Goal: Task Accomplishment & Management: Use online tool/utility

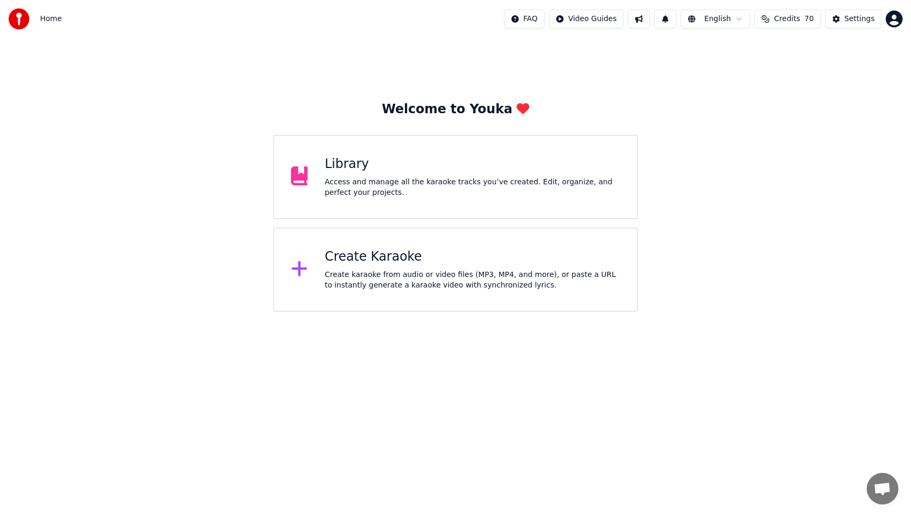
click at [368, 267] on div "Create Karaoke Create karaoke from audio or video files (MP3, MP4, and more), o…" at bounding box center [472, 270] width 295 height 42
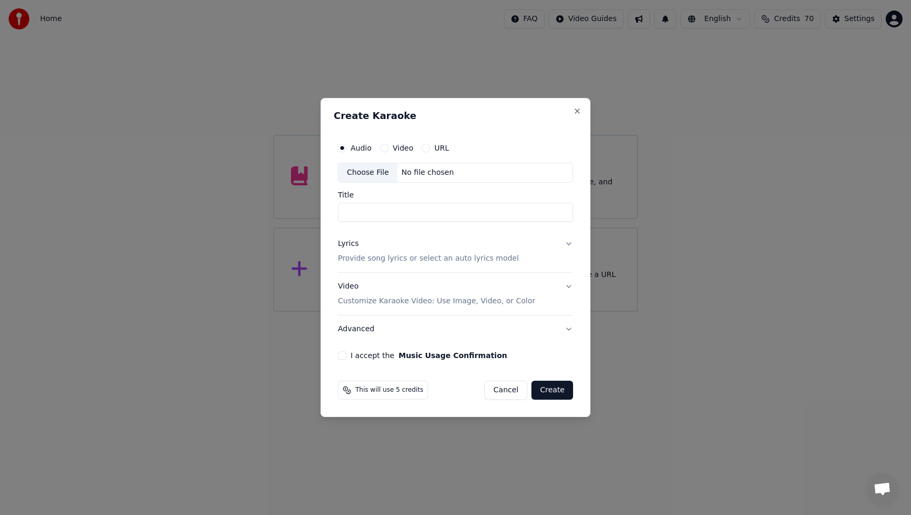
click at [364, 174] on div "Choose File" at bounding box center [367, 172] width 59 height 19
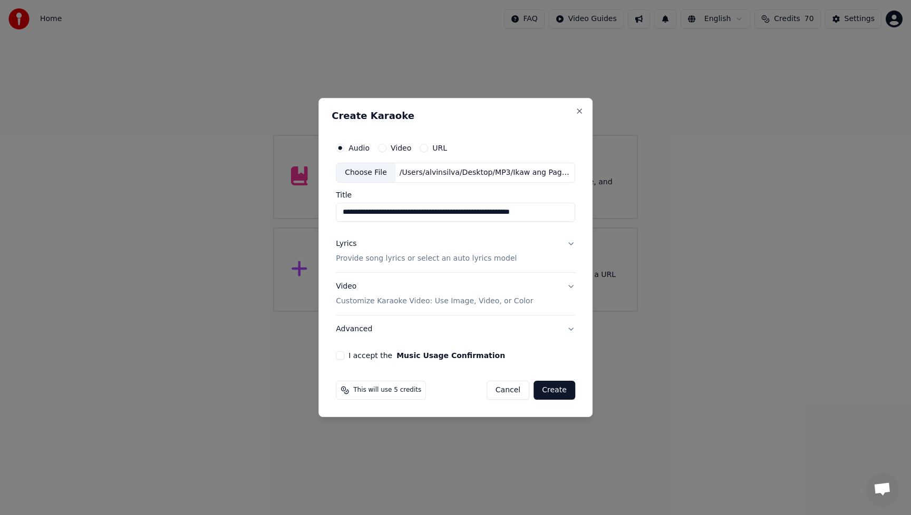
scroll to position [0, 9]
drag, startPoint x: 410, startPoint y: 210, endPoint x: 574, endPoint y: 219, distance: 164.1
click at [574, 219] on div "**********" at bounding box center [455, 248] width 248 height 231
type input "**********"
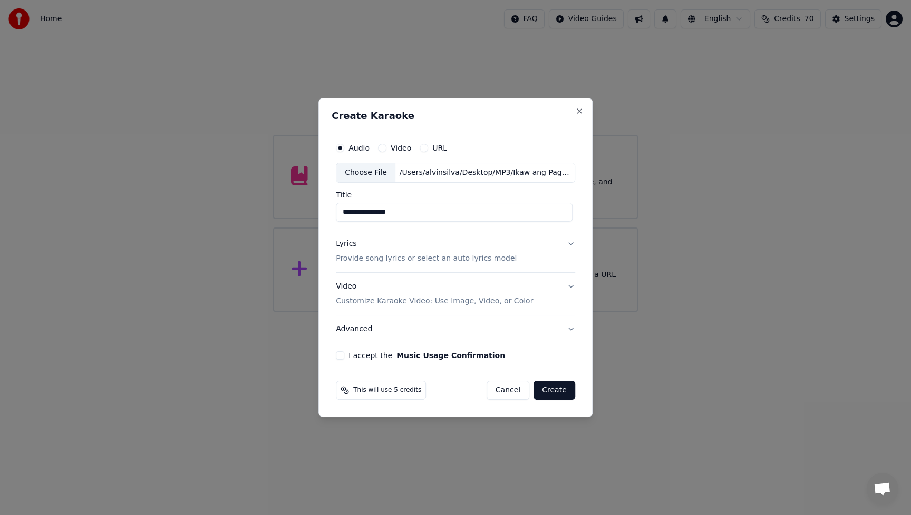
click at [348, 248] on div "Lyrics" at bounding box center [346, 244] width 21 height 11
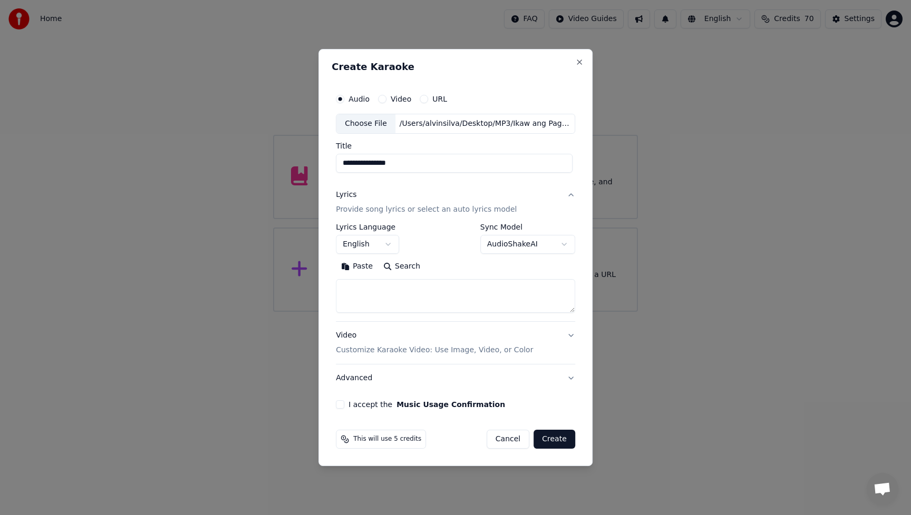
click at [394, 291] on textarea at bounding box center [455, 296] width 239 height 34
paste textarea "**********"
type textarea "**********"
click at [353, 336] on div "Video Customize Karaoke Video: Use Image, Video, or Color" at bounding box center [434, 342] width 197 height 25
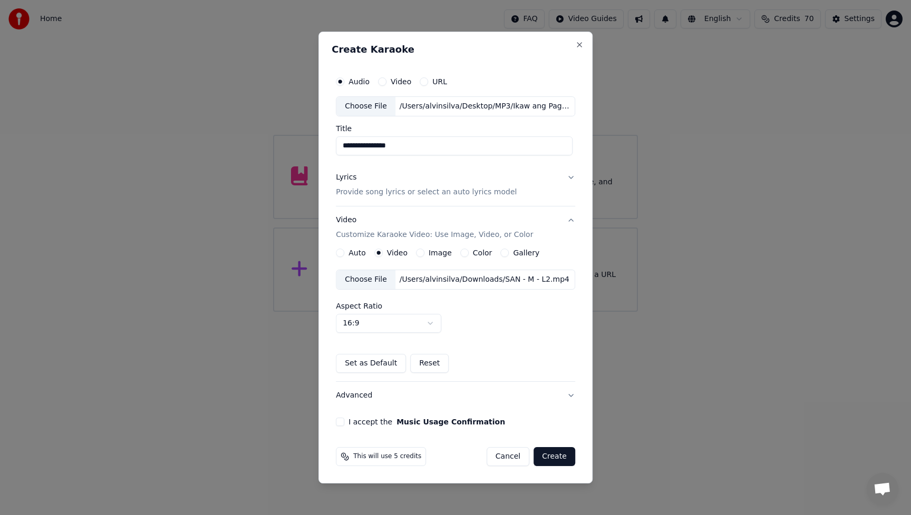
click at [365, 279] on div "Choose File" at bounding box center [365, 279] width 59 height 19
click at [367, 396] on button "Advanced" at bounding box center [455, 395] width 239 height 27
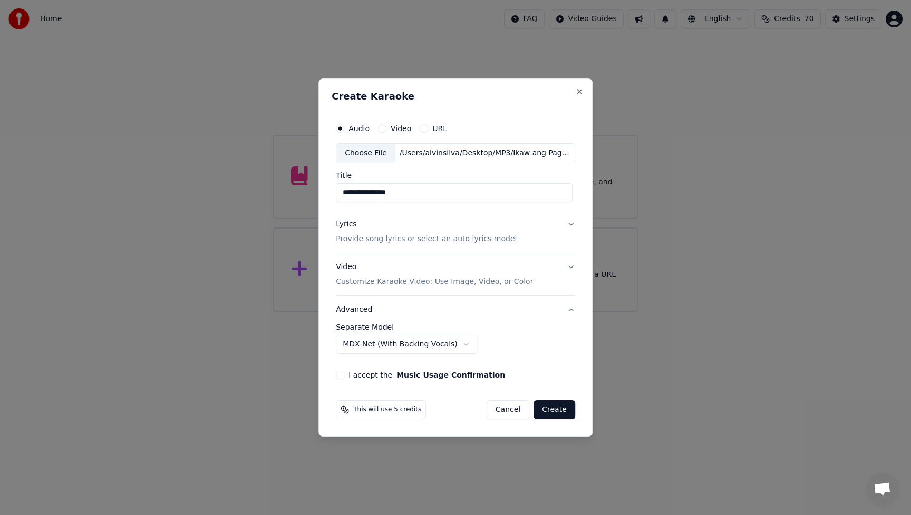
click at [457, 312] on body "**********" at bounding box center [455, 156] width 911 height 312
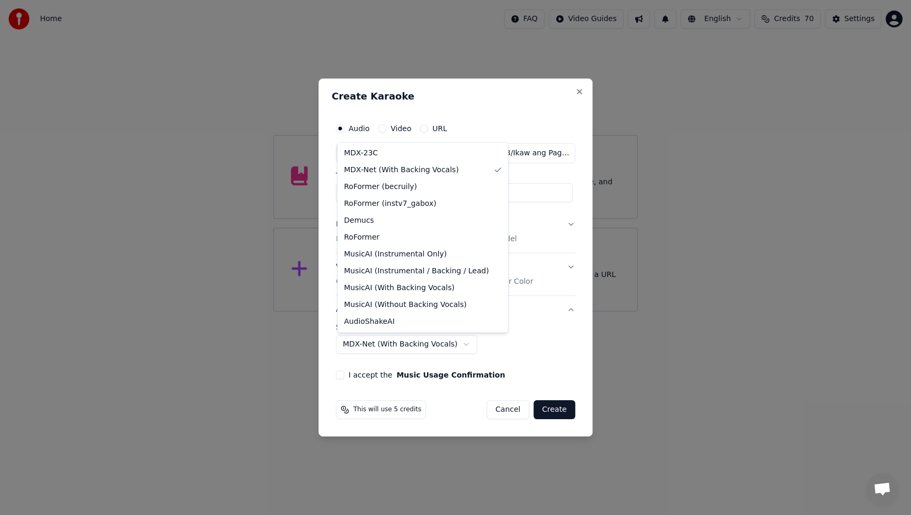
select select "**********"
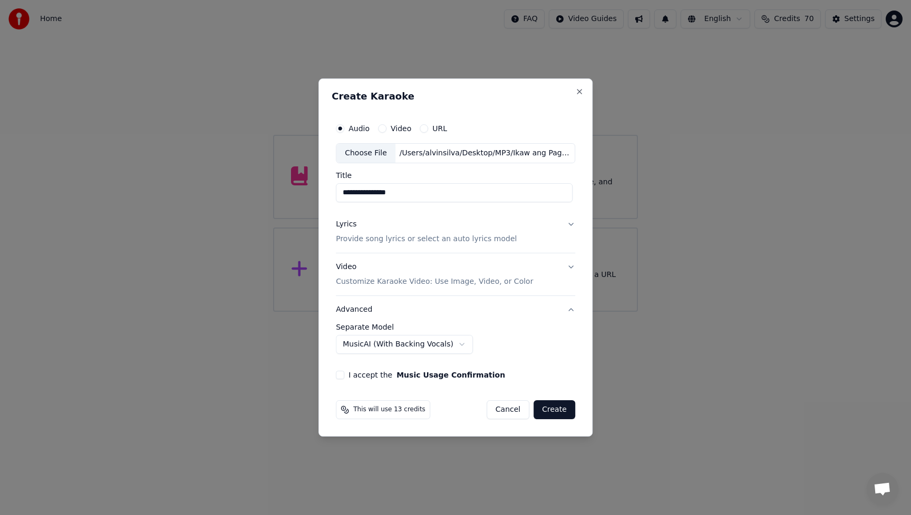
click at [344, 374] on button "I accept the Music Usage Confirmation" at bounding box center [340, 375] width 8 height 8
click at [549, 414] on button "Create" at bounding box center [554, 409] width 42 height 19
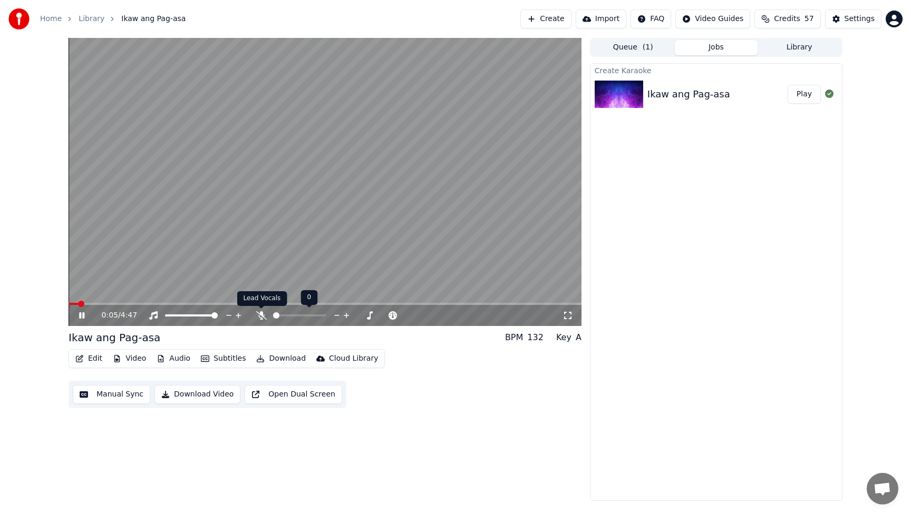
click at [259, 315] on icon at bounding box center [261, 315] width 11 height 8
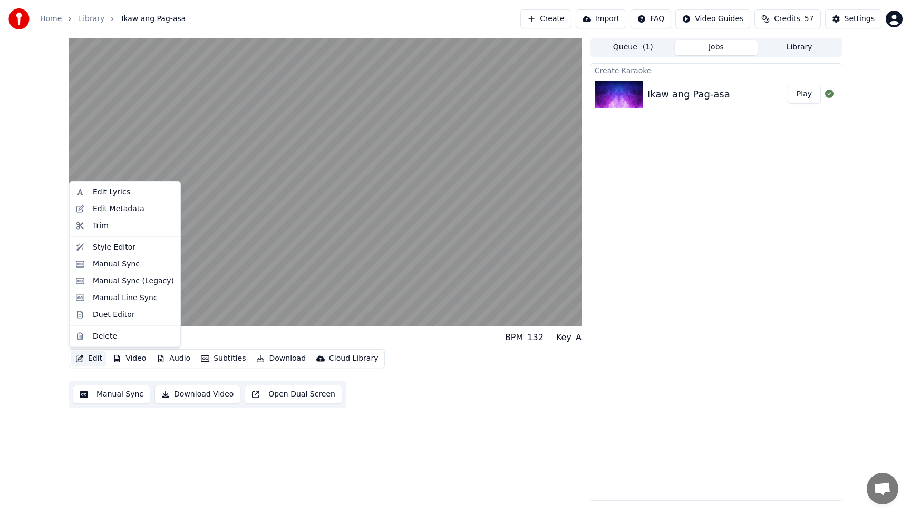
click at [93, 354] on button "Edit" at bounding box center [88, 358] width 35 height 15
click at [110, 262] on div "Manual Sync" at bounding box center [116, 264] width 47 height 11
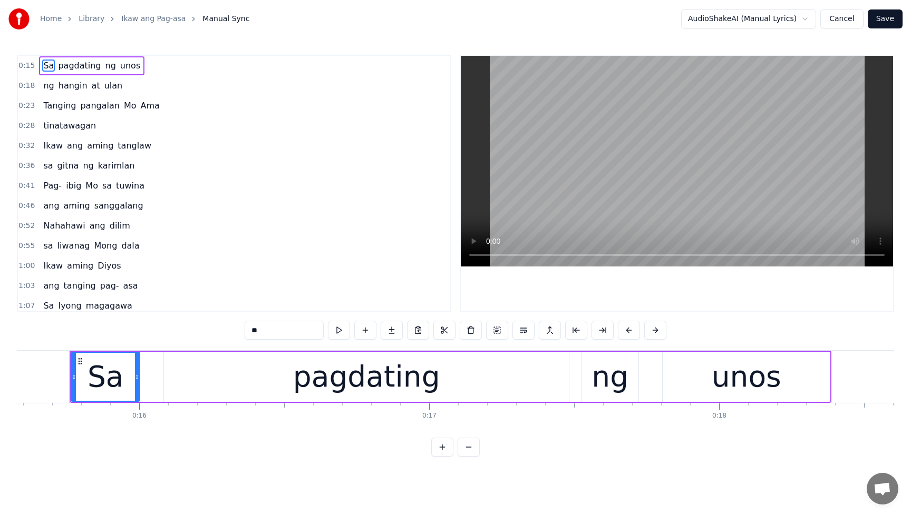
scroll to position [106, 0]
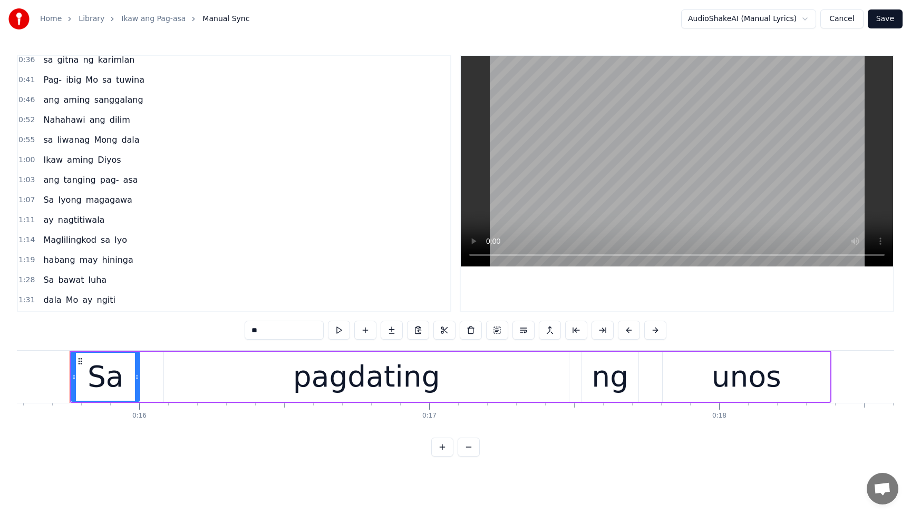
click at [81, 219] on span "nagtitiwala" at bounding box center [81, 220] width 49 height 12
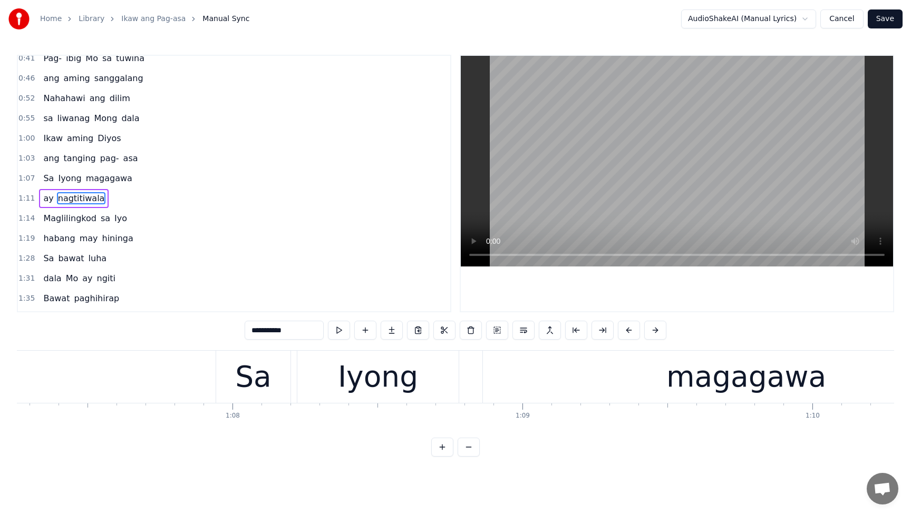
scroll to position [0, 20688]
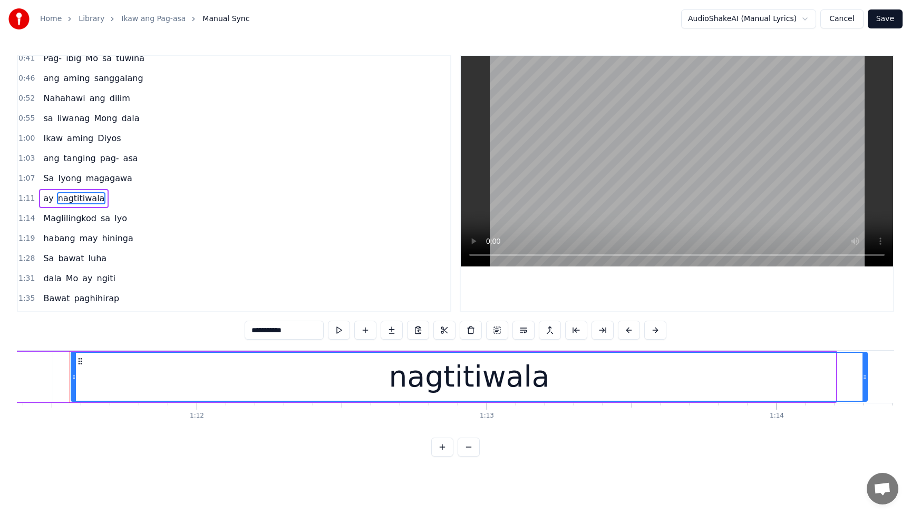
drag, startPoint x: 833, startPoint y: 380, endPoint x: 828, endPoint y: 400, distance: 21.2
click at [865, 390] on div at bounding box center [864, 377] width 4 height 48
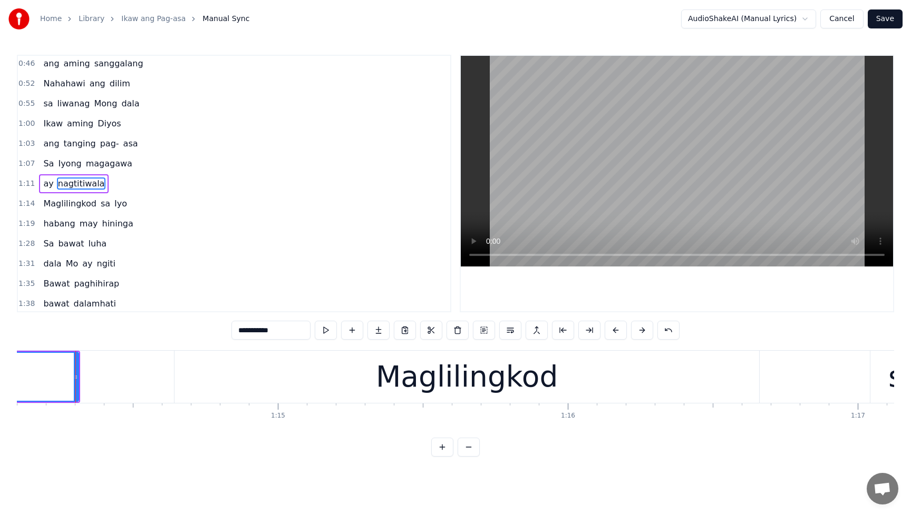
scroll to position [0, 21483]
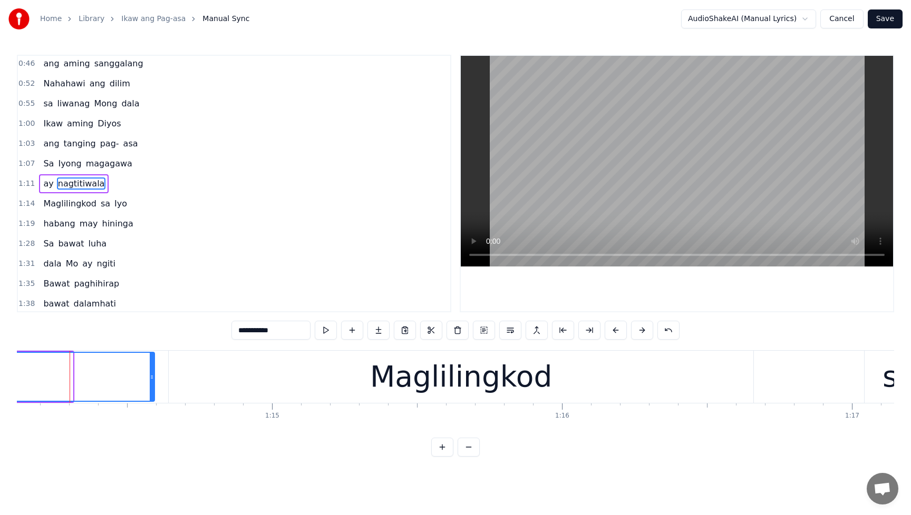
drag, startPoint x: 71, startPoint y: 381, endPoint x: 153, endPoint y: 383, distance: 81.7
click at [153, 383] on div at bounding box center [152, 377] width 4 height 48
click at [48, 164] on span "Sa" at bounding box center [48, 164] width 13 height 12
type input "**"
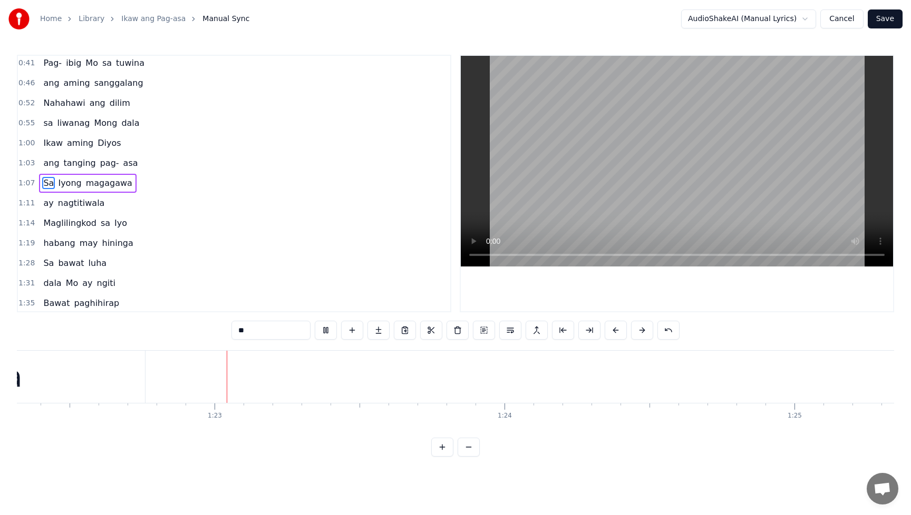
scroll to position [0, 23867]
click at [884, 20] on button "Save" at bounding box center [884, 18] width 35 height 19
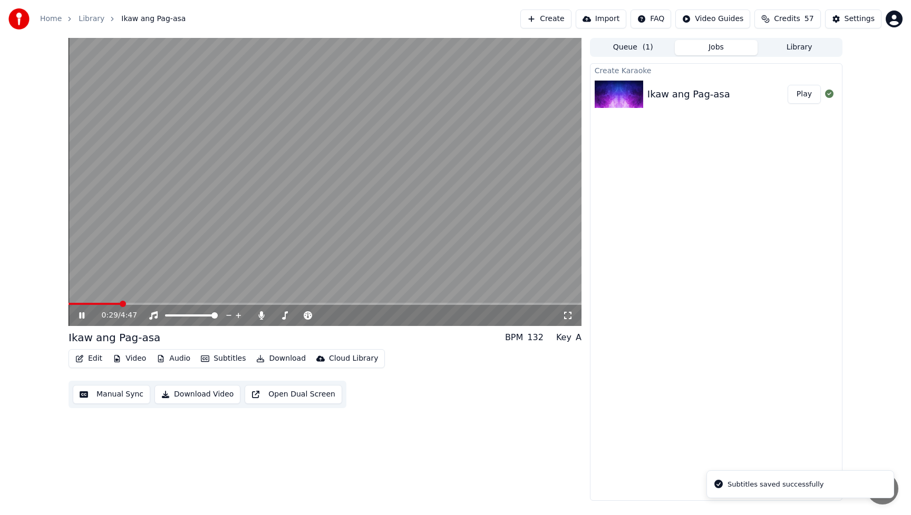
click at [120, 303] on span at bounding box center [325, 304] width 513 height 2
click at [148, 304] on span at bounding box center [325, 304] width 513 height 2
click at [97, 360] on button "Edit" at bounding box center [88, 358] width 35 height 15
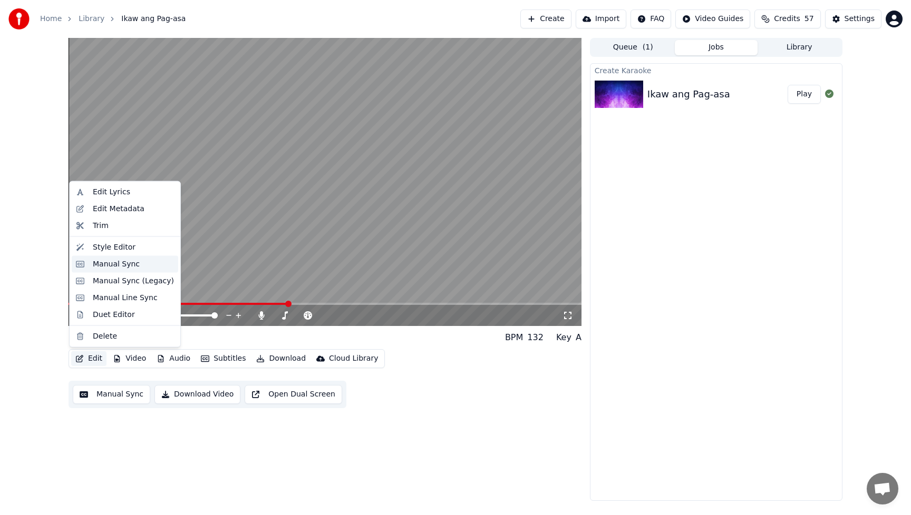
click at [104, 266] on div "Manual Sync" at bounding box center [116, 264] width 47 height 11
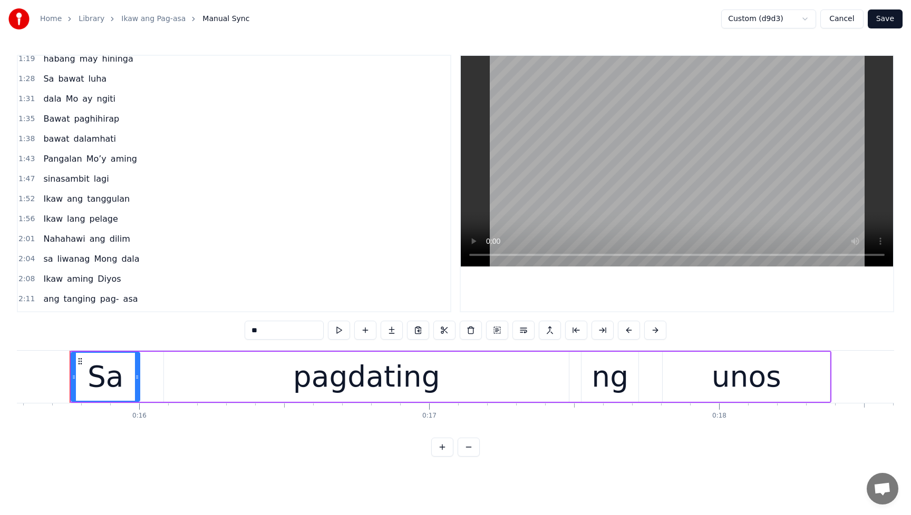
scroll to position [308, 0]
click at [94, 221] on span "pelage" at bounding box center [104, 218] width 31 height 12
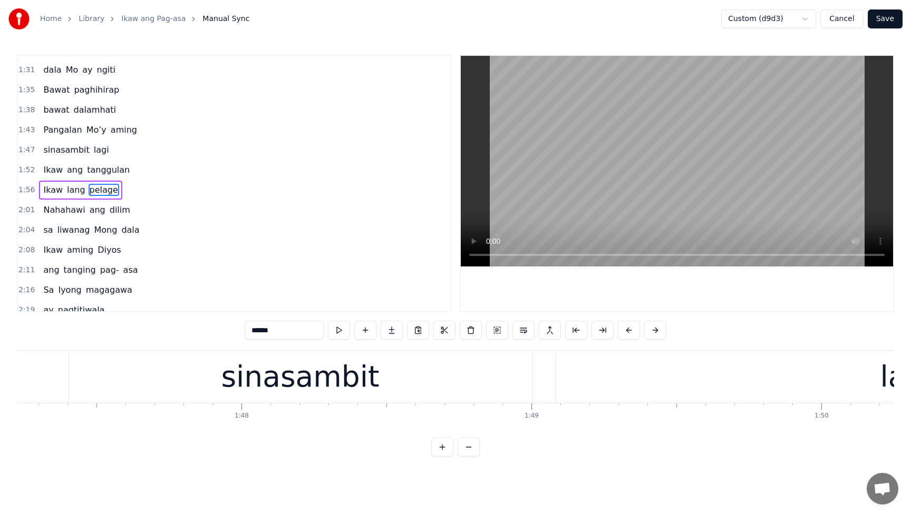
scroll to position [0, 34200]
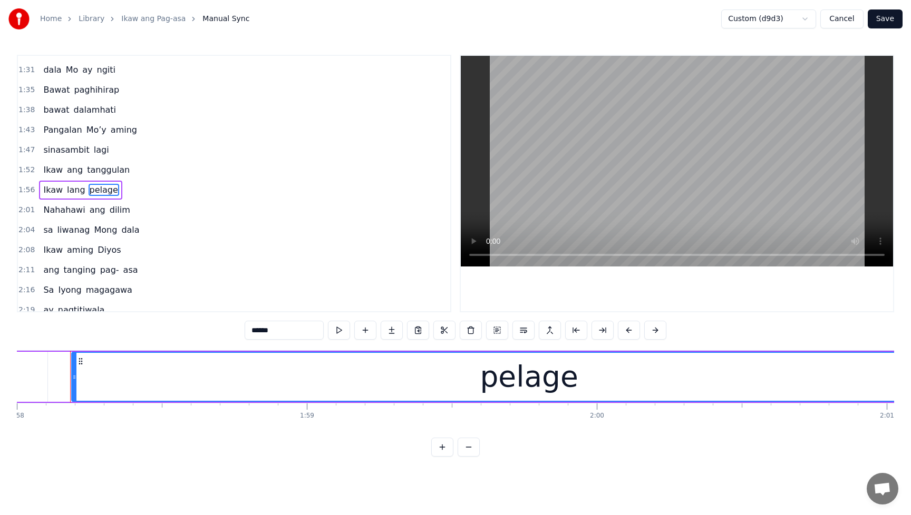
click at [286, 330] on input "******" at bounding box center [284, 330] width 79 height 19
click at [261, 331] on input "******" at bounding box center [284, 330] width 79 height 19
drag, startPoint x: 257, startPoint y: 331, endPoint x: 319, endPoint y: 335, distance: 61.8
click at [319, 335] on input "******" at bounding box center [284, 330] width 79 height 19
type input "******"
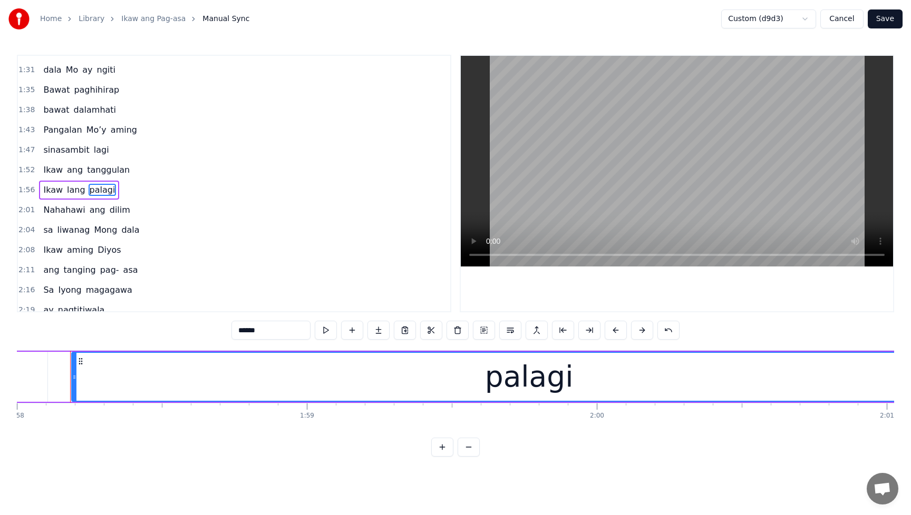
click at [886, 23] on button "Save" at bounding box center [884, 18] width 35 height 19
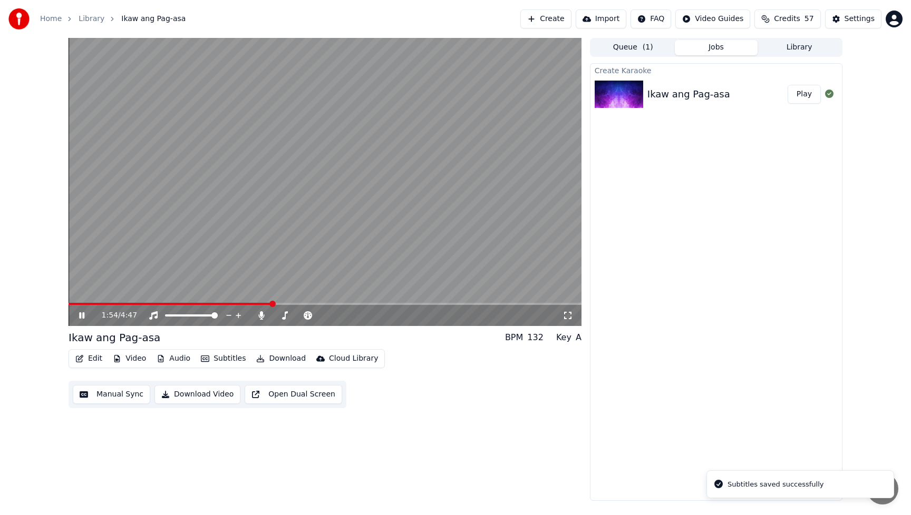
click at [272, 303] on span at bounding box center [325, 304] width 513 height 2
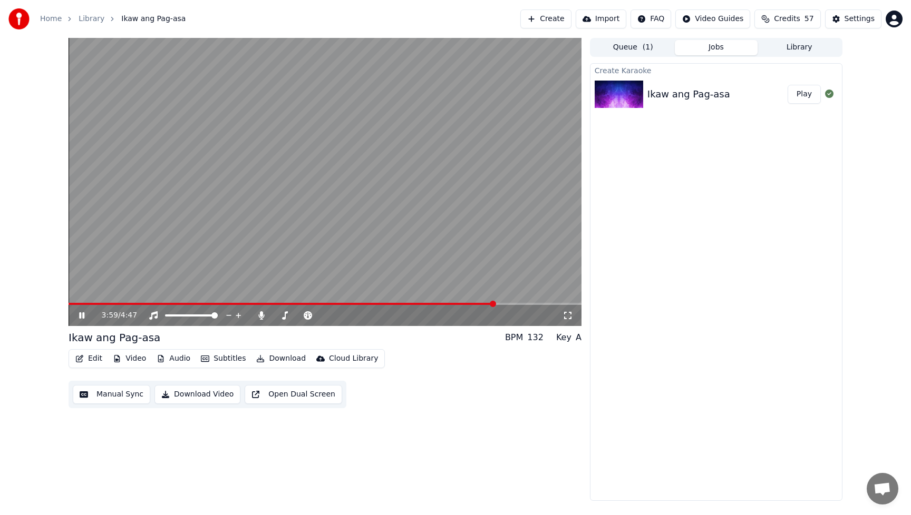
click at [85, 317] on icon at bounding box center [89, 315] width 25 height 8
click at [99, 362] on button "Edit" at bounding box center [88, 358] width 35 height 15
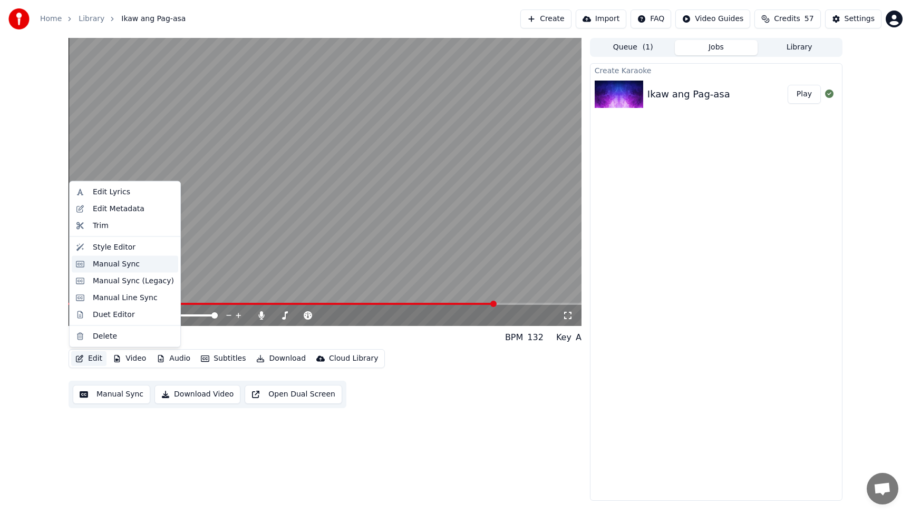
click at [116, 267] on div "Manual Sync" at bounding box center [116, 264] width 47 height 11
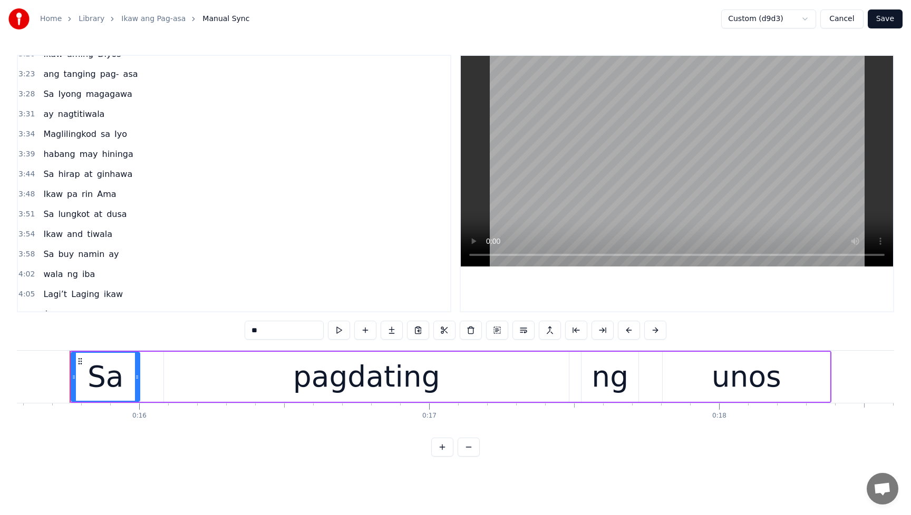
scroll to position [866, 0]
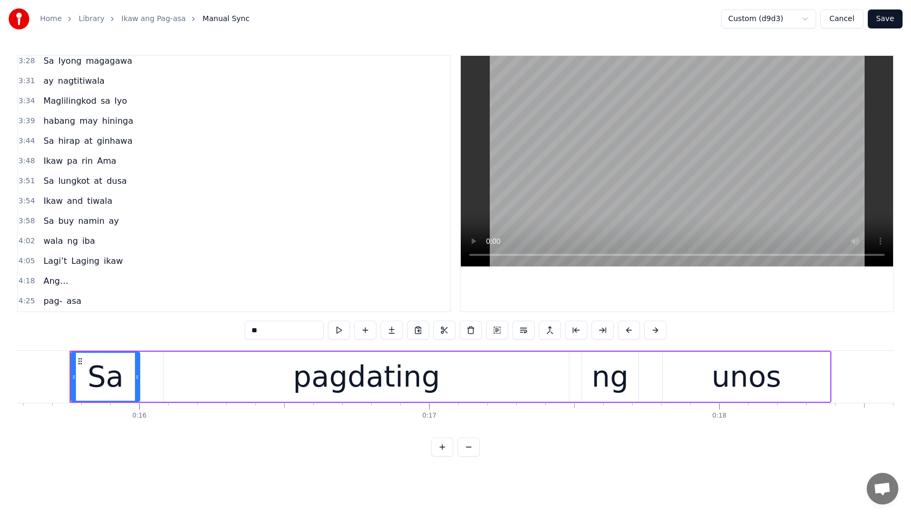
click at [73, 201] on span "and" at bounding box center [75, 201] width 18 height 12
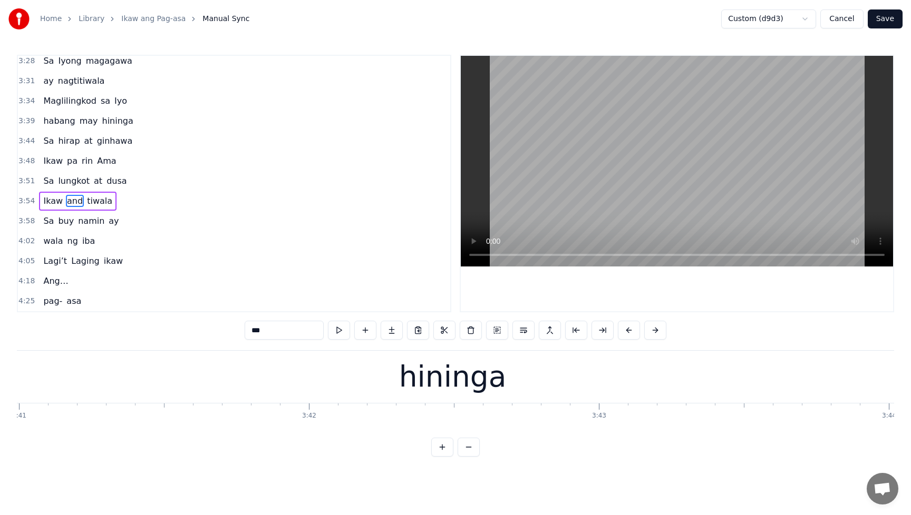
scroll to position [0, 68170]
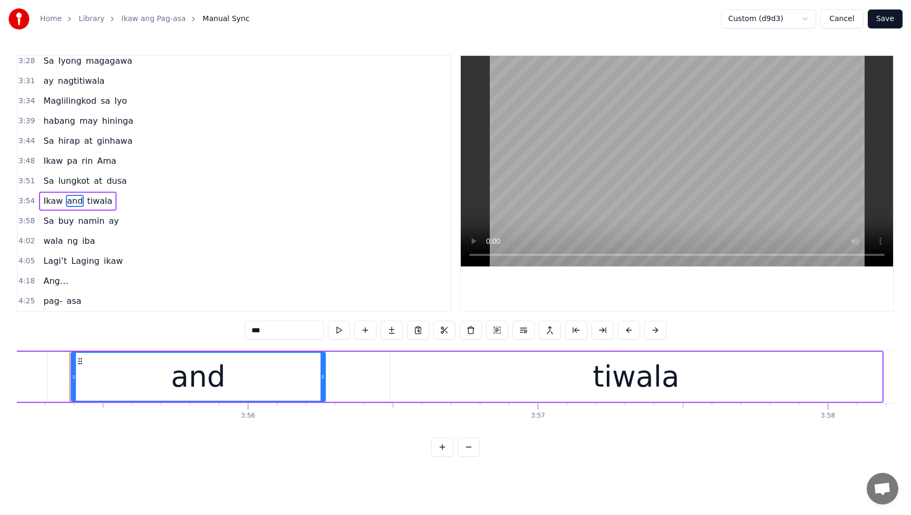
click at [275, 330] on input "***" at bounding box center [284, 330] width 79 height 19
type input "***"
click at [892, 24] on button "Save" at bounding box center [884, 18] width 35 height 19
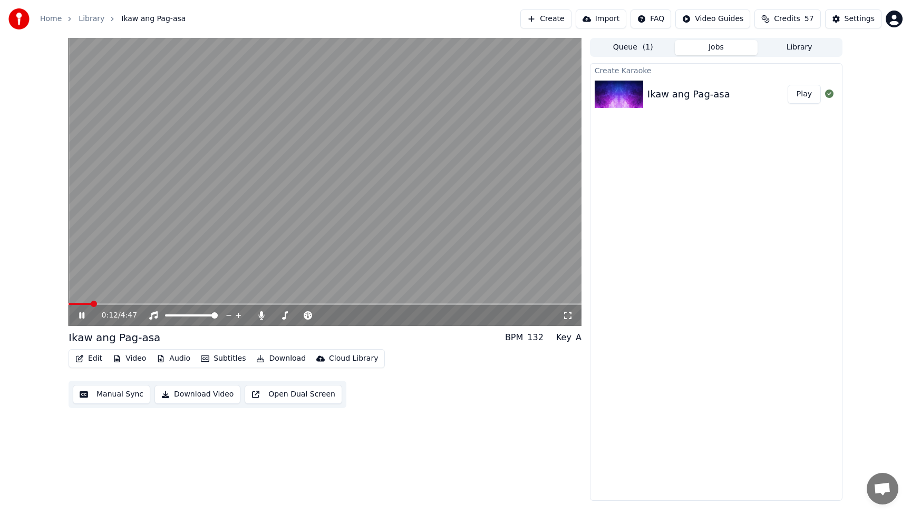
click at [437, 306] on div "0:12 / 4:47" at bounding box center [325, 315] width 513 height 21
click at [439, 305] on span at bounding box center [325, 304] width 513 height 2
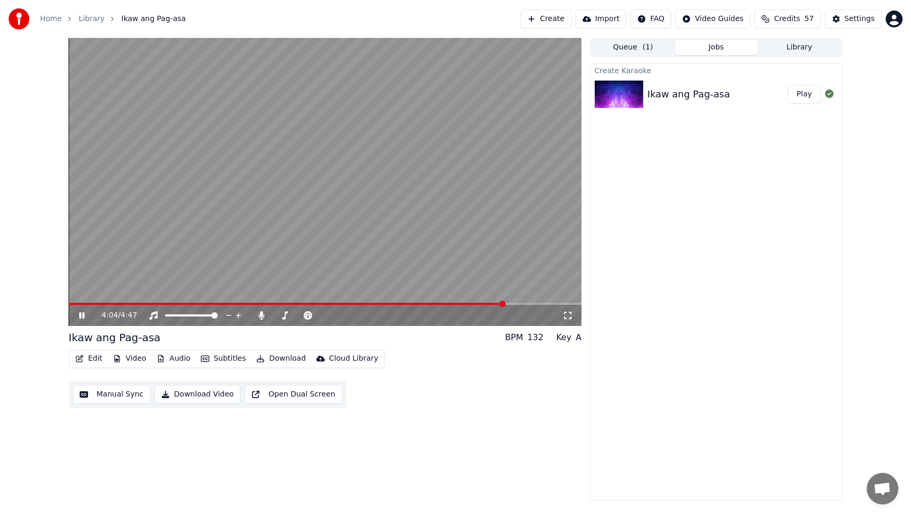
click at [85, 315] on icon at bounding box center [89, 315] width 25 height 8
click at [92, 359] on button "Edit" at bounding box center [88, 358] width 35 height 15
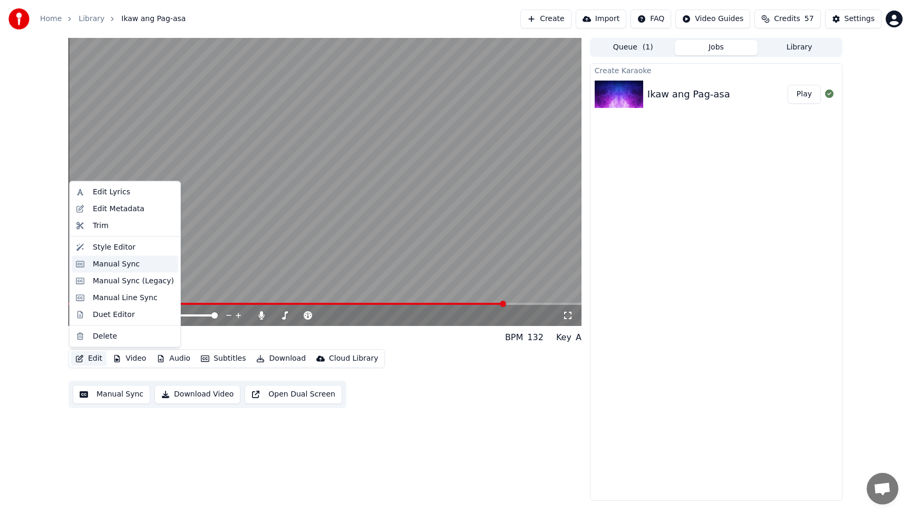
click at [109, 267] on div "Manual Sync" at bounding box center [116, 264] width 47 height 11
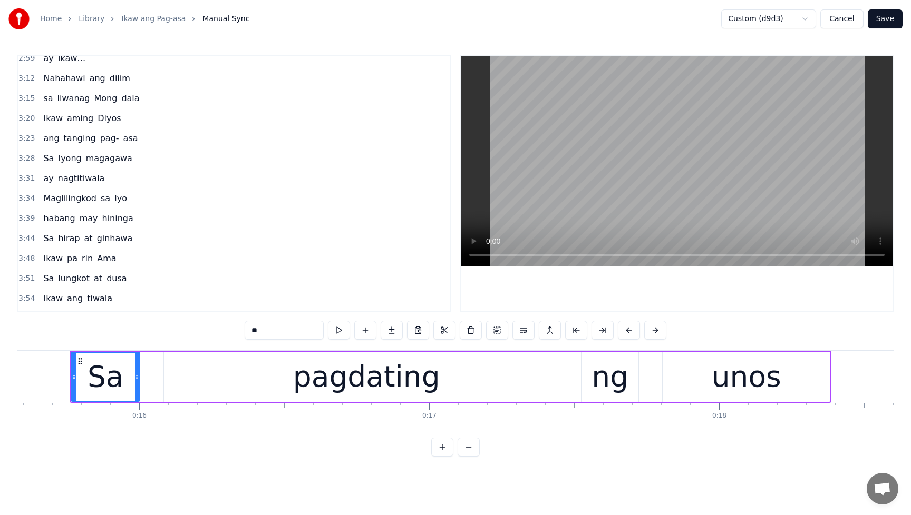
scroll to position [866, 0]
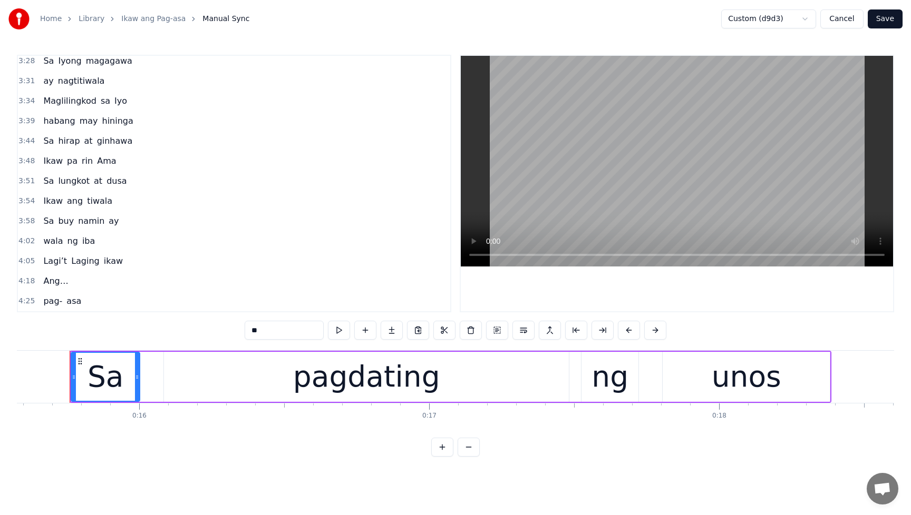
click at [63, 222] on span "buy" at bounding box center [66, 221] width 18 height 12
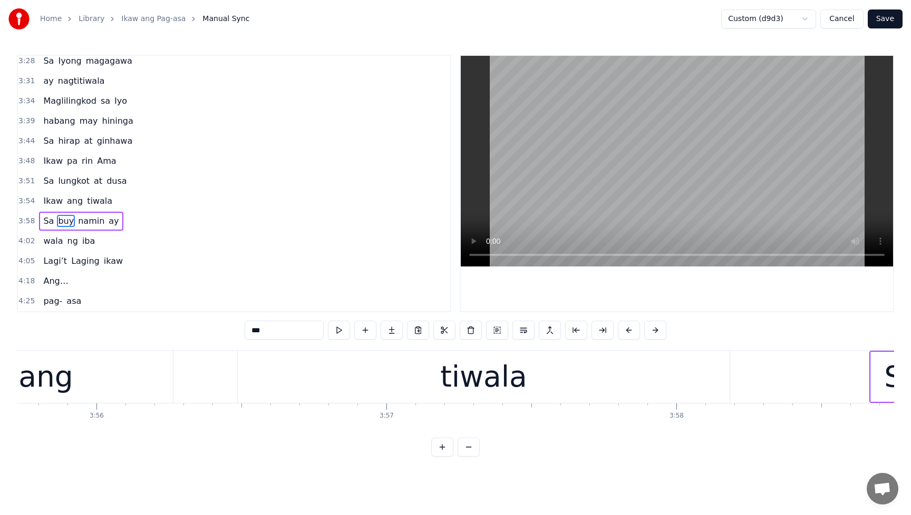
scroll to position [0, 69202]
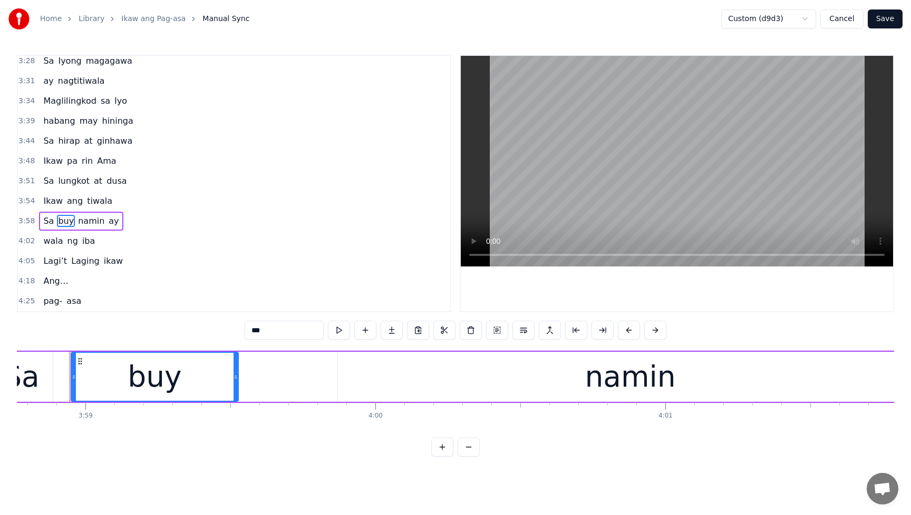
click at [269, 329] on input "***" at bounding box center [284, 330] width 79 height 19
type input "*****"
click at [897, 20] on button "Save" at bounding box center [884, 18] width 35 height 19
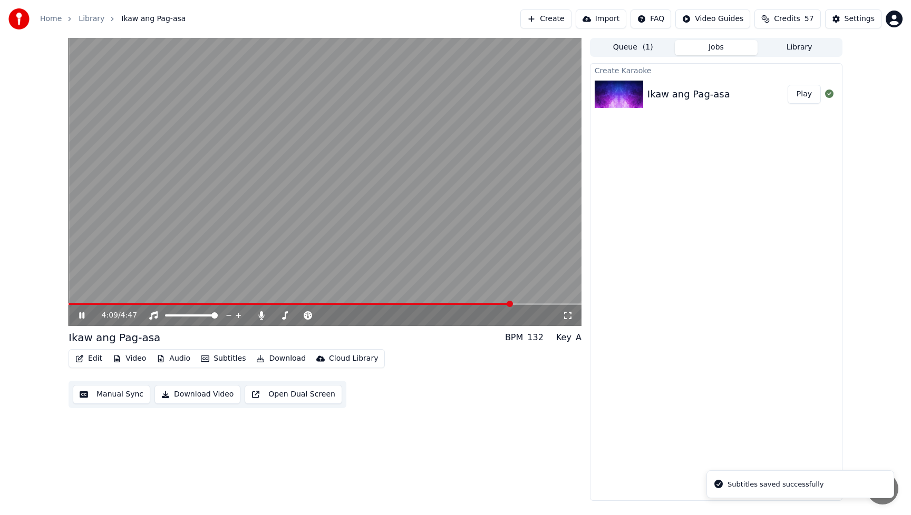
click at [511, 303] on span at bounding box center [325, 304] width 513 height 2
click at [501, 304] on span at bounding box center [285, 304] width 433 height 2
click at [490, 306] on div "4:06 / 4:47" at bounding box center [325, 315] width 513 height 21
click at [488, 304] on span at bounding box center [279, 304] width 421 height 2
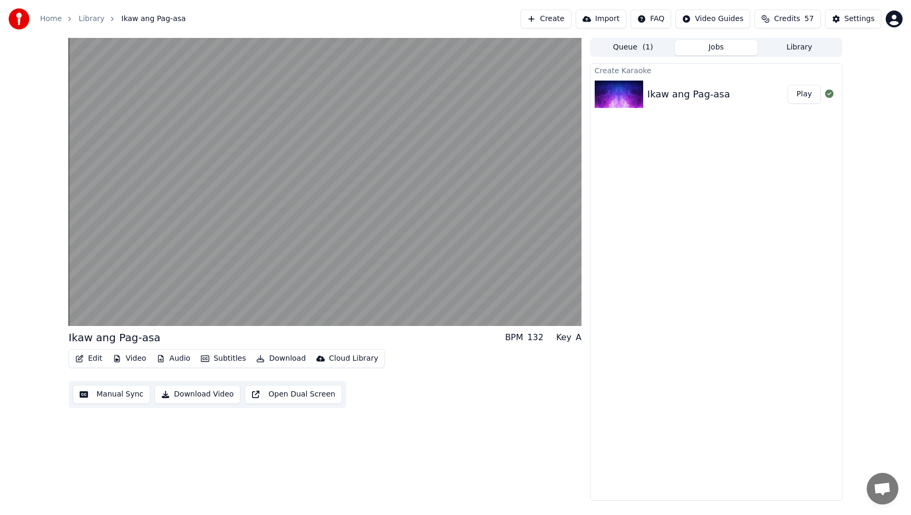
click at [99, 360] on button "Edit" at bounding box center [88, 358] width 35 height 15
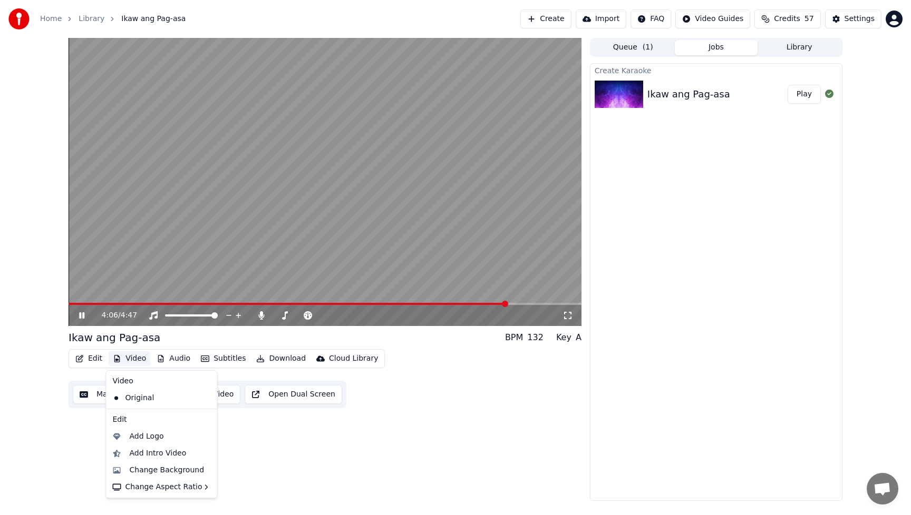
drag, startPoint x: 411, startPoint y: 433, endPoint x: 373, endPoint y: 422, distance: 39.4
click at [408, 432] on div "4:06 / 4:47 Ikaw ang Pag-asa BPM 132 Key A Edit Video Audio Subtitles Download …" at bounding box center [325, 269] width 513 height 463
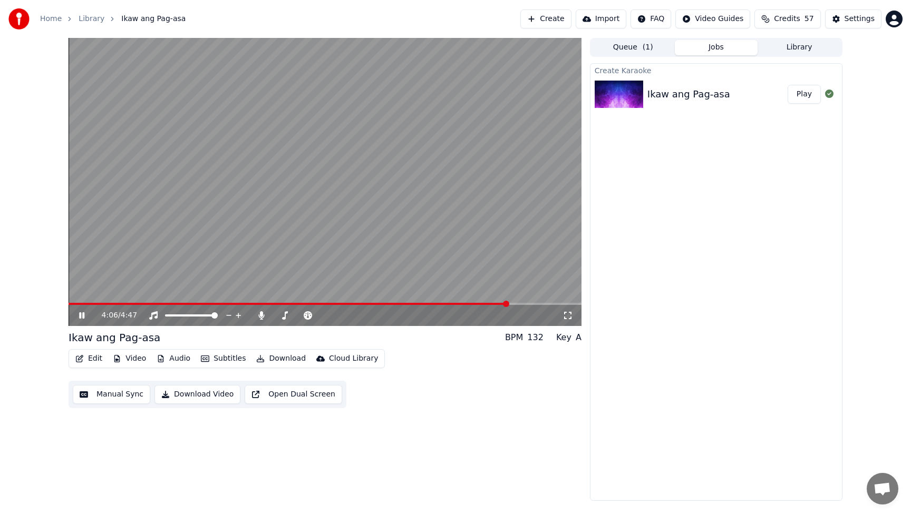
click at [92, 356] on button "Edit" at bounding box center [88, 358] width 35 height 15
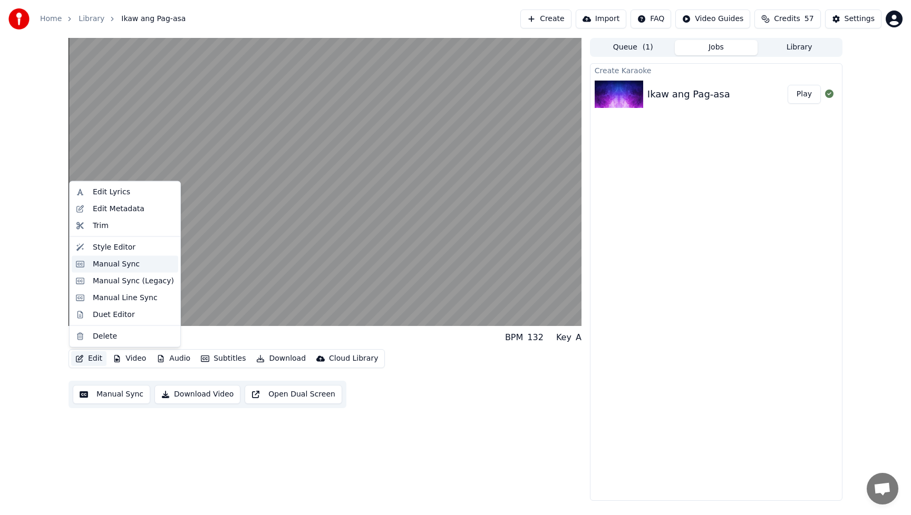
click at [104, 263] on div "Manual Sync" at bounding box center [116, 264] width 47 height 11
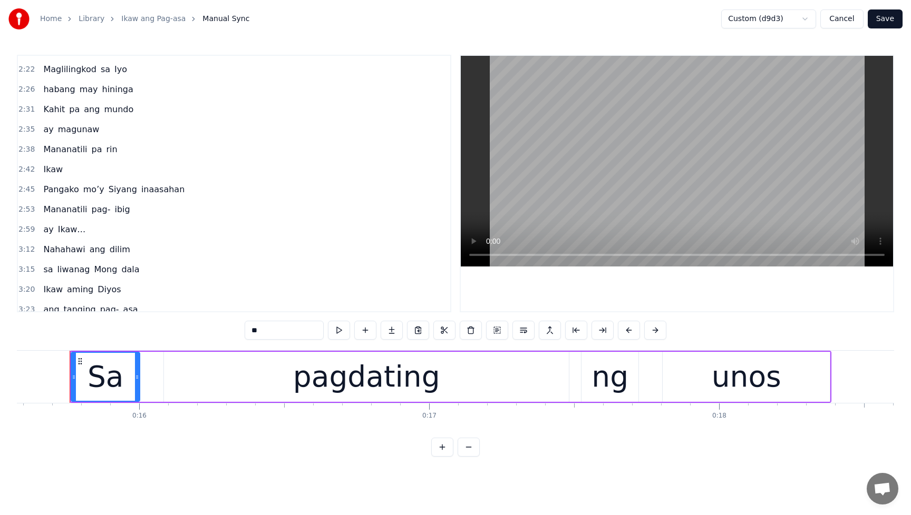
scroll to position [866, 0]
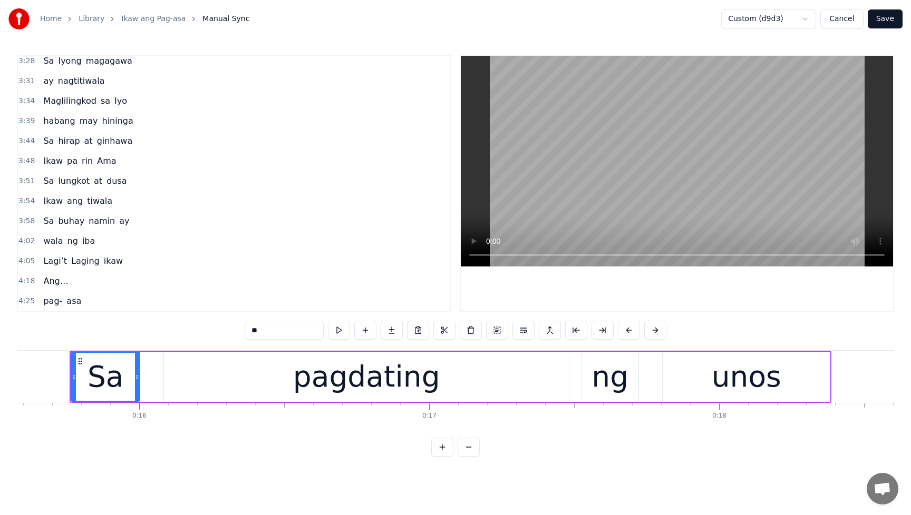
click at [50, 224] on span "Sa" at bounding box center [48, 221] width 13 height 12
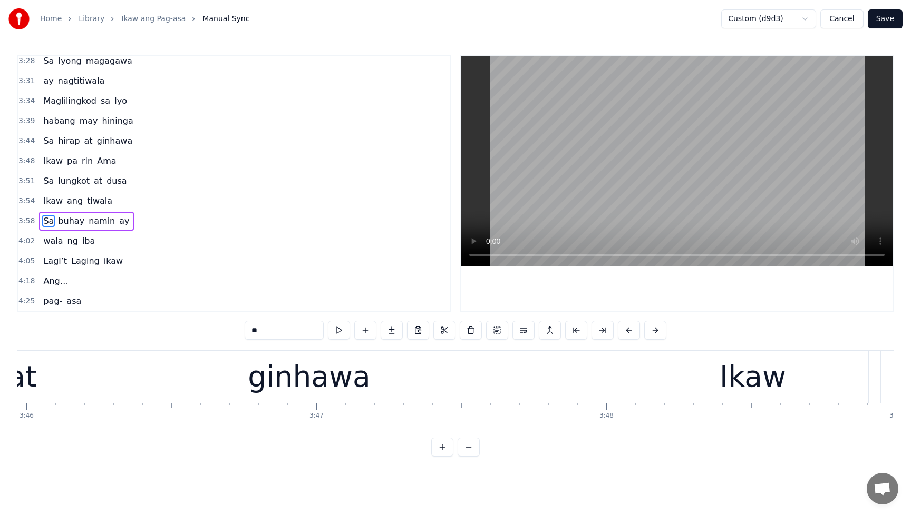
scroll to position [0, 69121]
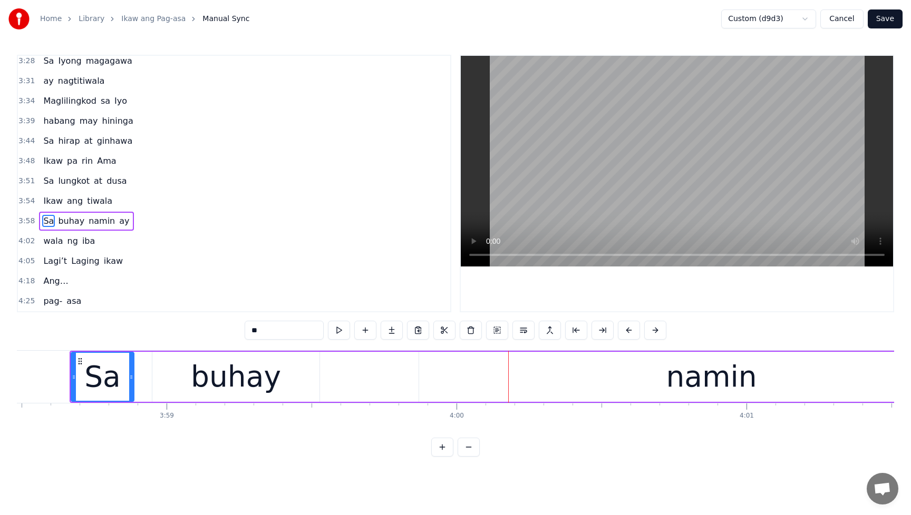
click at [278, 368] on div "buhay" at bounding box center [235, 377] width 167 height 50
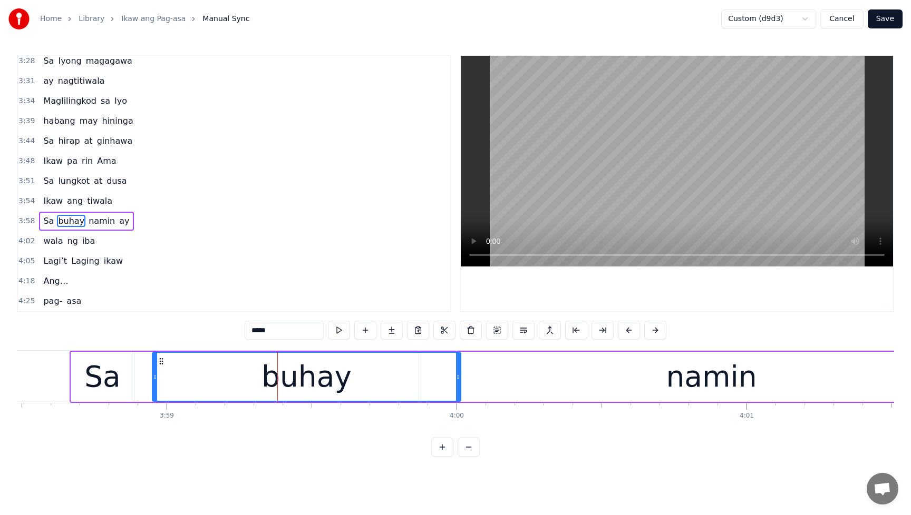
drag, startPoint x: 318, startPoint y: 378, endPoint x: 459, endPoint y: 380, distance: 141.2
click at [459, 380] on icon at bounding box center [458, 377] width 4 height 8
click at [638, 378] on div "namin" at bounding box center [711, 377] width 584 height 50
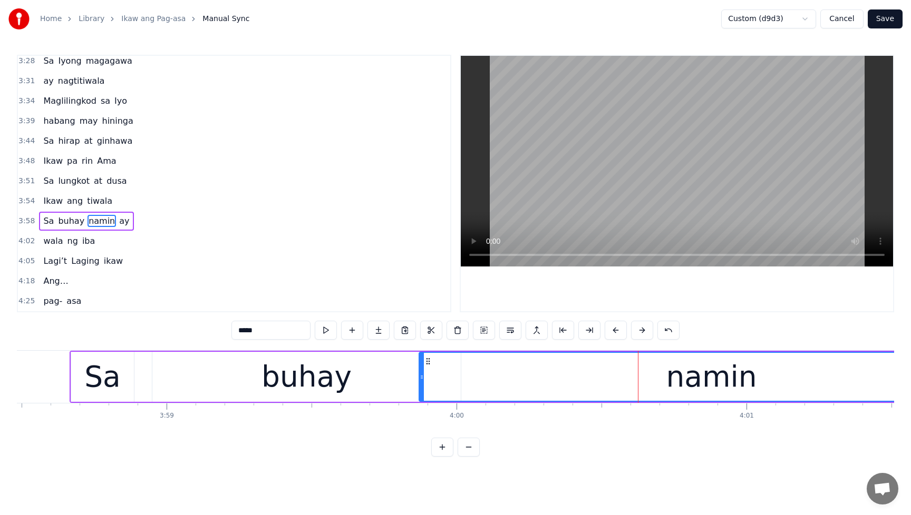
click at [48, 222] on span "Sa" at bounding box center [48, 221] width 13 height 12
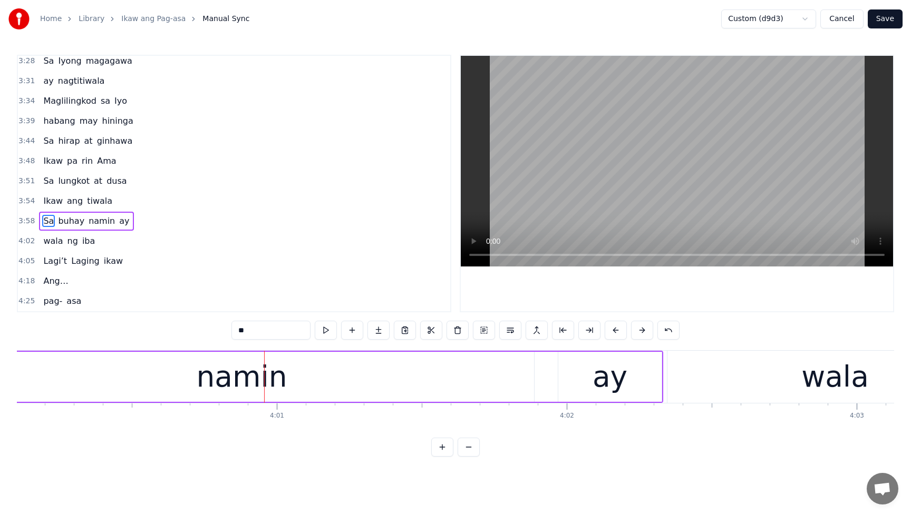
scroll to position [0, 69565]
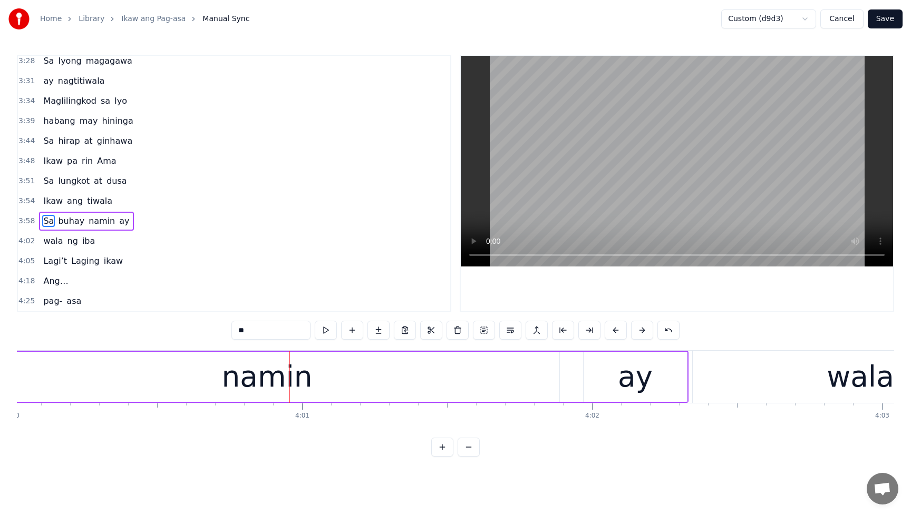
click at [259, 383] on div "namin" at bounding box center [266, 377] width 91 height 44
type input "*****"
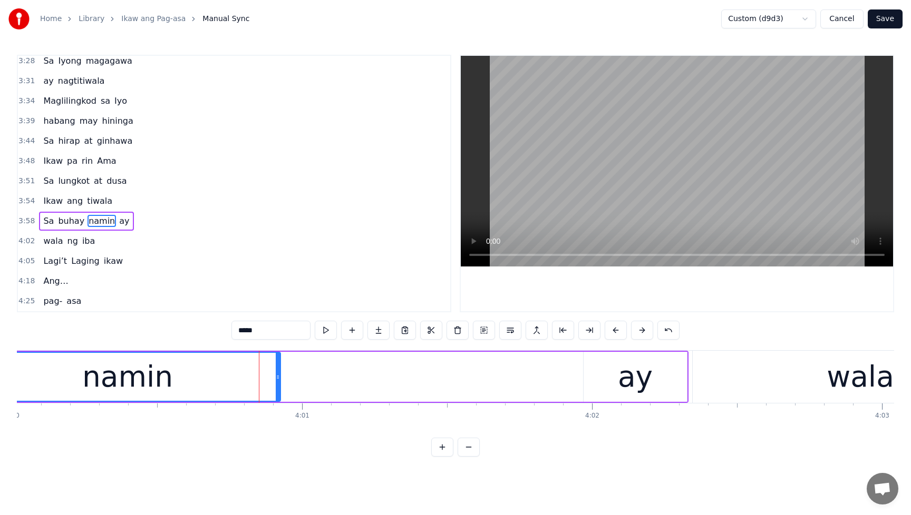
drag, startPoint x: 558, startPoint y: 377, endPoint x: 305, endPoint y: 388, distance: 252.7
click at [279, 390] on div at bounding box center [278, 377] width 4 height 48
click at [578, 372] on div "Sa buhay namin ay" at bounding box center [156, 377] width 1063 height 52
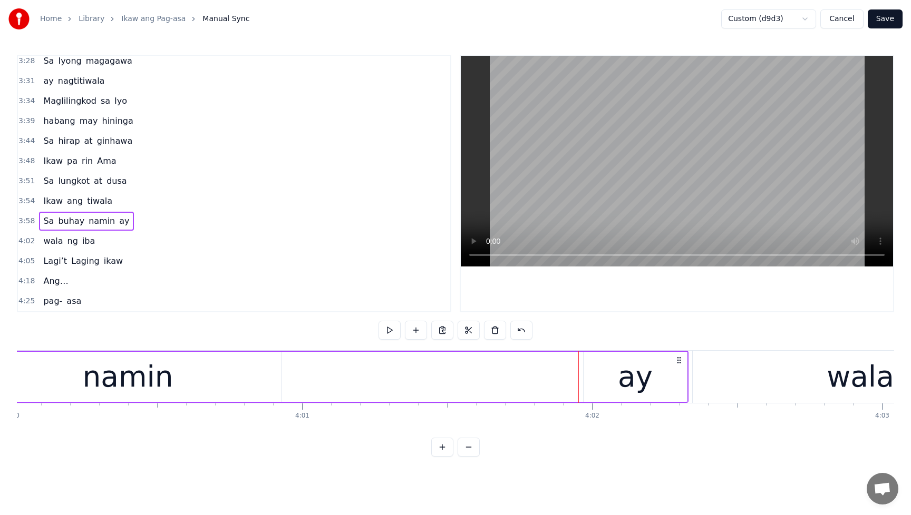
click at [625, 375] on div "ay" at bounding box center [635, 377] width 35 height 44
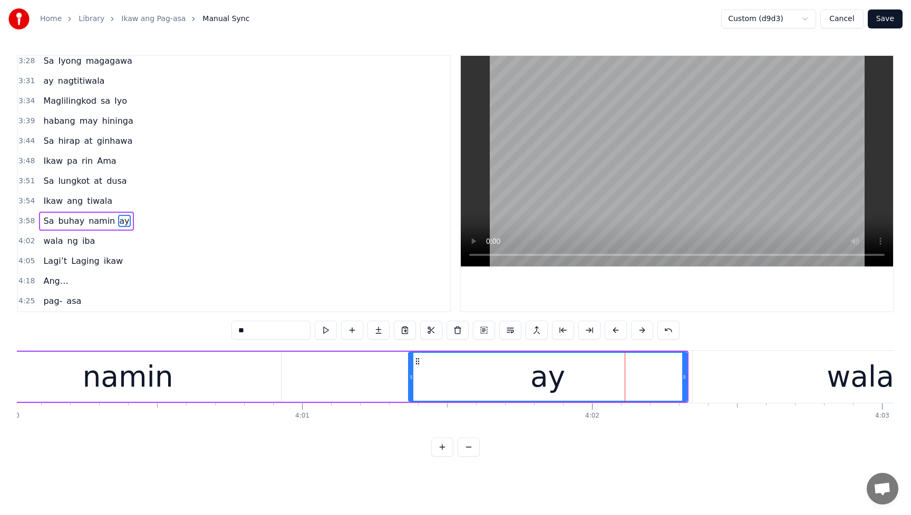
drag, startPoint x: 585, startPoint y: 378, endPoint x: 406, endPoint y: 392, distance: 179.1
click at [409, 392] on div at bounding box center [411, 377] width 4 height 48
click at [47, 217] on span "Sa" at bounding box center [48, 221] width 13 height 12
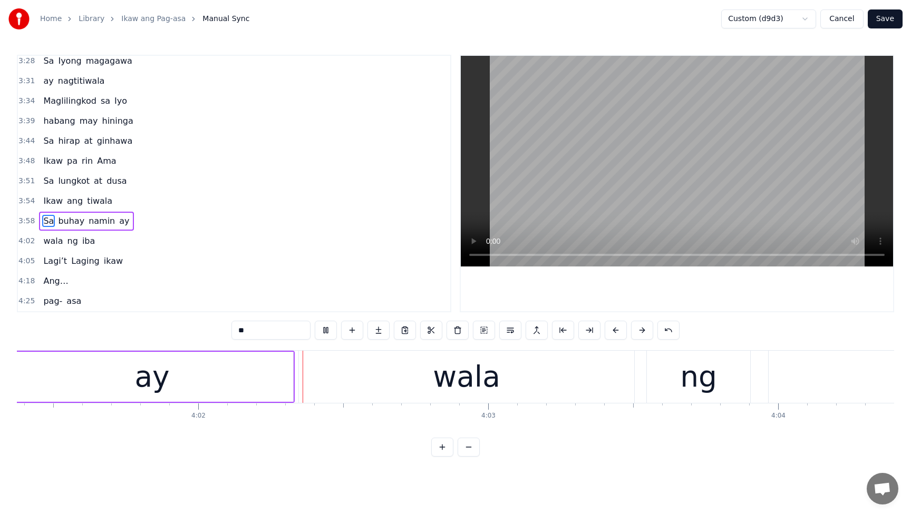
scroll to position [0, 69959]
click at [326, 332] on button at bounding box center [326, 330] width 22 height 19
click at [180, 387] on div "ay" at bounding box center [152, 377] width 282 height 50
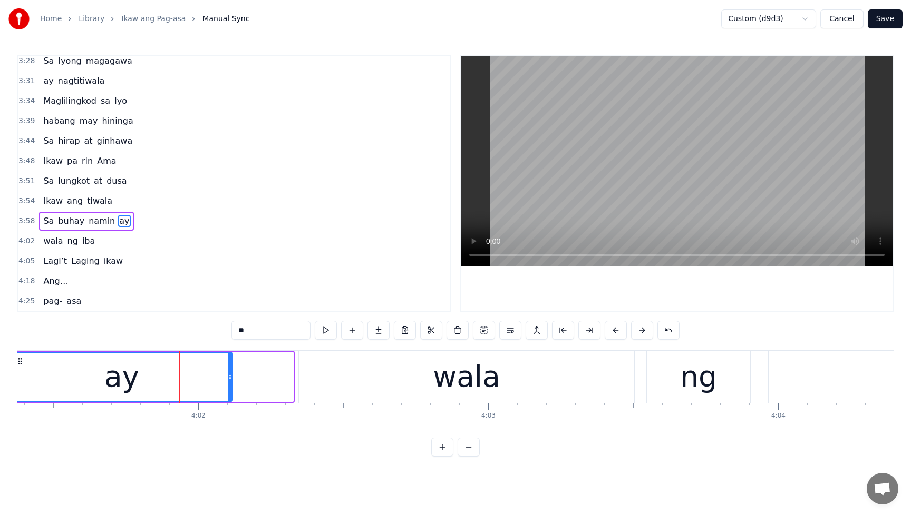
drag, startPoint x: 291, startPoint y: 380, endPoint x: 230, endPoint y: 383, distance: 60.7
click at [230, 383] on div at bounding box center [230, 377] width 4 height 48
click at [65, 220] on span "buhay" at bounding box center [71, 221] width 28 height 12
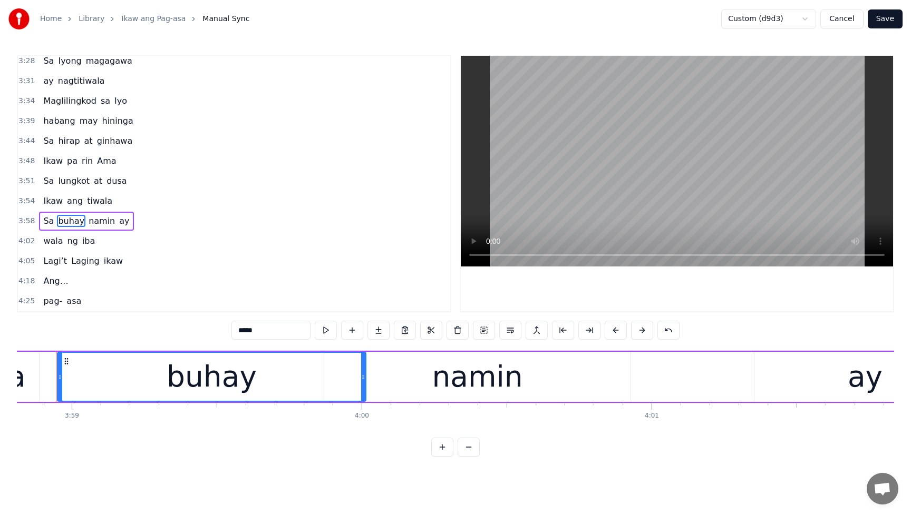
scroll to position [0, 69202]
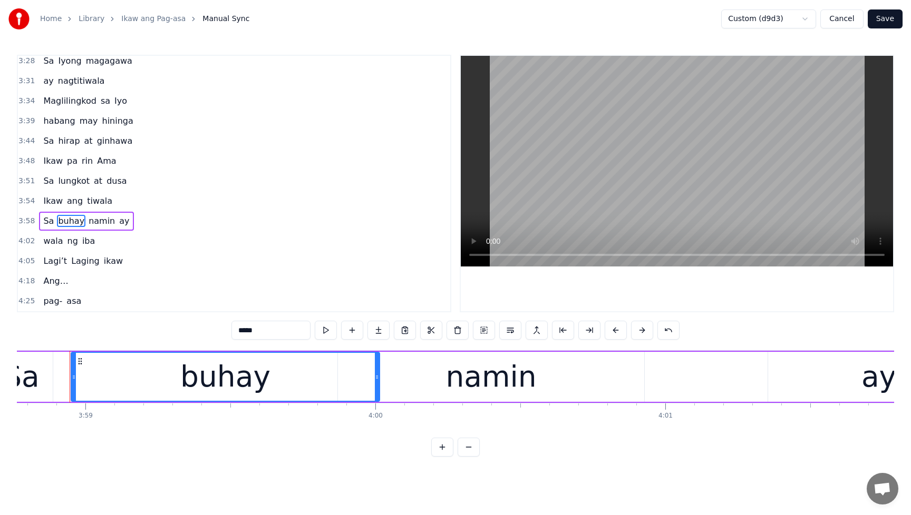
click at [821, 372] on div "ay" at bounding box center [878, 377] width 221 height 50
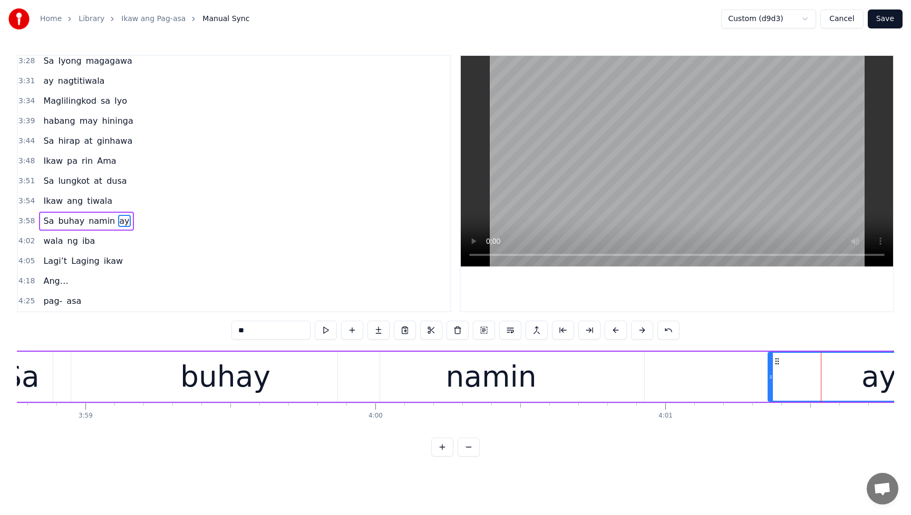
click at [599, 388] on div "namin" at bounding box center [491, 377] width 306 height 50
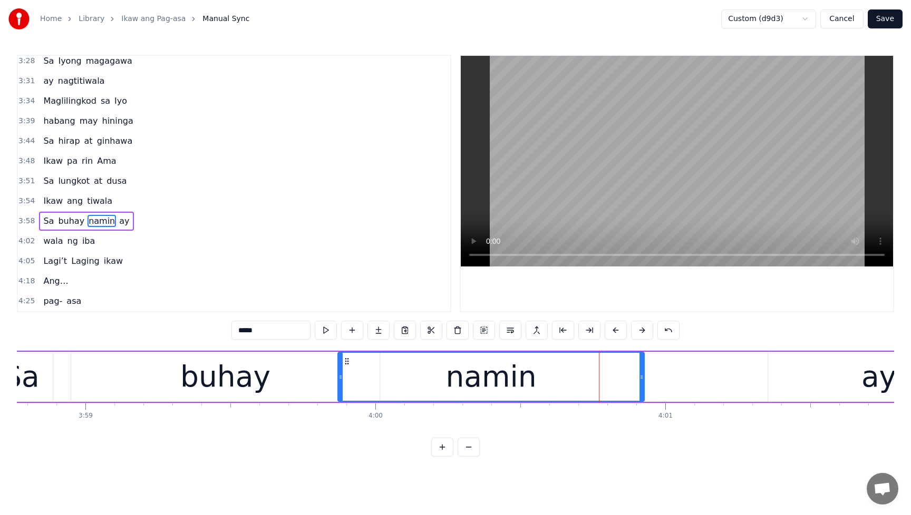
click at [787, 375] on div "ay" at bounding box center [878, 377] width 221 height 50
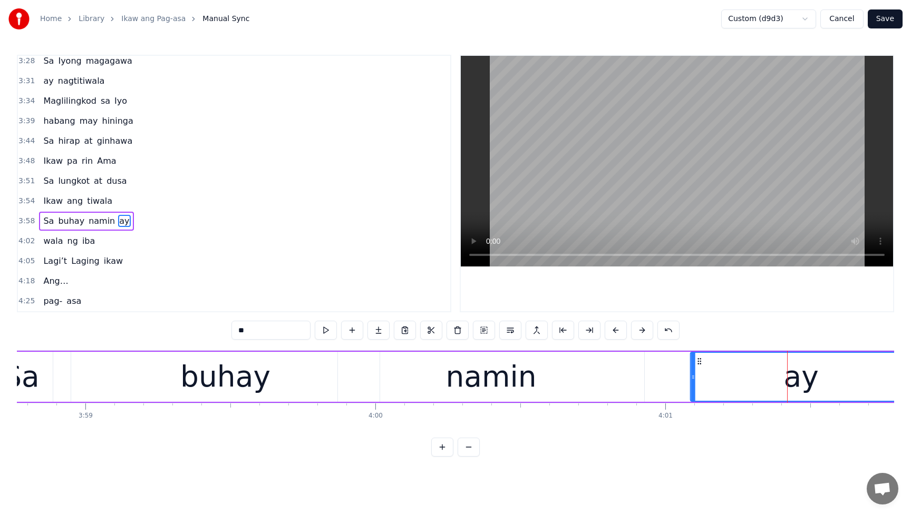
drag, startPoint x: 776, startPoint y: 363, endPoint x: 689, endPoint y: 370, distance: 87.3
click at [691, 370] on div "ay" at bounding box center [801, 377] width 220 height 48
click at [45, 220] on span "Sa" at bounding box center [48, 221] width 13 height 12
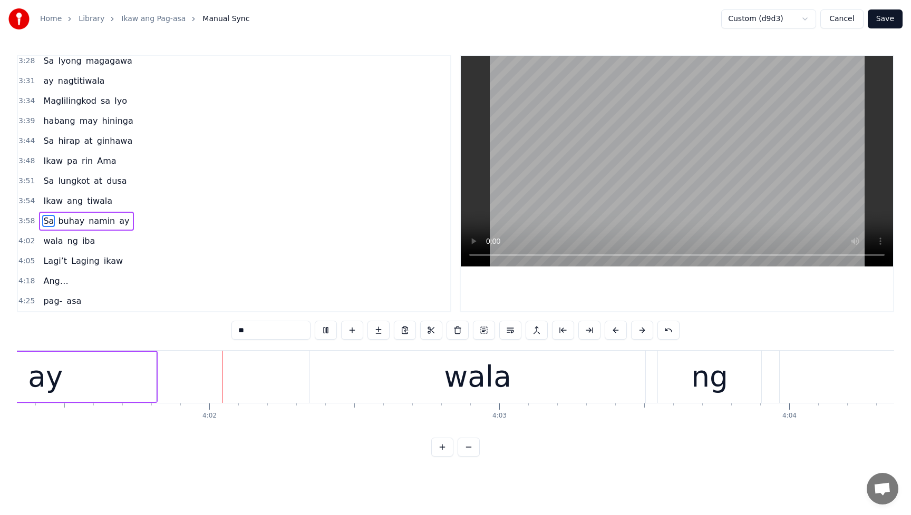
scroll to position [0, 69950]
click at [326, 331] on button at bounding box center [326, 330] width 22 height 19
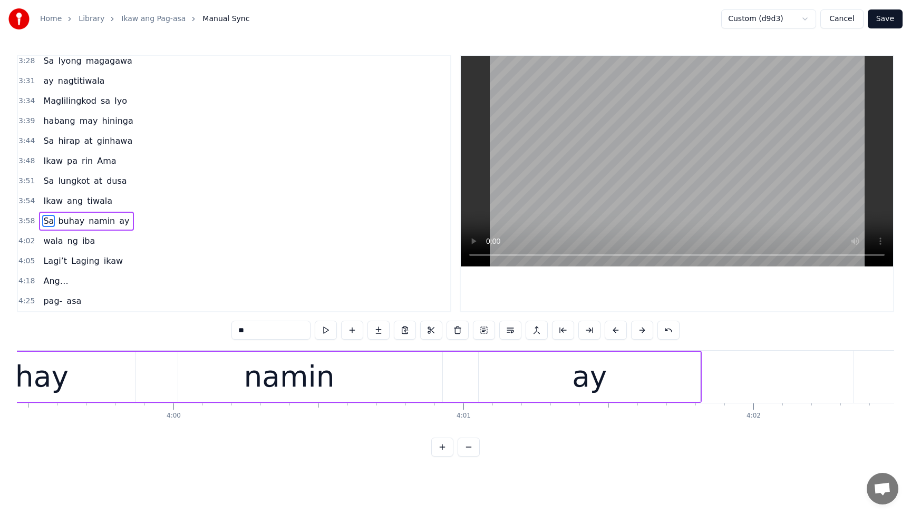
scroll to position [0, 69379]
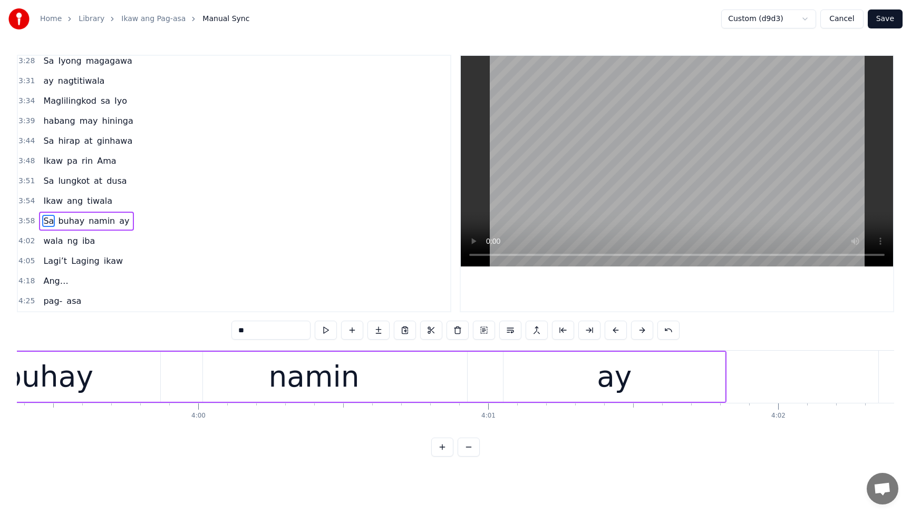
click at [354, 384] on div "namin" at bounding box center [314, 377] width 306 height 50
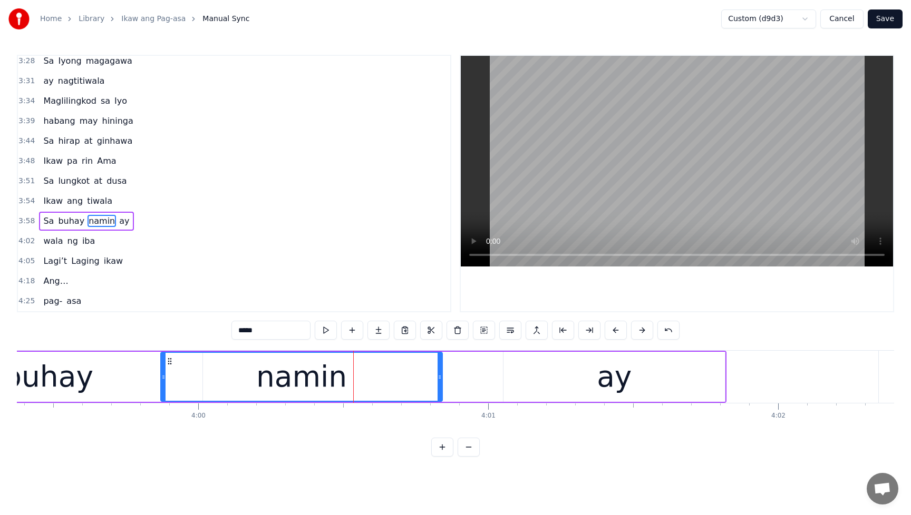
drag, startPoint x: 466, startPoint y: 380, endPoint x: 450, endPoint y: 383, distance: 16.5
click at [441, 384] on div at bounding box center [439, 377] width 4 height 48
click at [545, 380] on div "ay" at bounding box center [613, 377] width 221 height 50
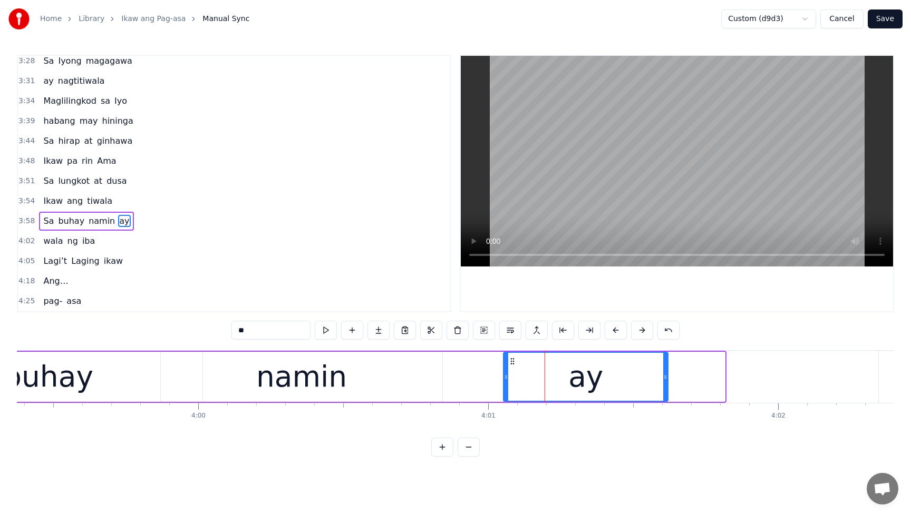
drag, startPoint x: 722, startPoint y: 376, endPoint x: 665, endPoint y: 382, distance: 57.7
click at [665, 382] on div at bounding box center [665, 377] width 4 height 48
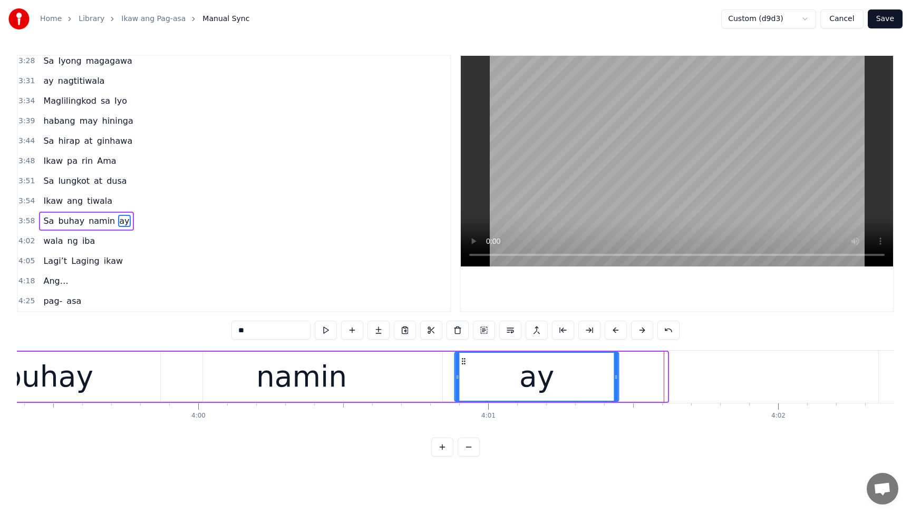
drag, startPoint x: 512, startPoint y: 361, endPoint x: 463, endPoint y: 364, distance: 48.6
click at [463, 364] on icon at bounding box center [464, 361] width 8 height 8
click at [45, 221] on span "Sa" at bounding box center [48, 221] width 13 height 12
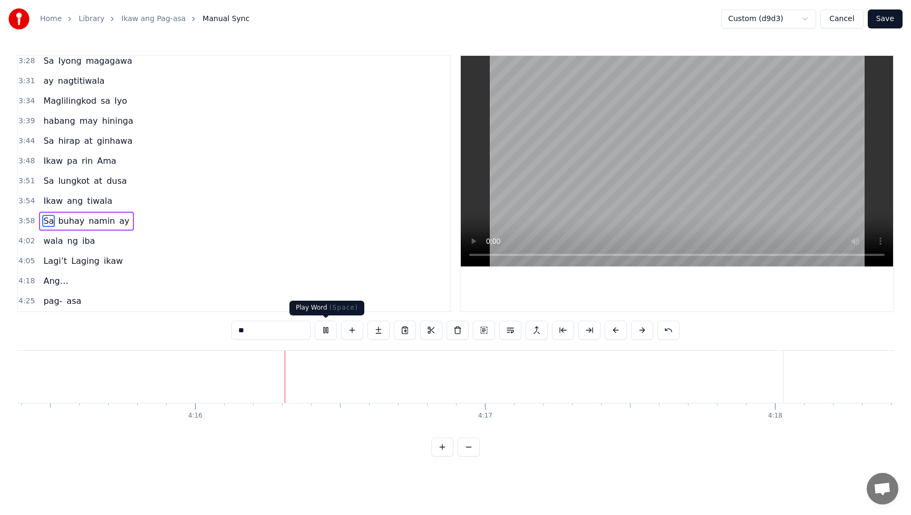
scroll to position [0, 74028]
click at [328, 332] on button at bounding box center [326, 330] width 22 height 19
click at [600, 383] on div "Ang…" at bounding box center [568, 377] width 85 height 44
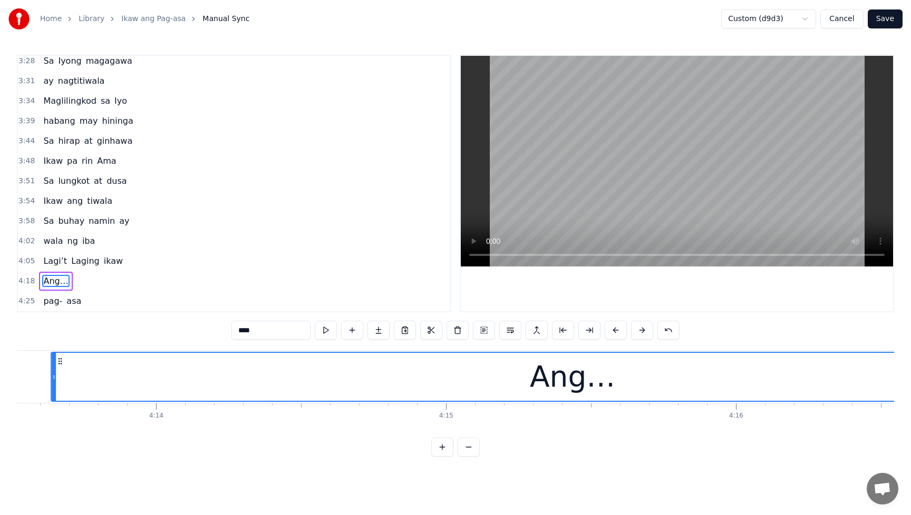
drag, startPoint x: 60, startPoint y: 362, endPoint x: 32, endPoint y: 364, distance: 28.5
click at [52, 367] on div "Ang…" at bounding box center [572, 377] width 1041 height 48
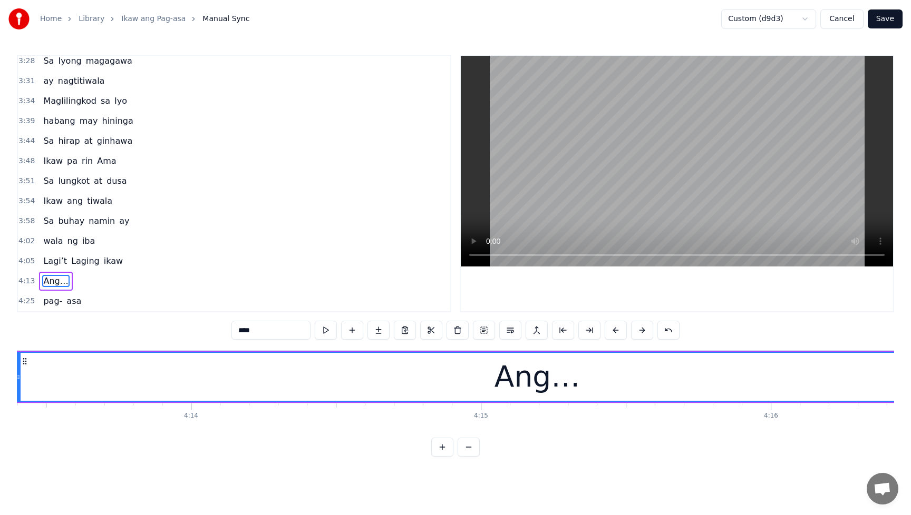
click at [48, 259] on span "Lagi’t" at bounding box center [55, 261] width 26 height 12
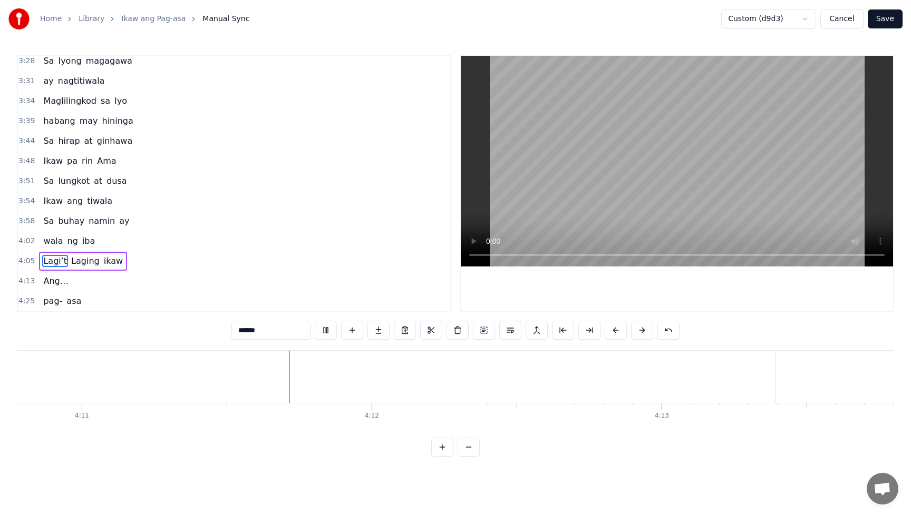
scroll to position [0, 72685]
click at [325, 330] on button at bounding box center [326, 330] width 22 height 19
click at [712, 370] on div "Ang…" at bounding box center [705, 377] width 85 height 44
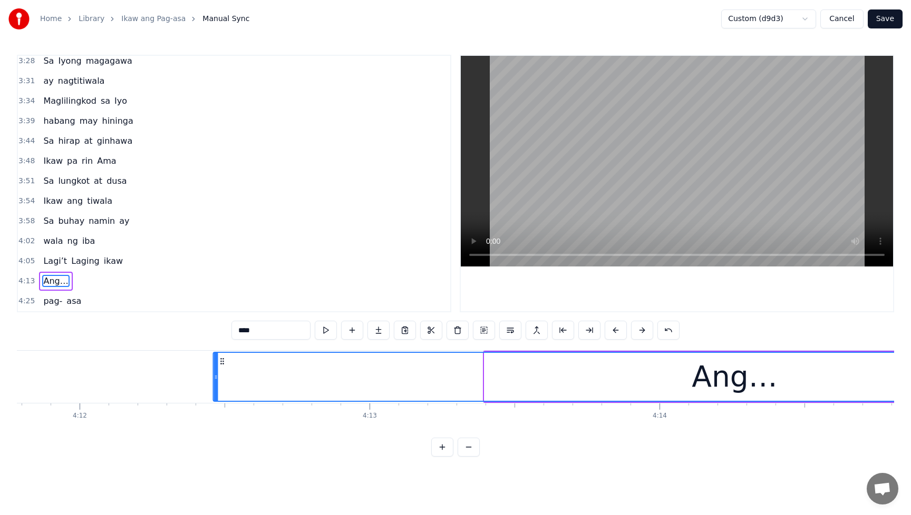
scroll to position [0, 72969]
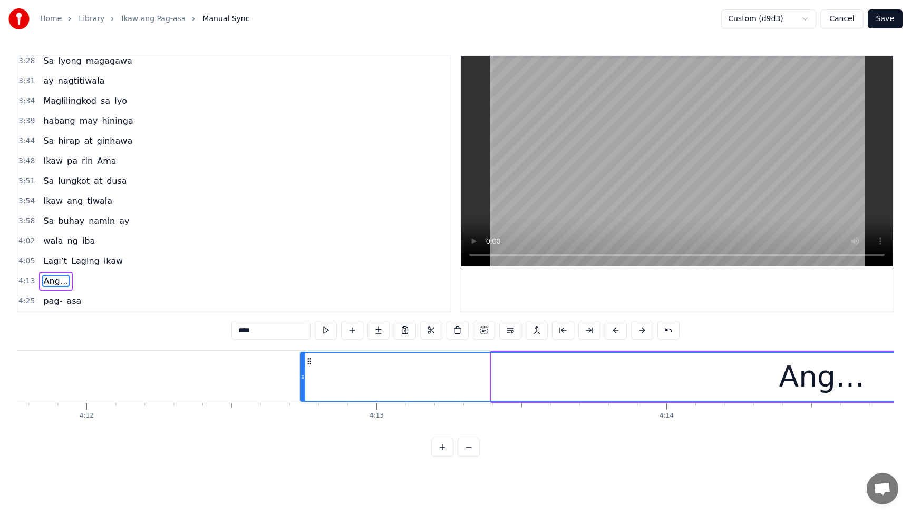
drag, startPoint x: 194, startPoint y: 364, endPoint x: 309, endPoint y: 373, distance: 114.7
click at [309, 373] on div "Ang…" at bounding box center [821, 377] width 1041 height 48
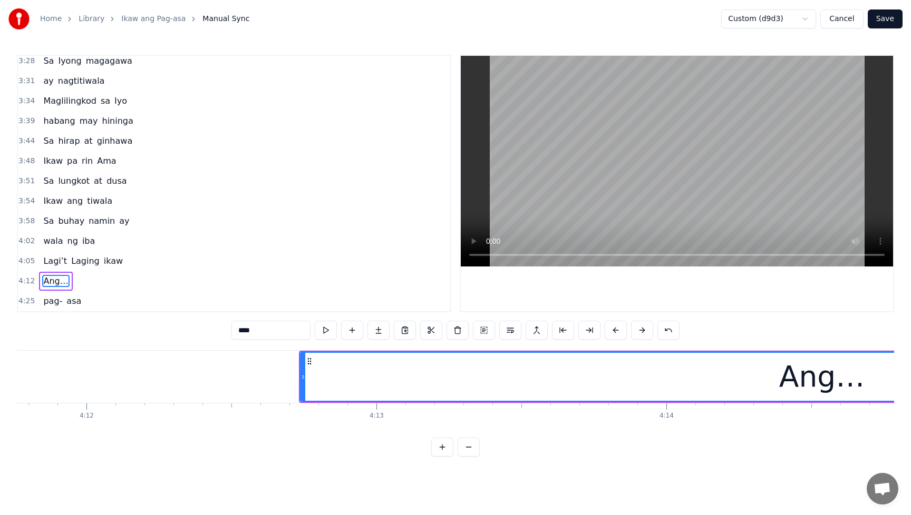
click at [49, 262] on span "Lagi’t" at bounding box center [55, 261] width 26 height 12
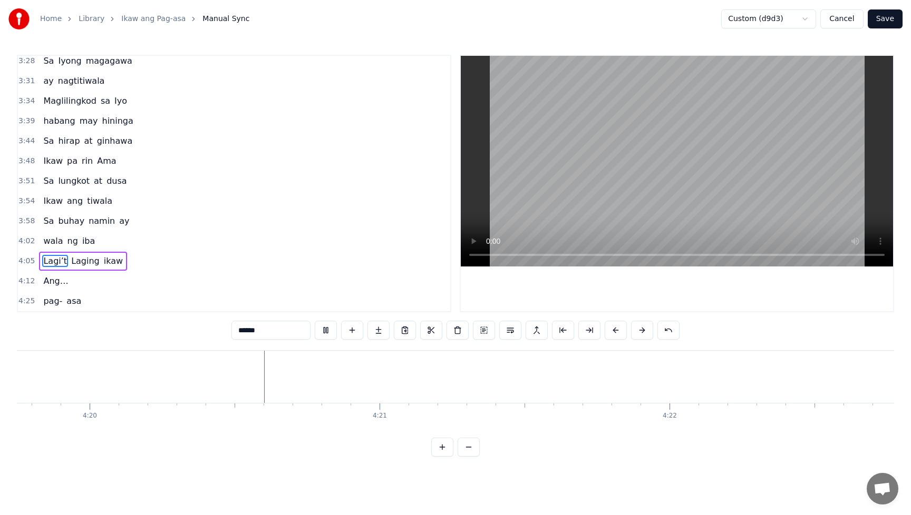
scroll to position [0, 75296]
click at [328, 334] on button at bounding box center [326, 330] width 22 height 19
click at [584, 389] on div "Ang…" at bounding box center [653, 377] width 1042 height 52
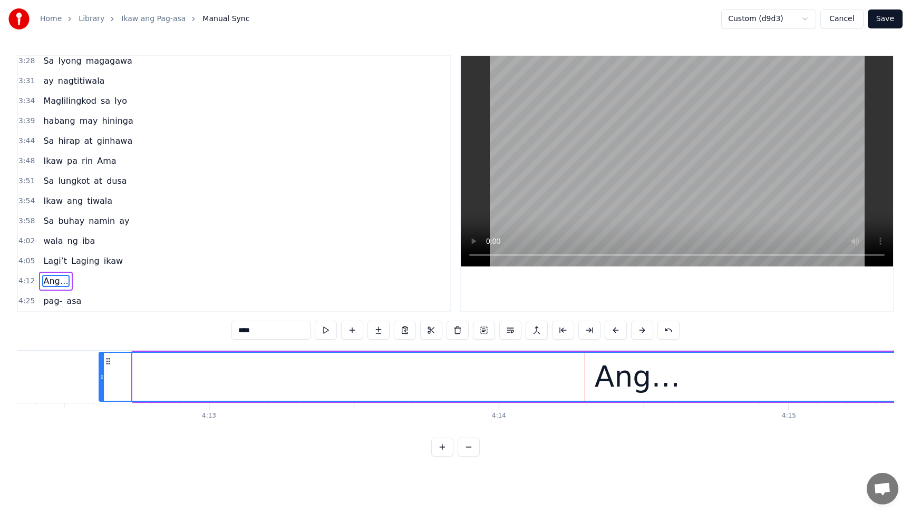
drag, startPoint x: 134, startPoint y: 378, endPoint x: 148, endPoint y: 384, distance: 15.4
click at [100, 382] on div at bounding box center [102, 377] width 4 height 48
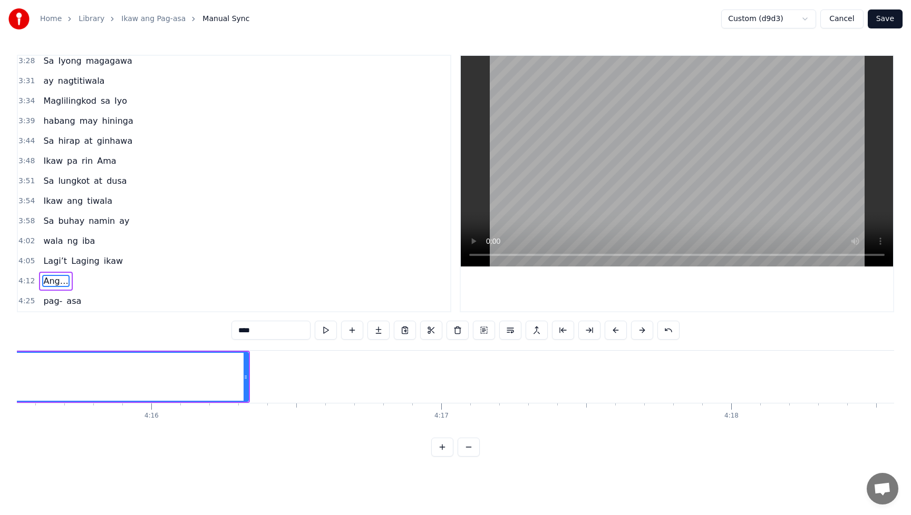
scroll to position [0, 74013]
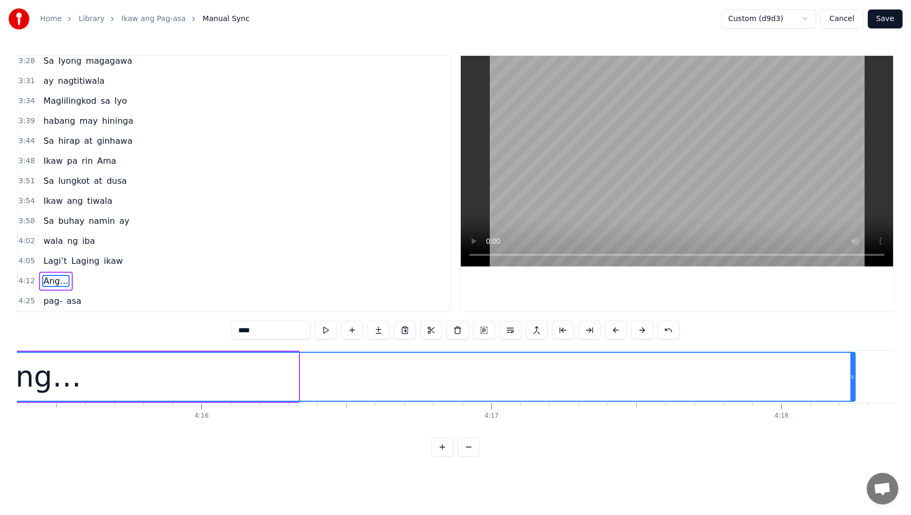
drag, startPoint x: 297, startPoint y: 379, endPoint x: 852, endPoint y: 412, distance: 555.8
click at [852, 411] on div "Sa pagdating ng unos ng hangin at ulan Tanging pangalan Mo Ama tinatawagan Ikaw…" at bounding box center [455, 389] width 877 height 79
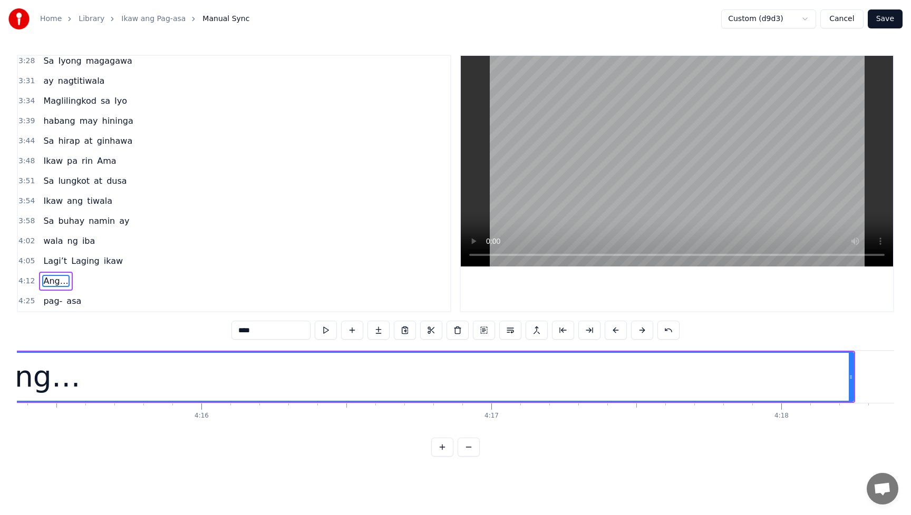
click at [799, 436] on div "0:15 Sa pagdating ng unos 0:18 ng hangin at ulan 0:23 Tanging pangalan Mo Ama 0…" at bounding box center [455, 256] width 877 height 402
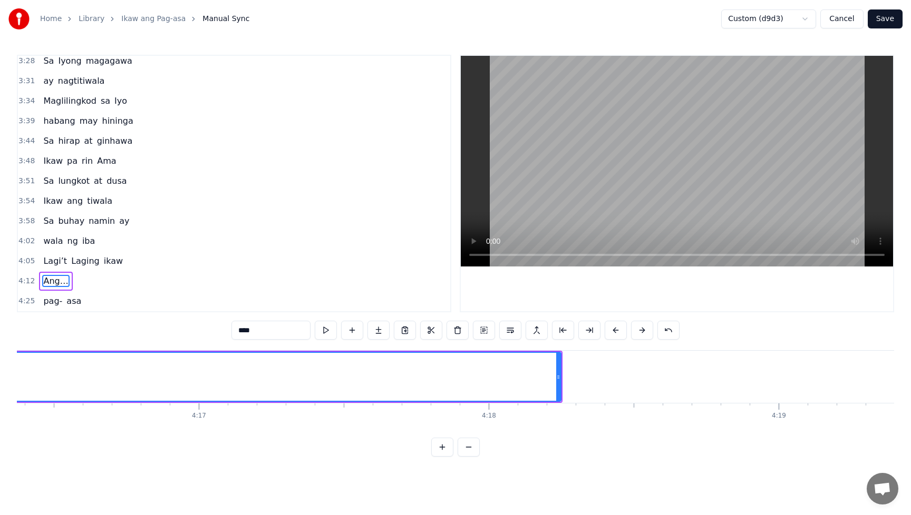
scroll to position [0, 74381]
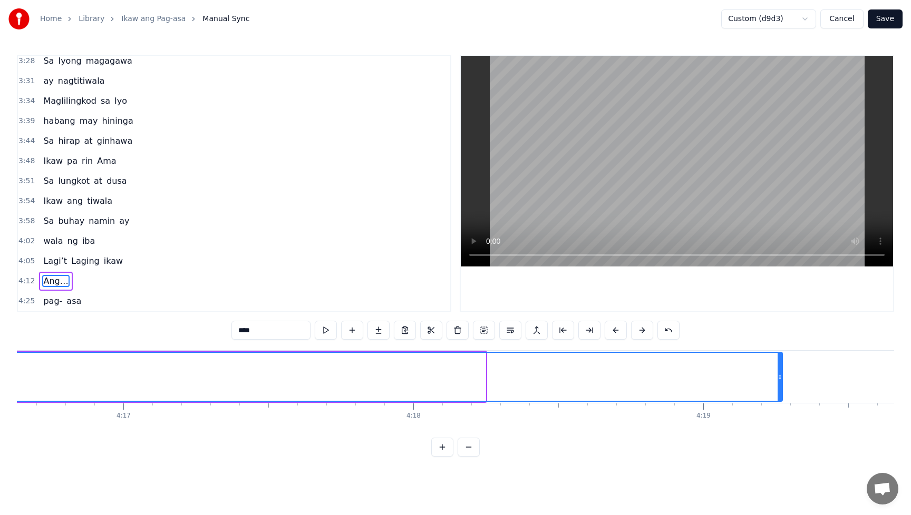
drag, startPoint x: 482, startPoint y: 377, endPoint x: 778, endPoint y: 378, distance: 296.7
click at [778, 378] on icon at bounding box center [779, 377] width 4 height 8
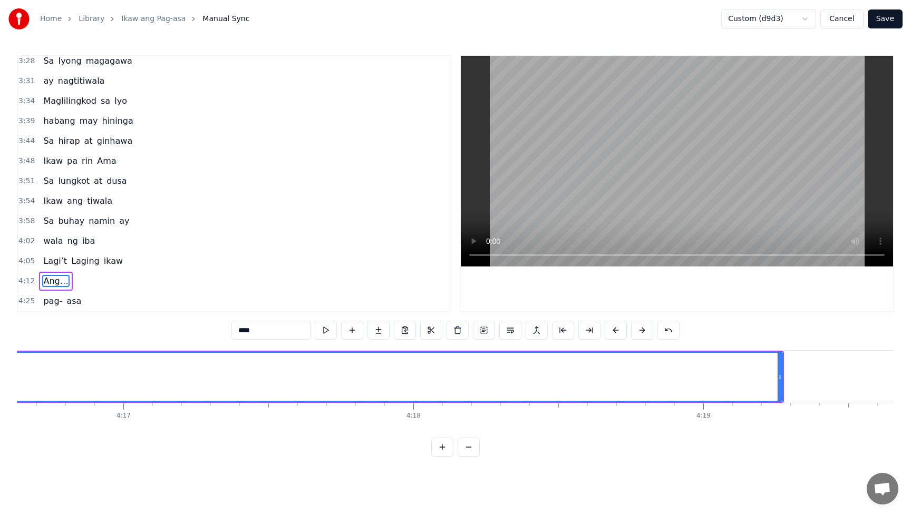
click at [47, 259] on span "Lagi’t" at bounding box center [55, 261] width 26 height 12
type input "******"
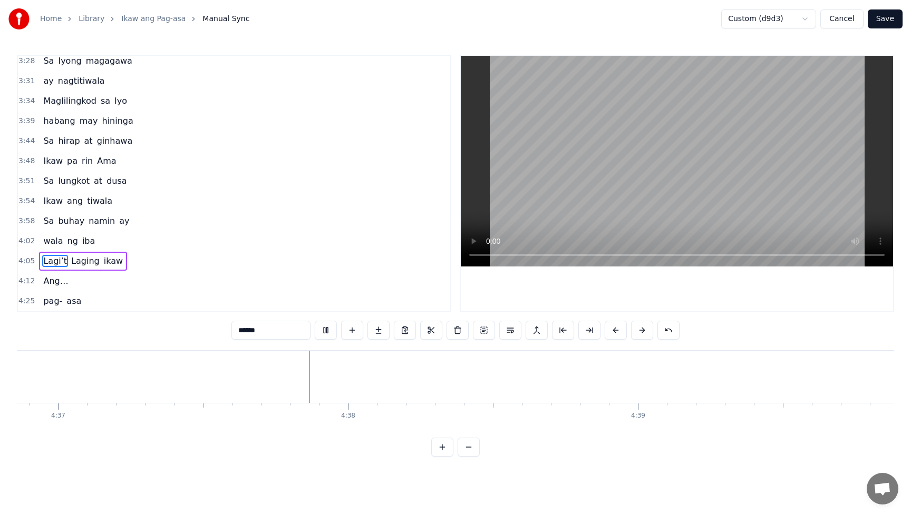
scroll to position [0, 80306]
click at [888, 19] on button "Save" at bounding box center [884, 18] width 35 height 19
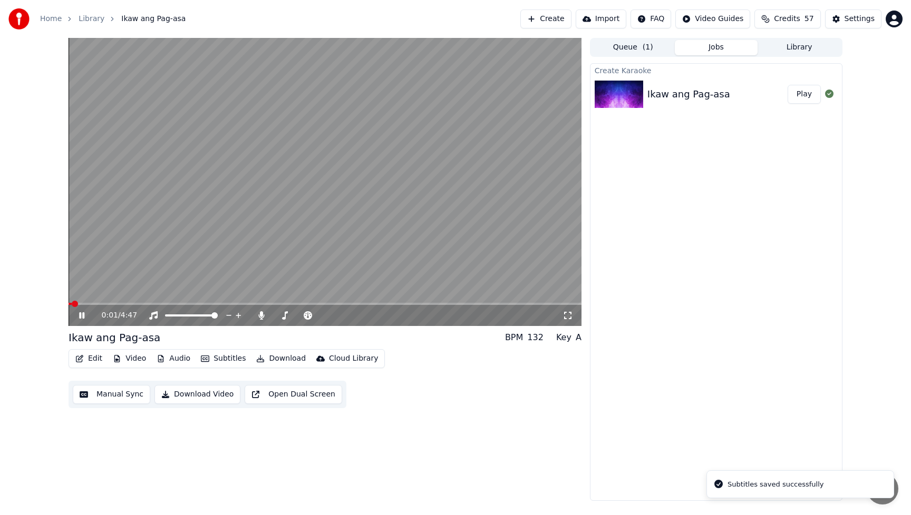
click at [136, 361] on button "Video" at bounding box center [130, 358] width 42 height 15
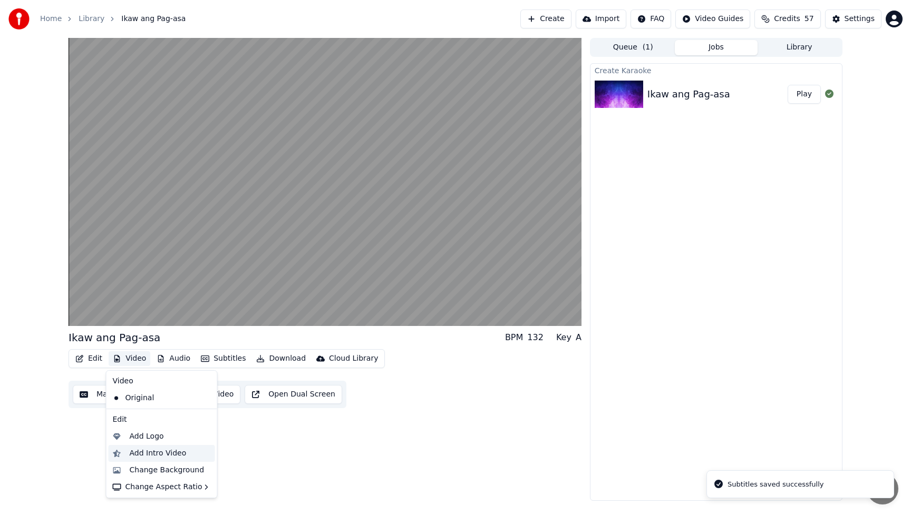
click at [155, 455] on div "Add Intro Video" at bounding box center [158, 453] width 57 height 11
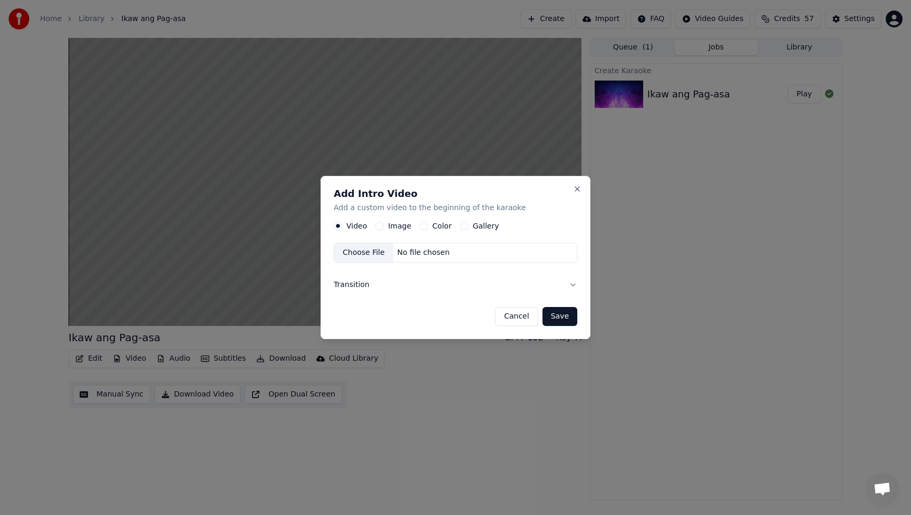
click at [377, 228] on button "Image" at bounding box center [379, 226] width 8 height 8
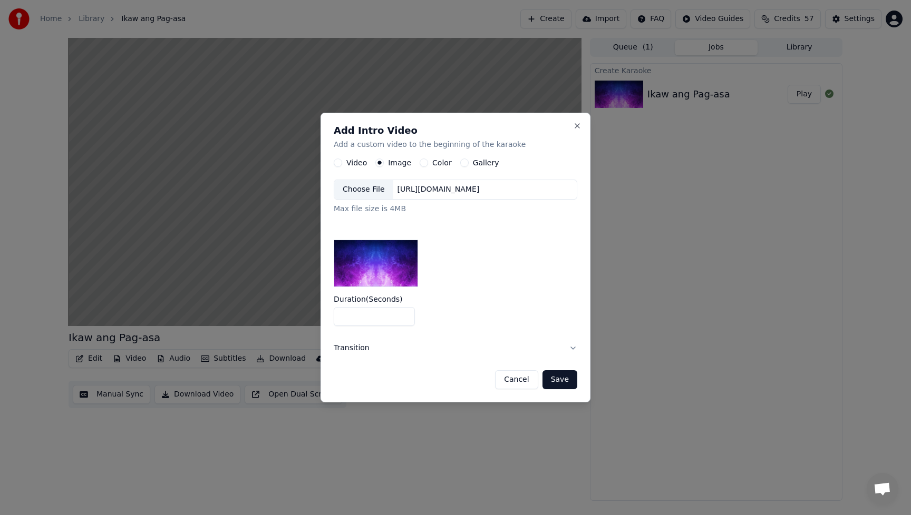
click at [367, 191] on div "Choose File" at bounding box center [363, 189] width 59 height 19
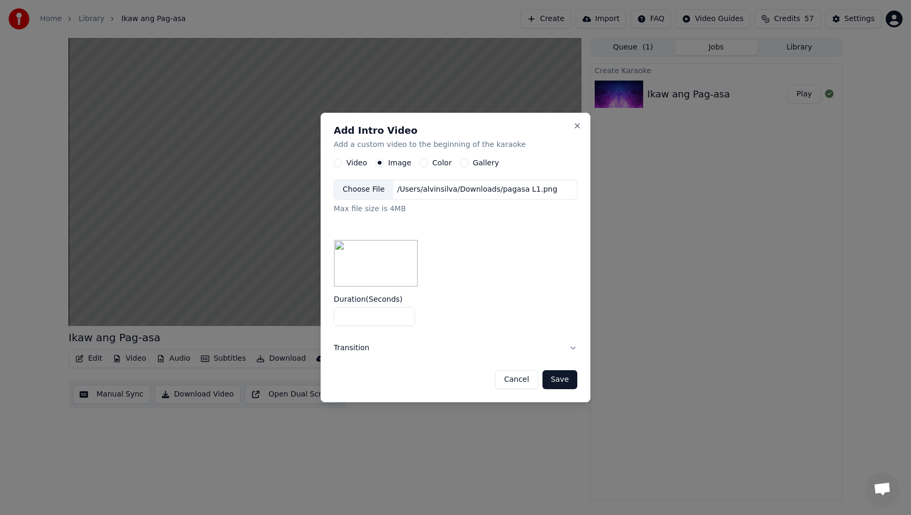
click at [560, 383] on button "Save" at bounding box center [559, 379] width 35 height 19
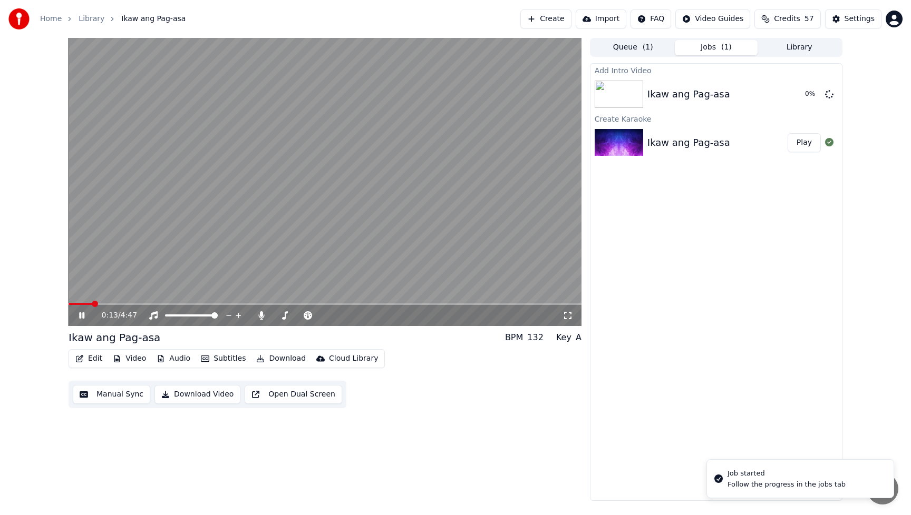
click at [83, 312] on icon at bounding box center [89, 315] width 25 height 8
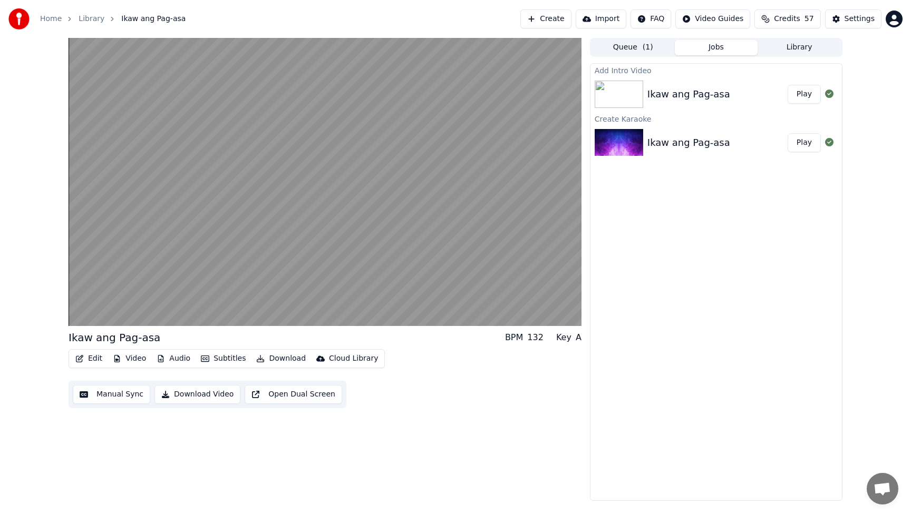
click at [93, 357] on button "Edit" at bounding box center [88, 358] width 35 height 15
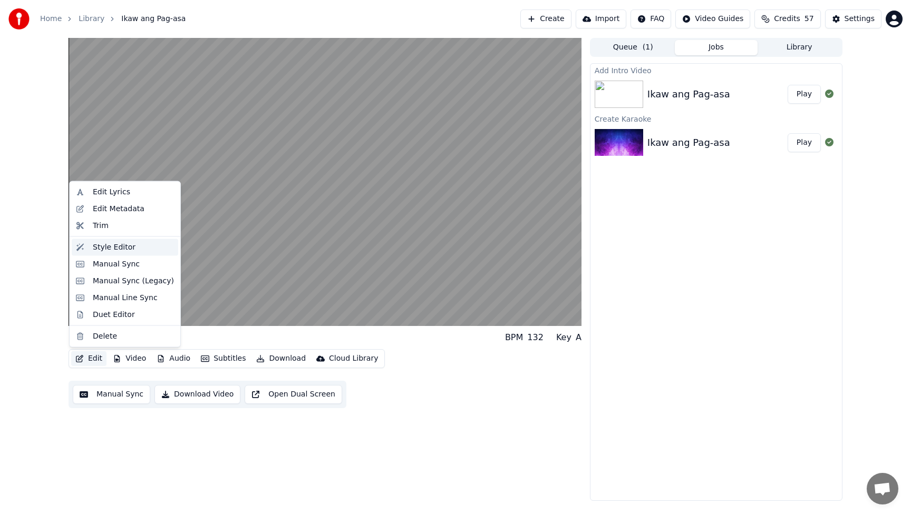
click at [108, 250] on div "Style Editor" at bounding box center [114, 247] width 43 height 11
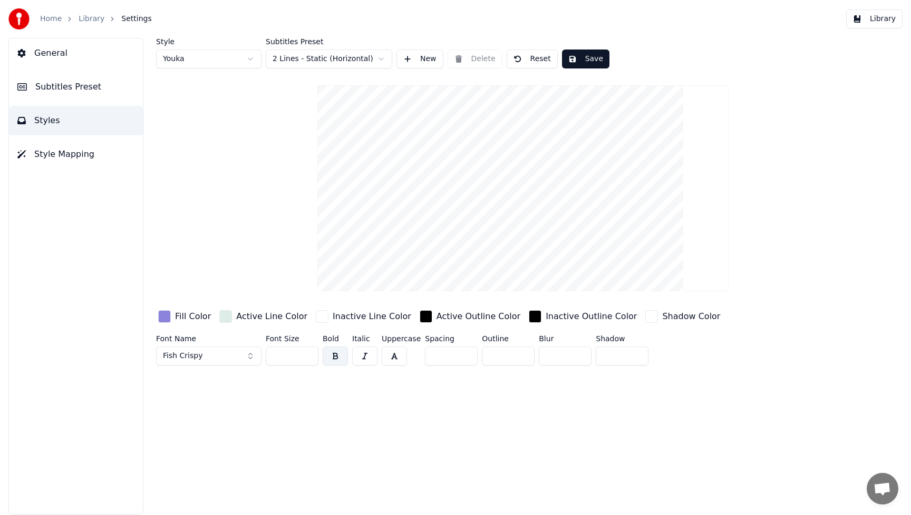
click at [169, 317] on div "button" at bounding box center [164, 316] width 13 height 13
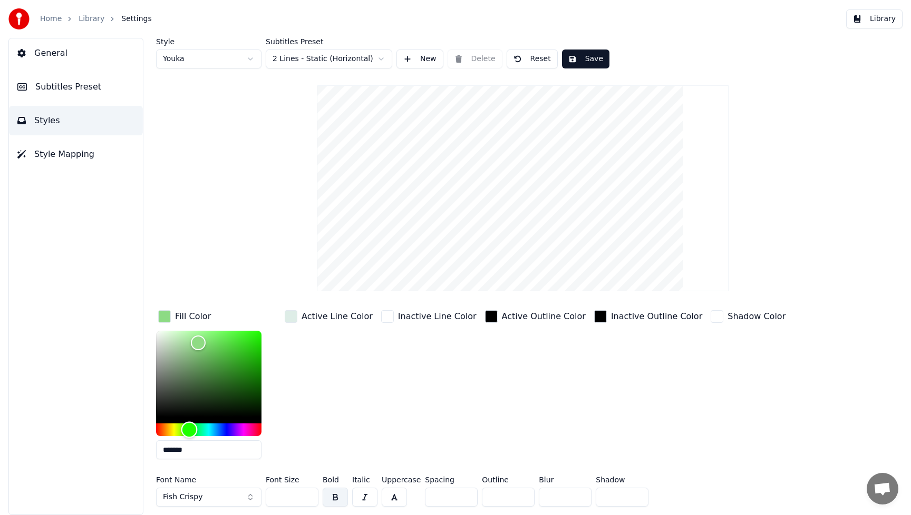
drag, startPoint x: 222, startPoint y: 431, endPoint x: 189, endPoint y: 432, distance: 33.2
click at [189, 432] on div "Hue" at bounding box center [189, 430] width 16 height 16
drag, startPoint x: 196, startPoint y: 347, endPoint x: 223, endPoint y: 341, distance: 27.5
click at [223, 341] on div "Color" at bounding box center [223, 342] width 16 height 16
type input "*******"
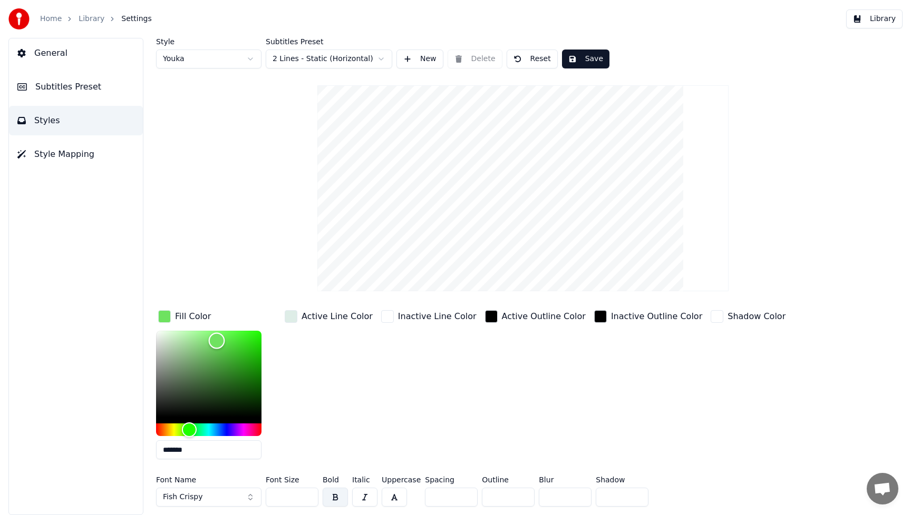
drag, startPoint x: 223, startPoint y: 340, endPoint x: 217, endPoint y: 340, distance: 6.9
click at [217, 340] on div "Color" at bounding box center [217, 341] width 16 height 16
click at [592, 57] on button "Save" at bounding box center [585, 59] width 47 height 19
click at [887, 17] on button "Library" at bounding box center [874, 18] width 56 height 19
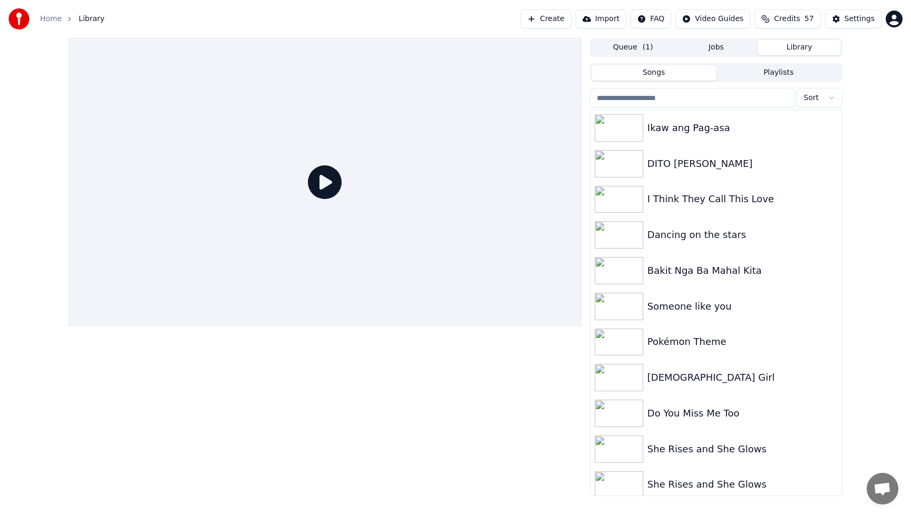
click at [330, 181] on icon at bounding box center [325, 182] width 34 height 34
click at [690, 128] on div "Ikaw ang Pag-asa" at bounding box center [737, 128] width 180 height 15
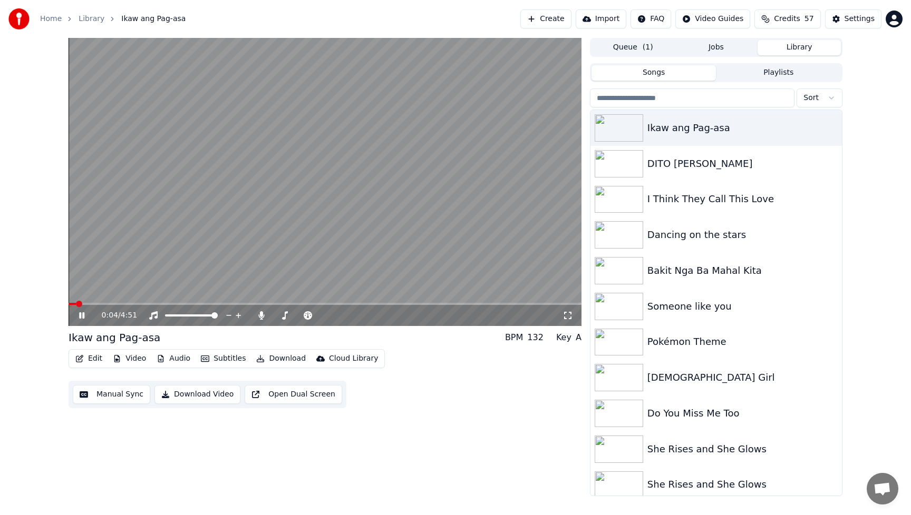
click at [194, 394] on button "Download Video" at bounding box center [197, 394] width 86 height 19
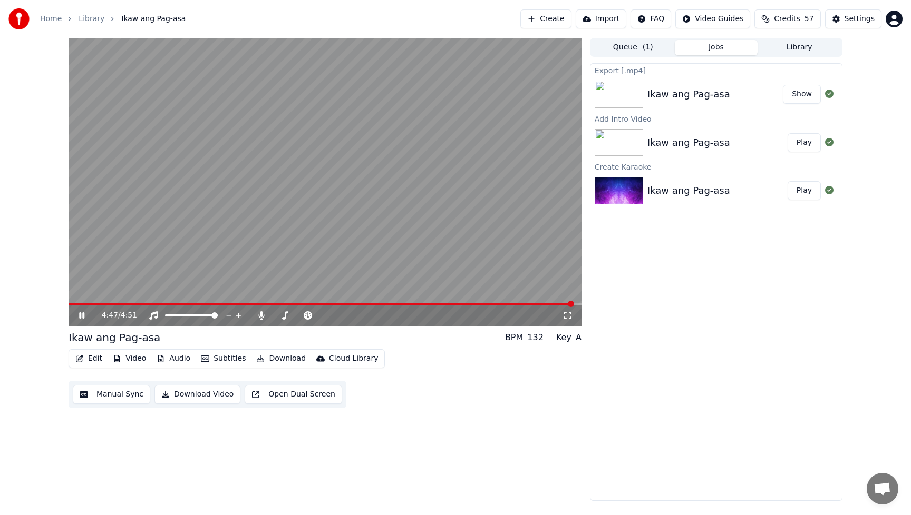
click at [497, 393] on div "Edit Video Audio Subtitles Download Cloud Library Manual Sync Download Video Op…" at bounding box center [325, 378] width 513 height 59
click at [80, 312] on icon at bounding box center [89, 315] width 25 height 8
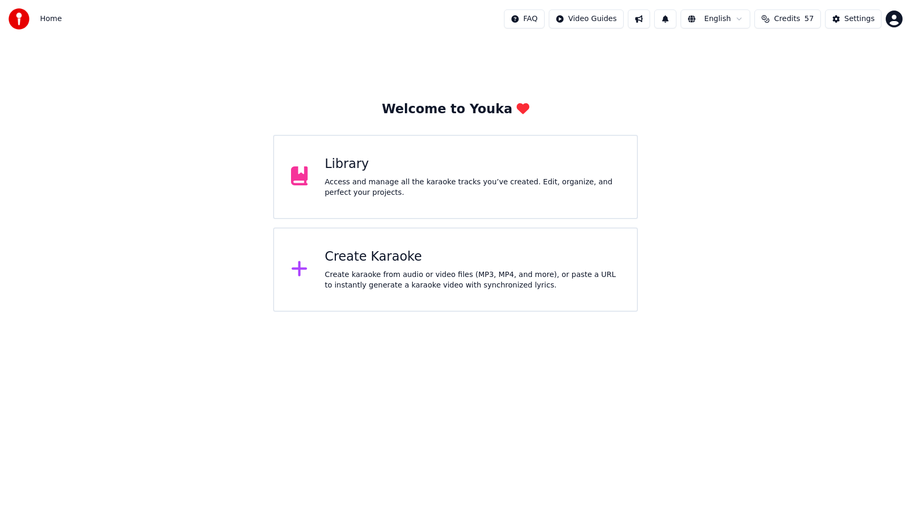
click at [438, 180] on div "Access and manage all the karaoke tracks you’ve created. Edit, organize, and pe…" at bounding box center [472, 187] width 295 height 21
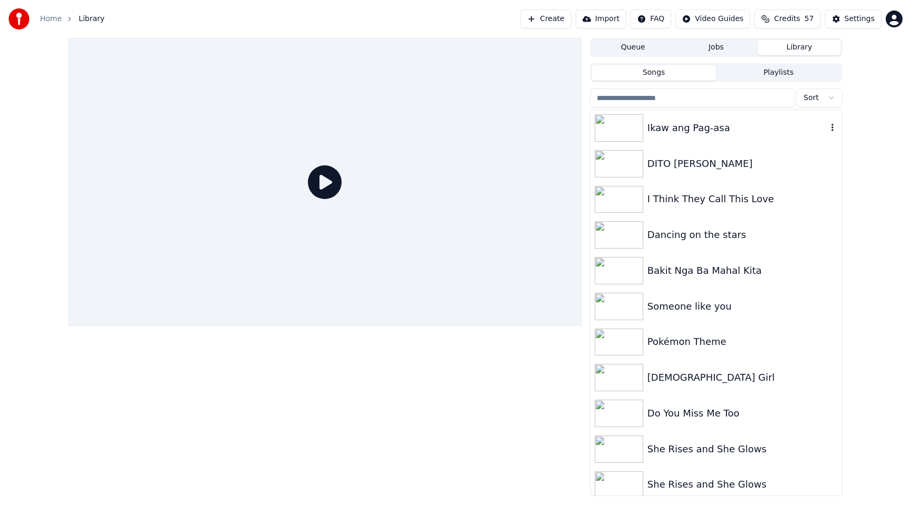
click at [720, 129] on div "Ikaw ang Pag-asa" at bounding box center [737, 128] width 180 height 15
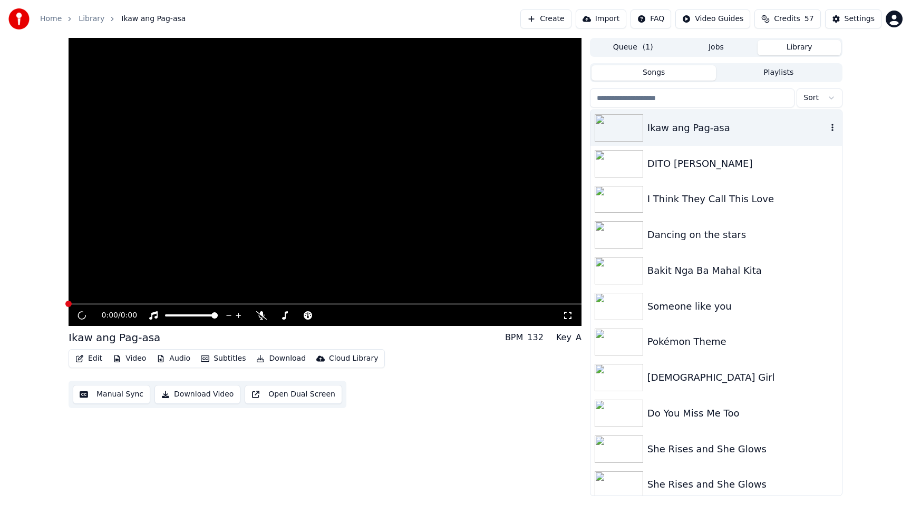
click at [720, 129] on div "Ikaw ang Pag-asa" at bounding box center [737, 128] width 180 height 15
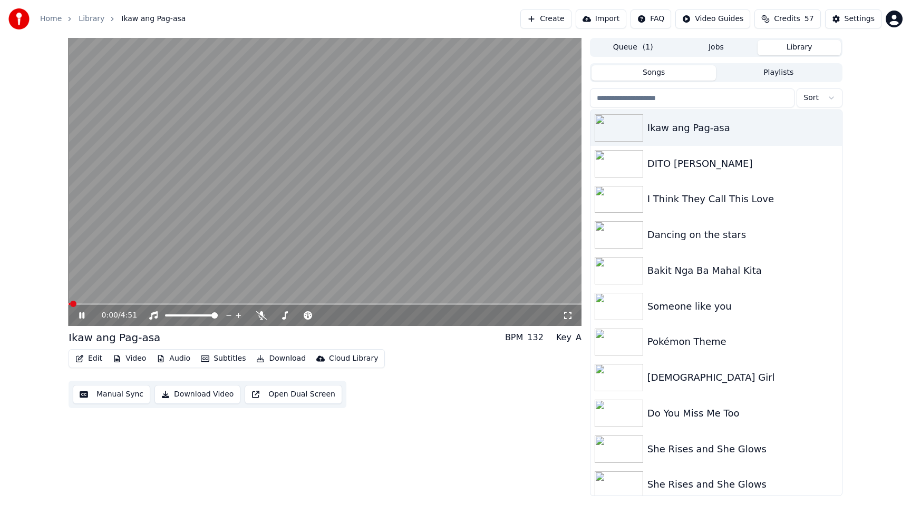
click at [454, 399] on div "Edit Video Audio Subtitles Download Cloud Library Manual Sync Download Video Op…" at bounding box center [325, 378] width 513 height 59
click at [82, 314] on icon at bounding box center [89, 315] width 25 height 8
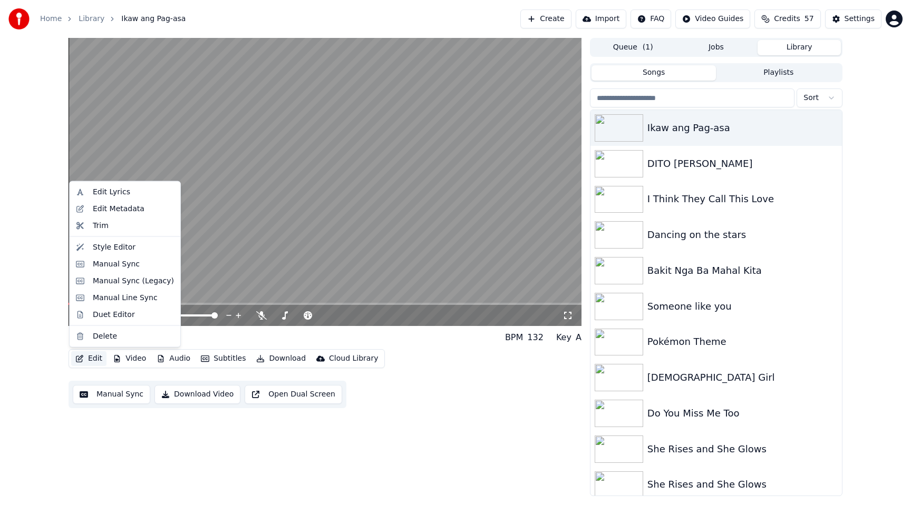
click at [96, 360] on button "Edit" at bounding box center [88, 358] width 35 height 15
click at [103, 249] on div "Style Editor" at bounding box center [114, 247] width 43 height 11
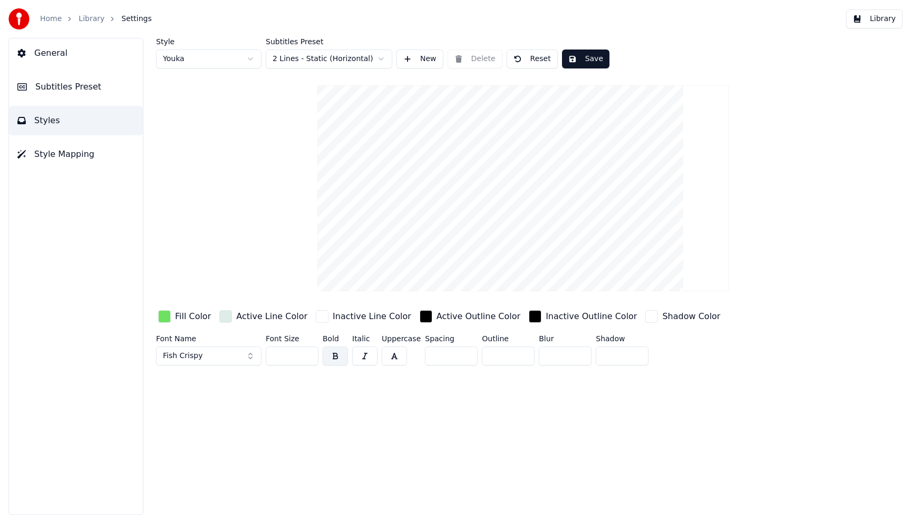
click at [165, 316] on div "button" at bounding box center [164, 316] width 13 height 13
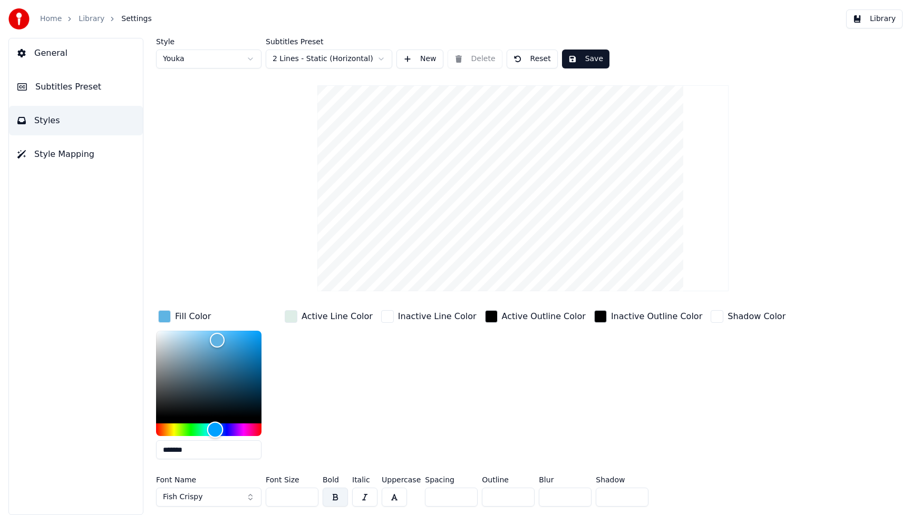
type input "*******"
drag, startPoint x: 193, startPoint y: 432, endPoint x: 214, endPoint y: 433, distance: 21.6
click at [214, 433] on div "Hue" at bounding box center [215, 430] width 16 height 16
click at [345, 406] on div "Active Line Color" at bounding box center [328, 388] width 92 height 160
click at [247, 498] on button "Fish Crispy" at bounding box center [208, 497] width 105 height 19
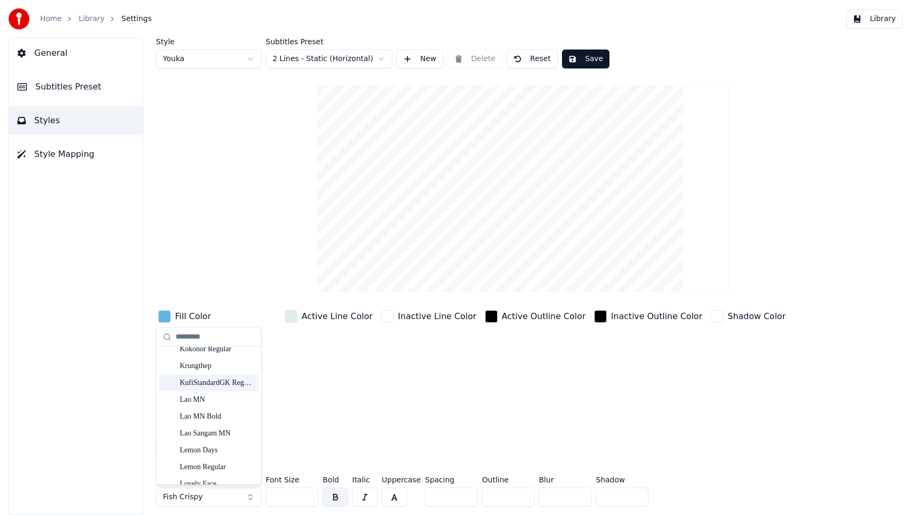
scroll to position [5601, 0]
click at [216, 423] on div "Lemon Days" at bounding box center [217, 420] width 75 height 11
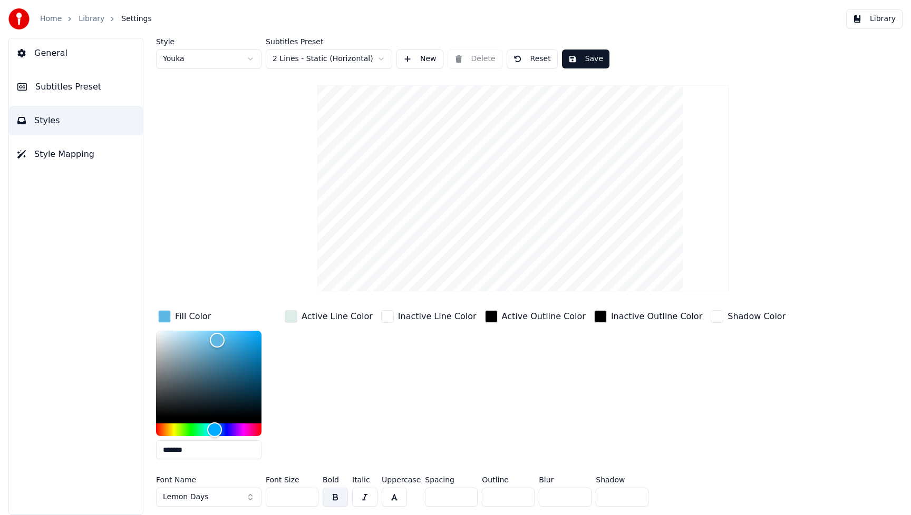
drag, startPoint x: 291, startPoint y: 499, endPoint x: 267, endPoint y: 501, distance: 24.8
click at [267, 501] on input "***" at bounding box center [292, 497] width 53 height 19
type input "***"
click at [663, 392] on div "Inactive Outline Color" at bounding box center [648, 388] width 112 height 160
click at [591, 55] on button "Save" at bounding box center [585, 59] width 47 height 19
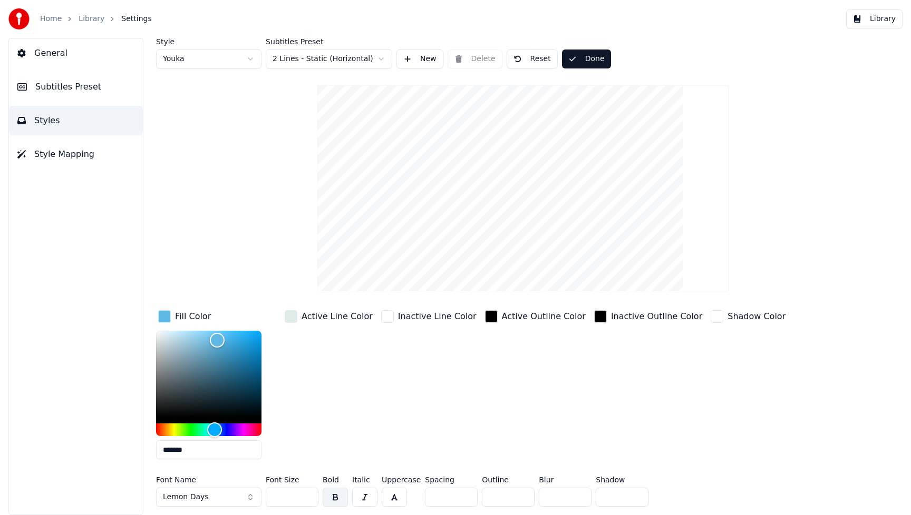
click at [883, 22] on button "Library" at bounding box center [874, 18] width 56 height 19
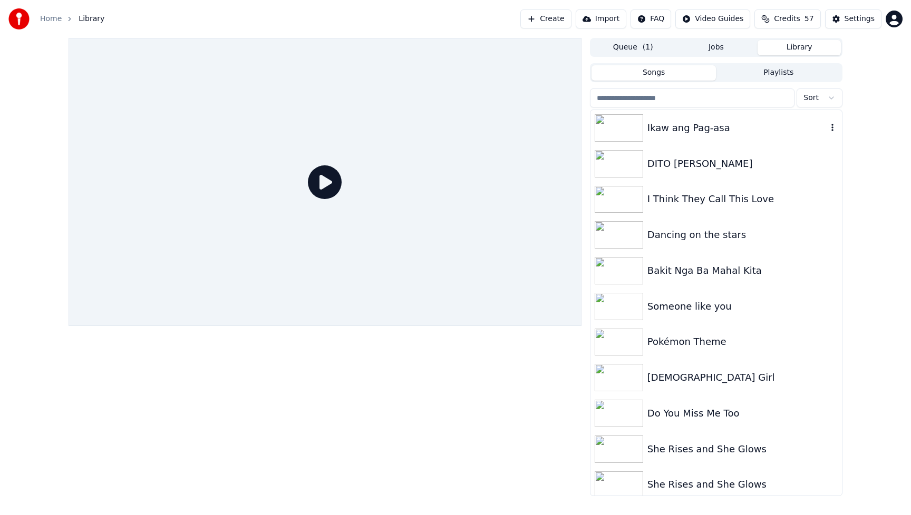
click at [701, 136] on div "Ikaw ang Pag-asa" at bounding box center [715, 128] width 251 height 36
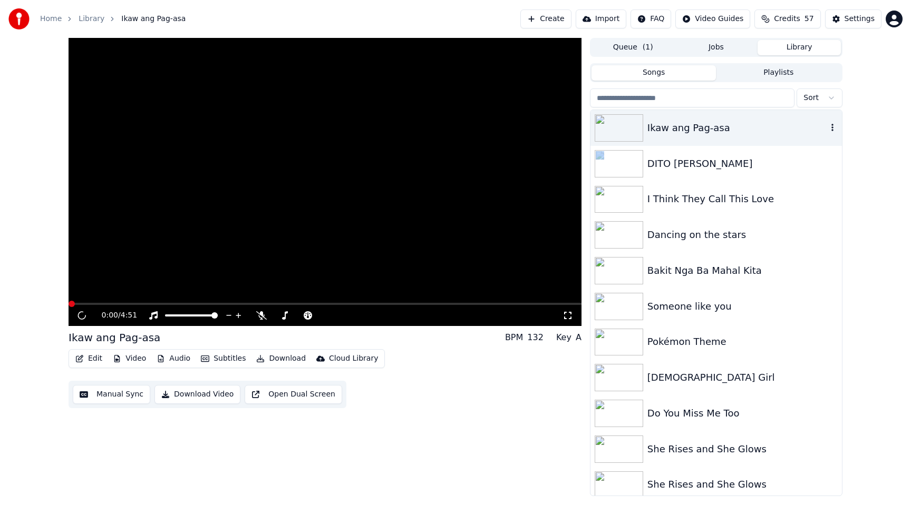
click at [701, 136] on div "Ikaw ang Pag-asa" at bounding box center [715, 128] width 251 height 36
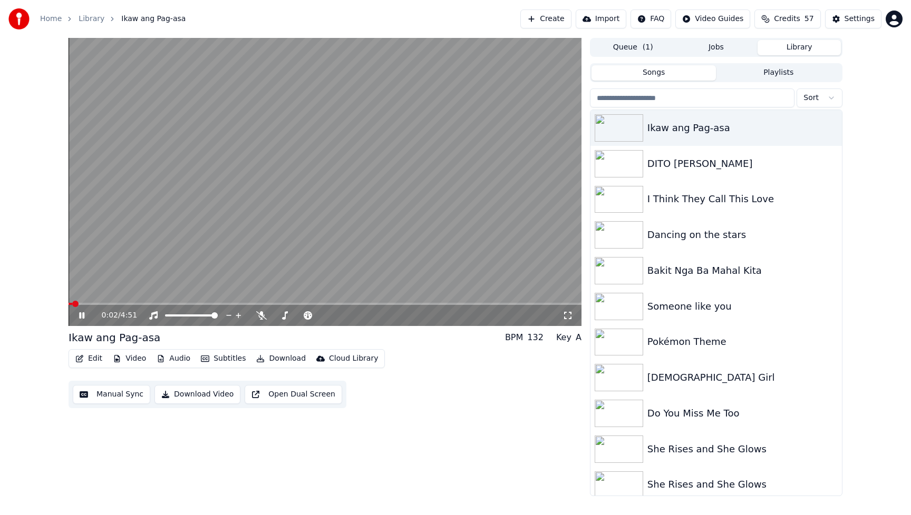
click at [84, 316] on icon at bounding box center [81, 315] width 5 height 6
click at [128, 359] on button "Video" at bounding box center [130, 358] width 42 height 15
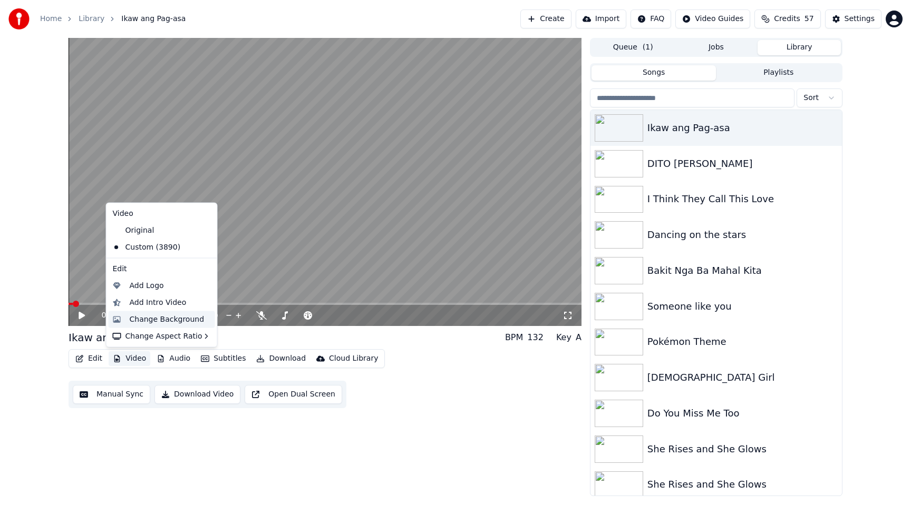
click at [161, 322] on div "Change Background" at bounding box center [167, 319] width 75 height 11
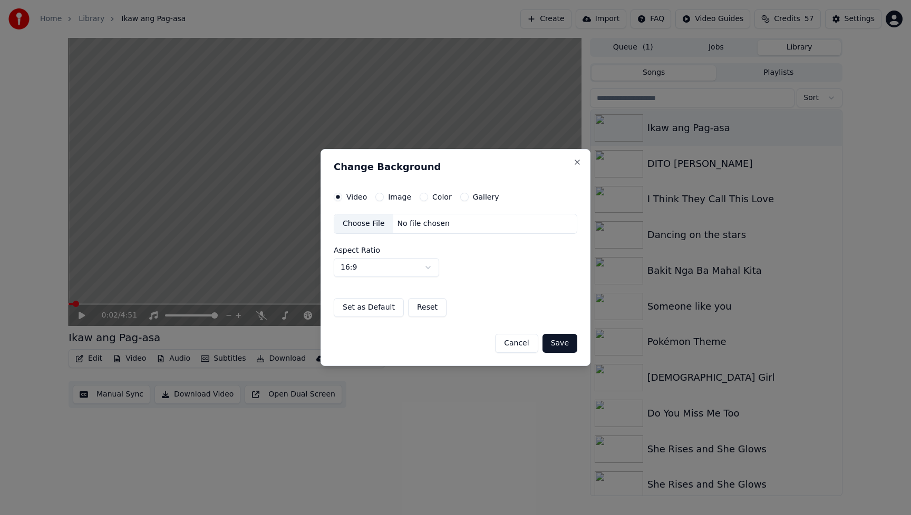
click at [367, 220] on div "Choose File" at bounding box center [363, 223] width 59 height 19
click at [561, 347] on button "Save" at bounding box center [559, 343] width 35 height 19
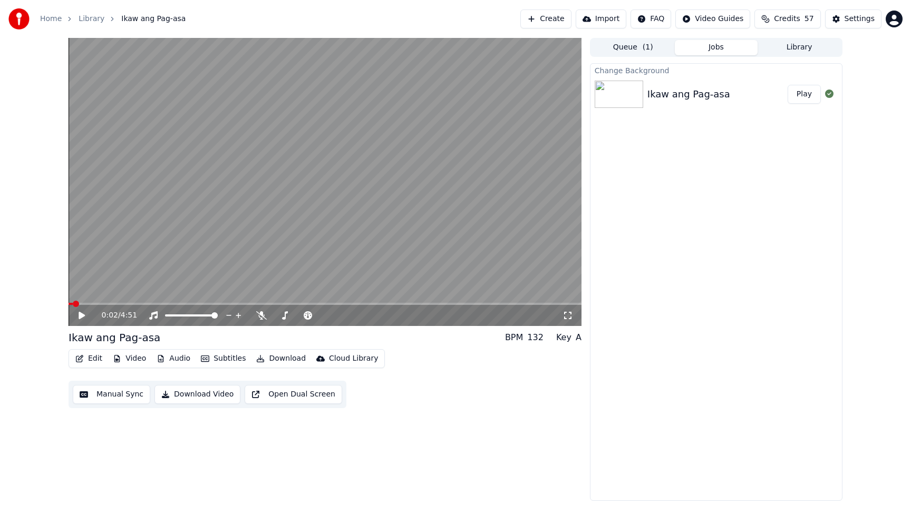
click at [807, 96] on button "Play" at bounding box center [803, 94] width 33 height 19
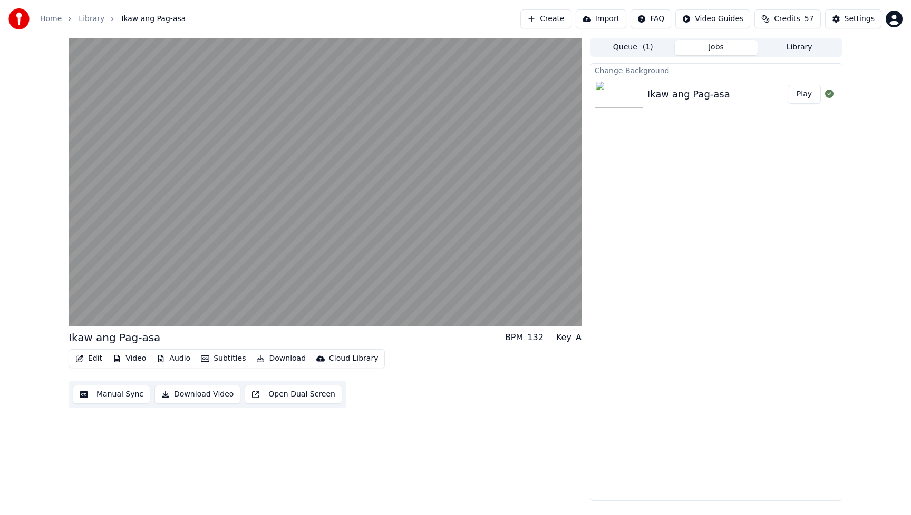
click at [417, 417] on div "Ikaw ang Pag-asa BPM 132 Key A Edit Video Audio Subtitles Download Cloud Librar…" at bounding box center [325, 269] width 513 height 463
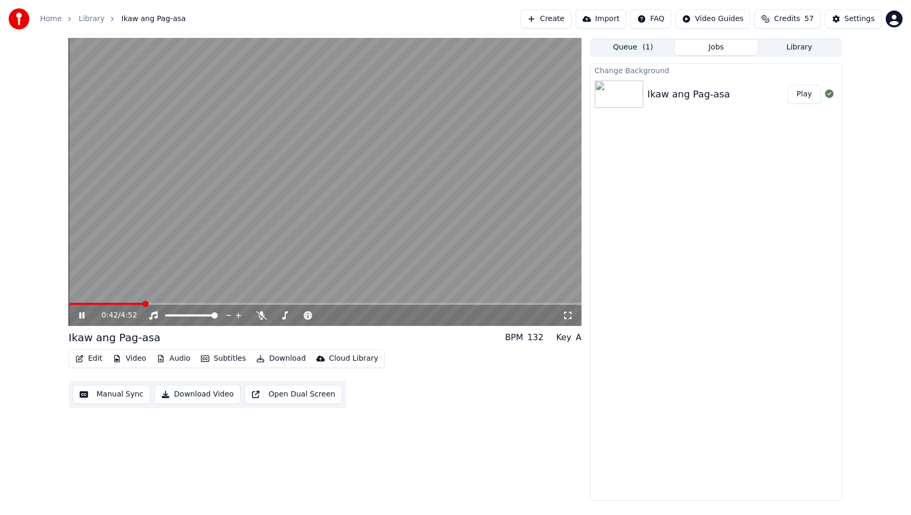
click at [82, 315] on icon at bounding box center [81, 315] width 5 height 6
drag, startPoint x: 533, startPoint y: 417, endPoint x: 474, endPoint y: 418, distance: 59.6
click at [532, 417] on div "0:42 / 4:52 Ikaw ang Pag-asa BPM 132 Key A Edit Video Audio Subtitles Download …" at bounding box center [325, 269] width 513 height 463
click at [125, 359] on button "Video" at bounding box center [130, 358] width 42 height 15
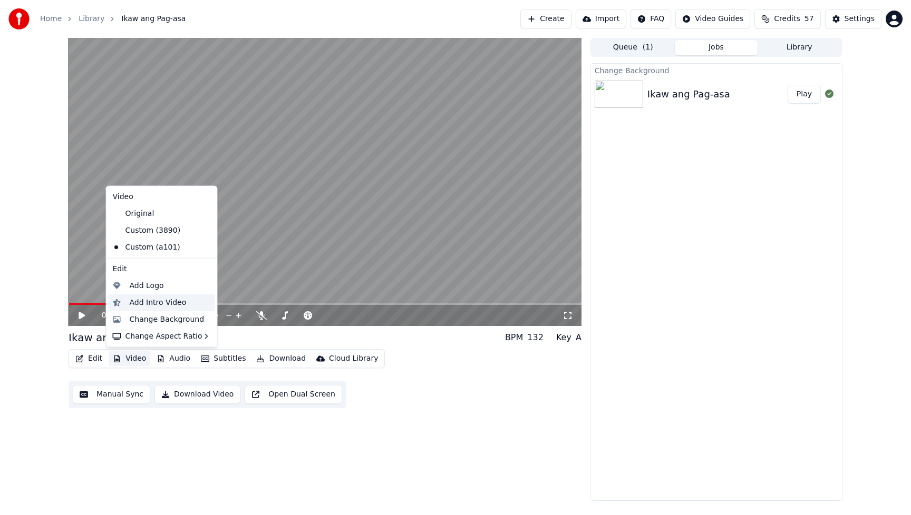
click at [159, 303] on div "Add Intro Video" at bounding box center [158, 302] width 57 height 11
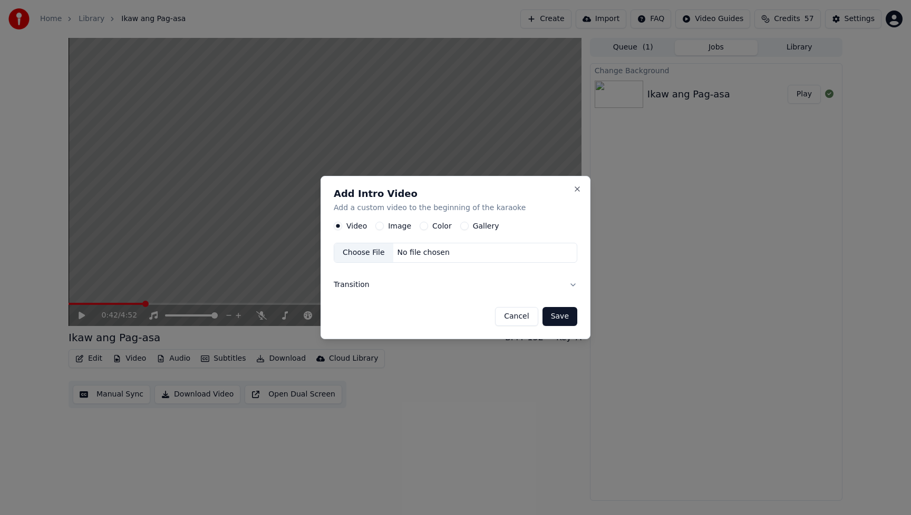
click at [380, 227] on button "Image" at bounding box center [379, 226] width 8 height 8
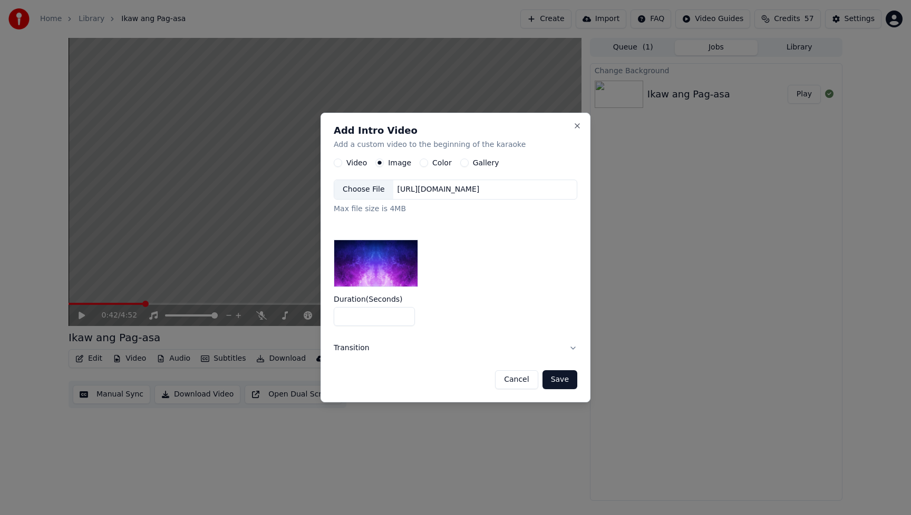
click at [355, 189] on div "Choose File" at bounding box center [363, 189] width 59 height 19
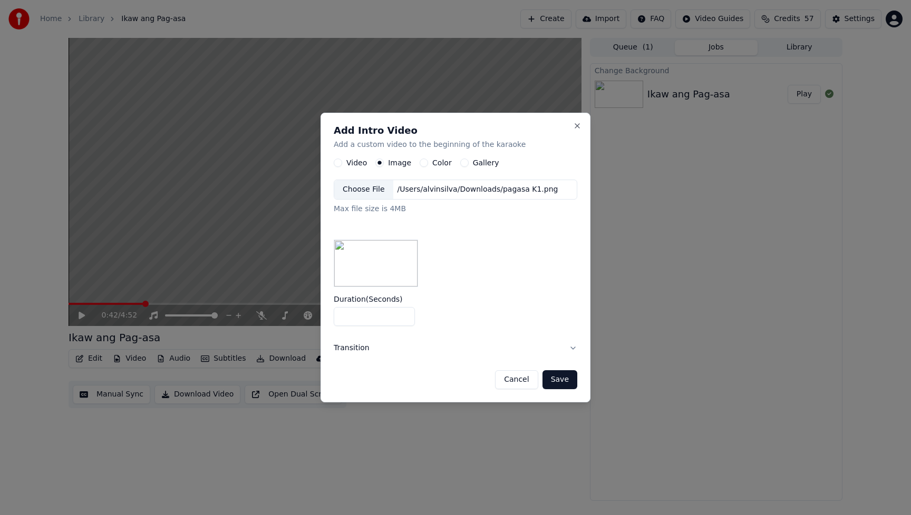
click at [561, 379] on button "Save" at bounding box center [559, 379] width 35 height 19
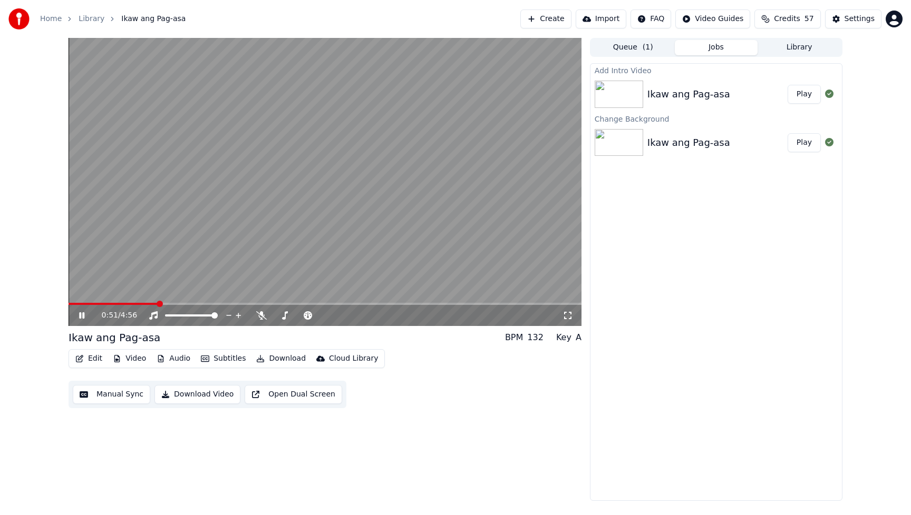
click at [799, 93] on button "Play" at bounding box center [803, 94] width 33 height 19
click at [260, 318] on icon at bounding box center [261, 315] width 11 height 8
click at [260, 315] on icon at bounding box center [261, 315] width 6 height 8
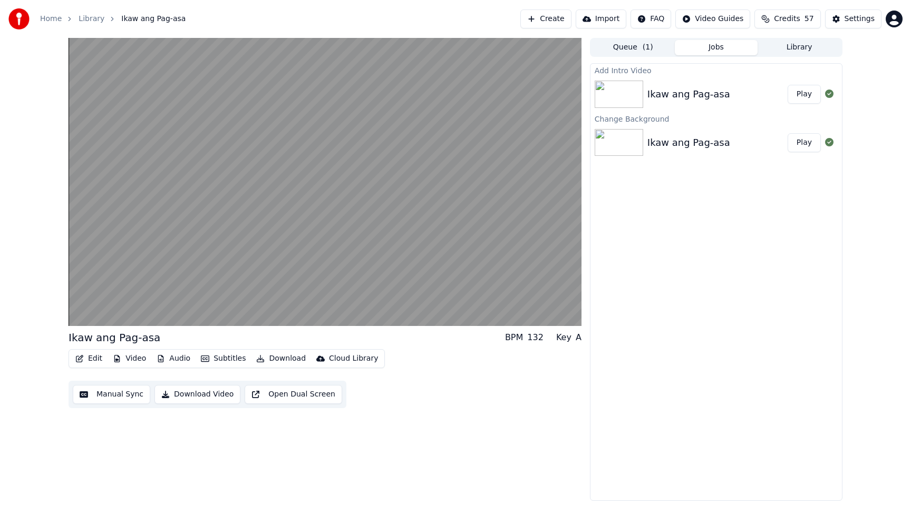
click at [189, 394] on button "Download Video" at bounding box center [197, 394] width 86 height 19
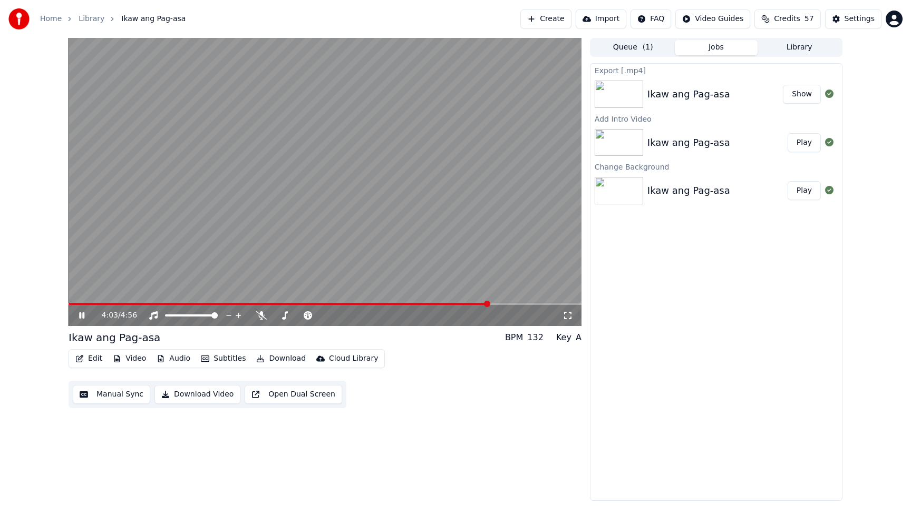
click at [85, 315] on icon at bounding box center [89, 315] width 25 height 8
click at [93, 360] on button "Edit" at bounding box center [88, 358] width 35 height 15
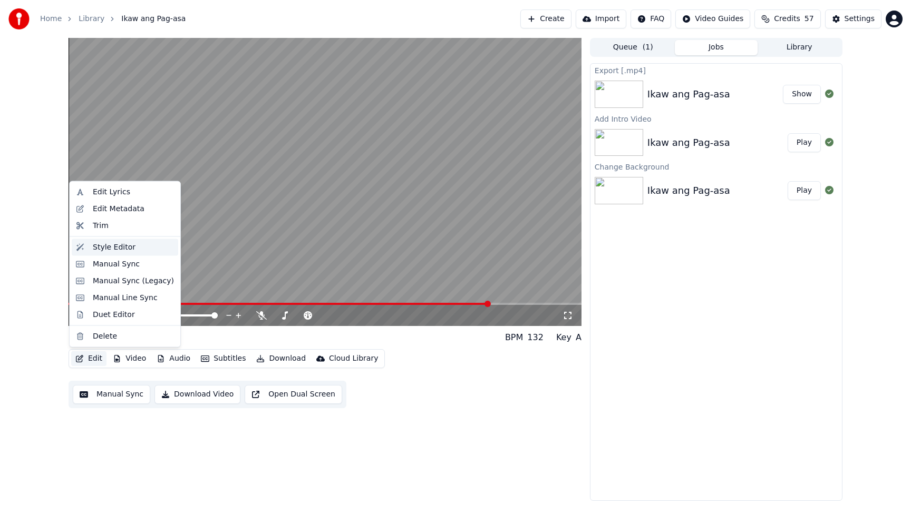
click at [116, 253] on div "Style Editor" at bounding box center [125, 247] width 106 height 17
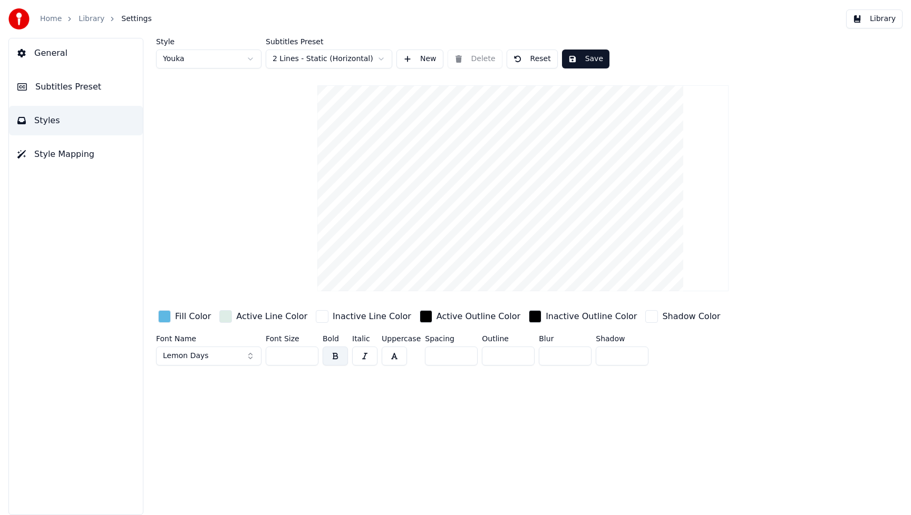
click at [167, 319] on div "button" at bounding box center [164, 316] width 13 height 13
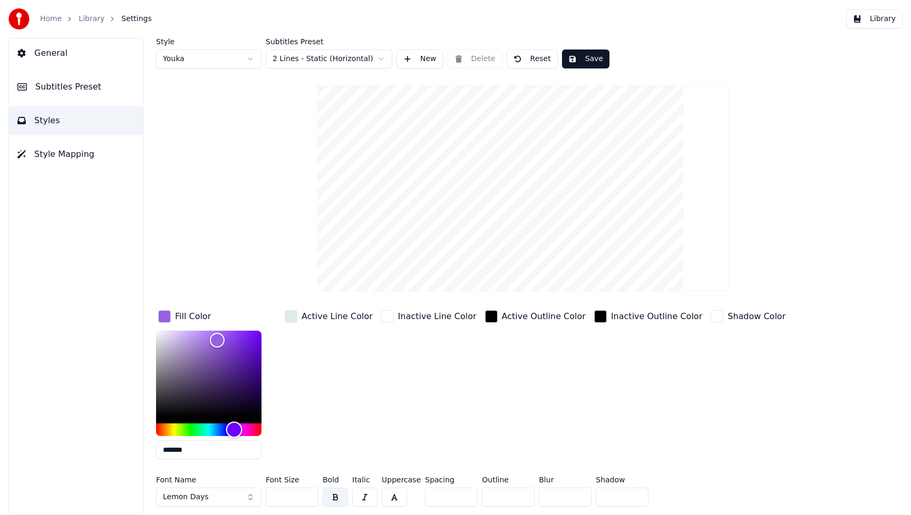
drag, startPoint x: 216, startPoint y: 429, endPoint x: 234, endPoint y: 432, distance: 18.0
click at [234, 432] on div "Hue" at bounding box center [234, 430] width 16 height 16
click at [233, 432] on div "Hue" at bounding box center [234, 430] width 16 height 16
click at [230, 432] on div "Hue" at bounding box center [230, 430] width 16 height 16
type input "*******"
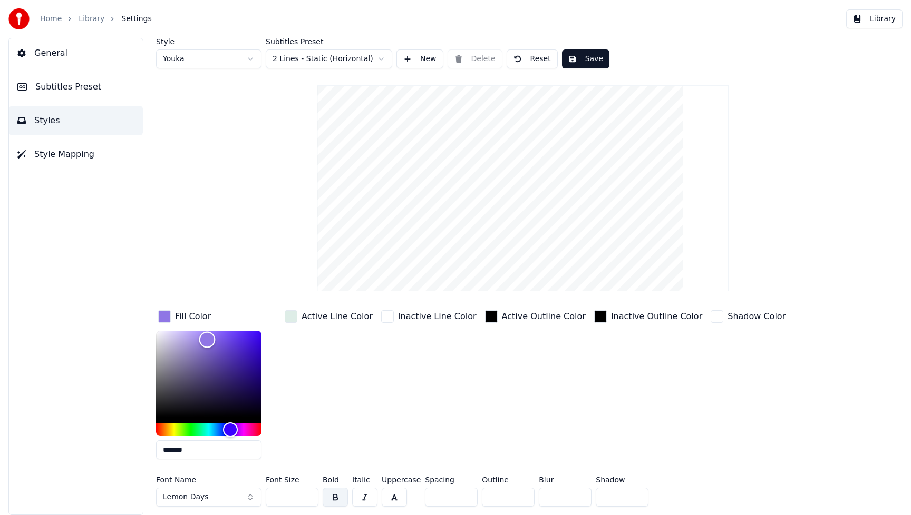
drag, startPoint x: 217, startPoint y: 335, endPoint x: 207, endPoint y: 340, distance: 11.3
click at [207, 340] on div "Color" at bounding box center [207, 340] width 16 height 16
click at [370, 409] on div "Fill Color ******* Active Line Color Inactive Line Color Active Outline Color I…" at bounding box center [475, 388] width 638 height 160
click at [251, 497] on button "Lemon Days" at bounding box center [208, 497] width 105 height 19
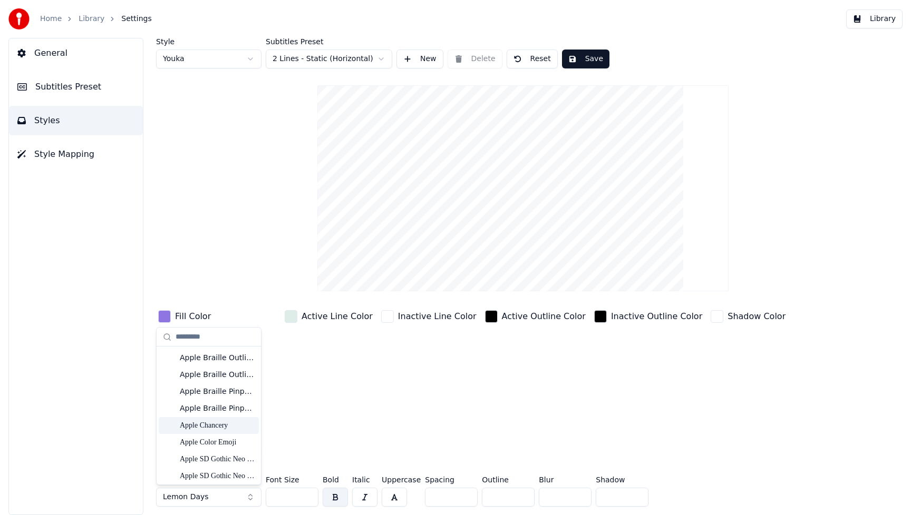
scroll to position [249, 0]
click at [210, 382] on div "Anak Paud" at bounding box center [217, 378] width 75 height 11
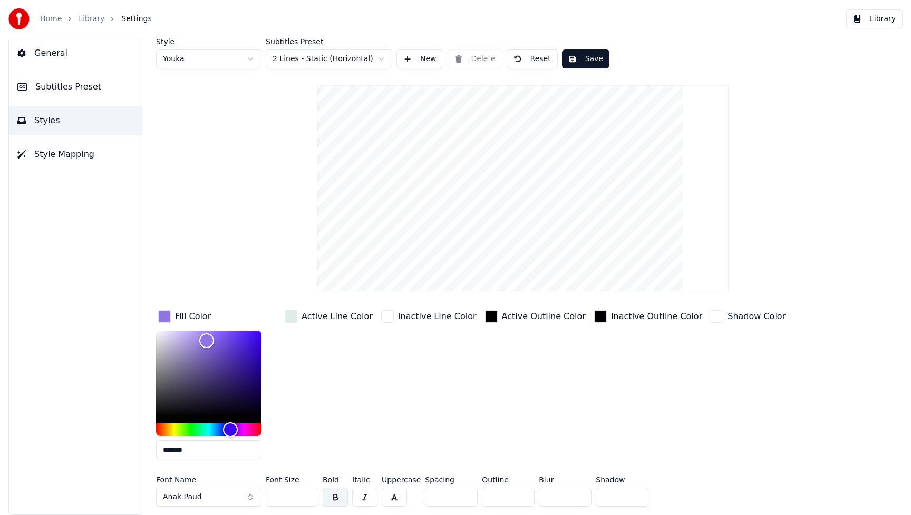
drag, startPoint x: 285, startPoint y: 496, endPoint x: 269, endPoint y: 495, distance: 15.3
click at [269, 495] on input "***" at bounding box center [292, 497] width 53 height 19
type input "***"
click at [445, 434] on div "Inactive Line Color" at bounding box center [429, 388] width 100 height 160
click at [588, 63] on button "Save" at bounding box center [585, 59] width 47 height 19
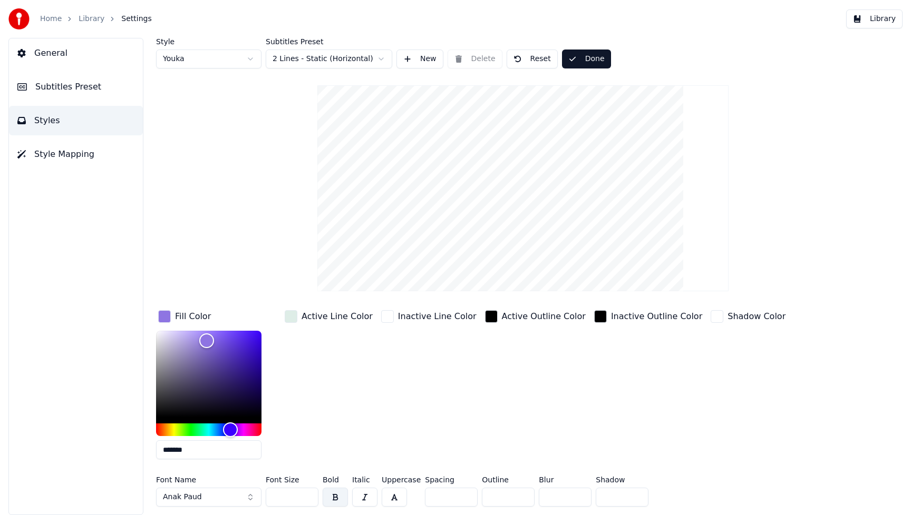
click at [891, 20] on button "Library" at bounding box center [874, 18] width 56 height 19
click at [891, 20] on html "Home Library Settings Library General Subtitles Preset Styles Style Mapping Sty…" at bounding box center [455, 257] width 911 height 515
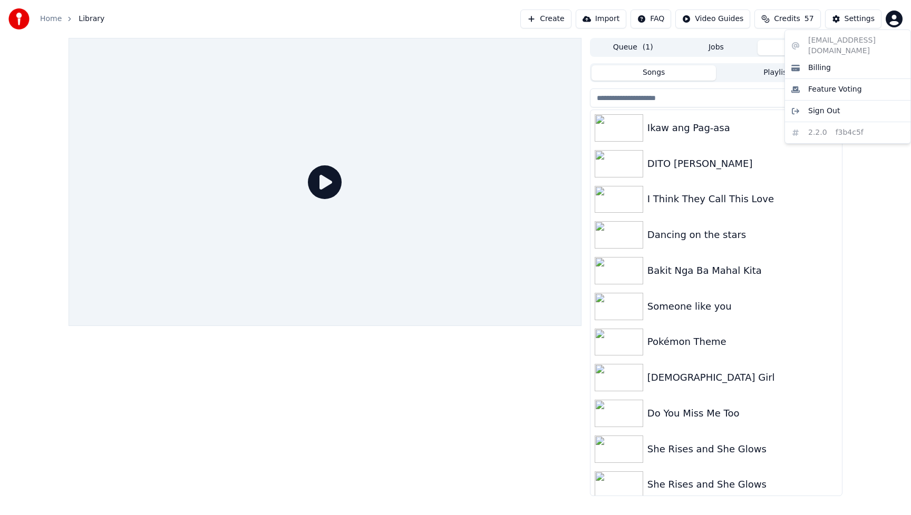
click at [690, 125] on html "Home Library Create Import FAQ Video Guides Credits 57 Settings Queue ( 1 ) Job…" at bounding box center [455, 257] width 911 height 515
click at [690, 125] on div "Ikaw ang Pag-asa" at bounding box center [737, 128] width 180 height 15
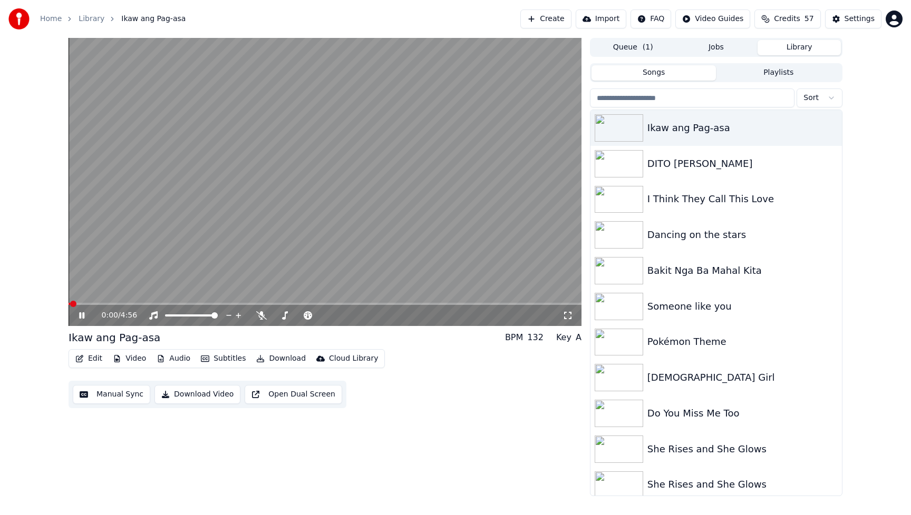
drag, startPoint x: 392, startPoint y: 438, endPoint x: 359, endPoint y: 429, distance: 33.4
click at [391, 438] on div "0:00 / 4:56 Ikaw ang Pag-asa BPM 132 Key A Edit Video Audio Subtitles Download …" at bounding box center [325, 267] width 513 height 458
click at [80, 315] on icon at bounding box center [81, 315] width 5 height 6
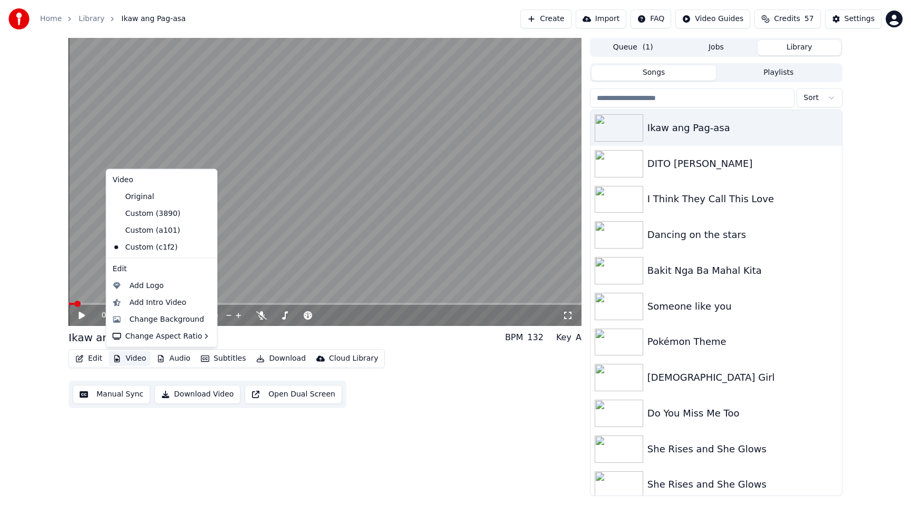
click at [133, 357] on button "Video" at bounding box center [130, 358] width 42 height 15
click at [155, 323] on div "Change Background" at bounding box center [167, 319] width 75 height 11
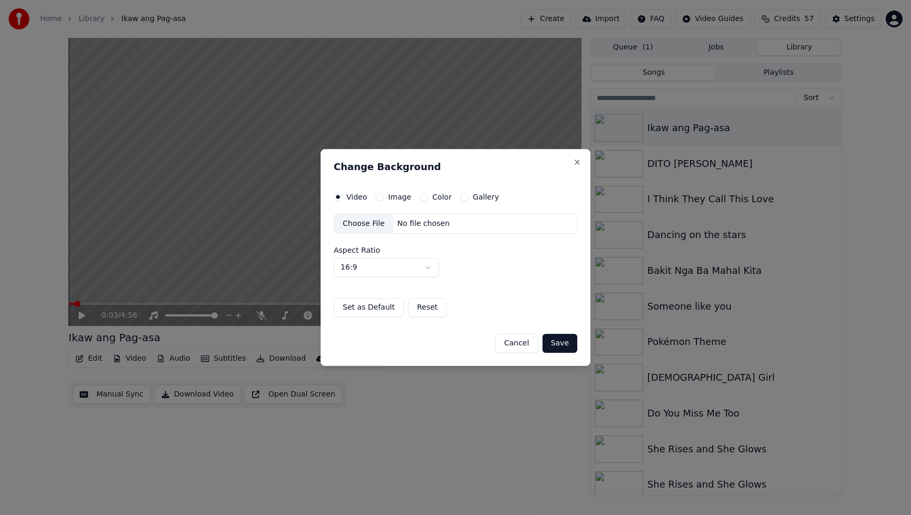
click at [365, 221] on div "Choose File" at bounding box center [363, 223] width 59 height 19
click at [561, 348] on button "Save" at bounding box center [559, 343] width 35 height 19
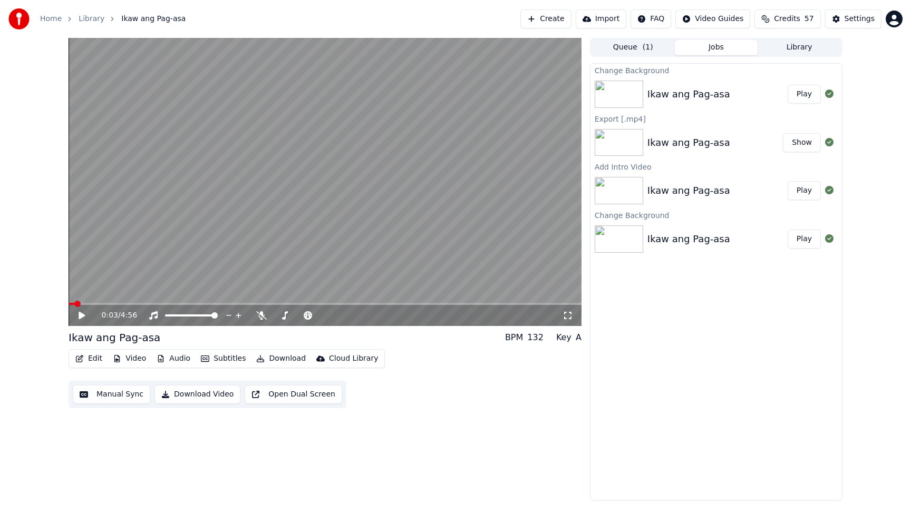
click at [805, 96] on button "Play" at bounding box center [803, 94] width 33 height 19
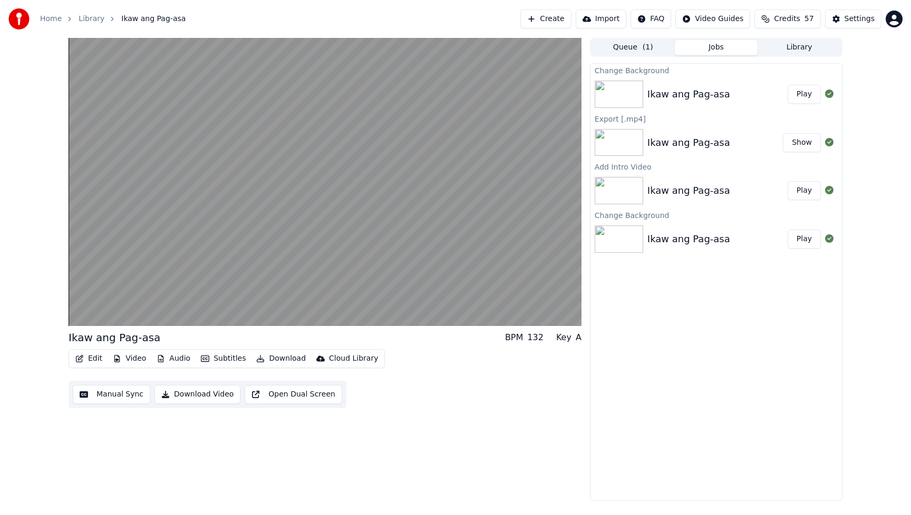
click at [123, 359] on button "Video" at bounding box center [130, 358] width 42 height 15
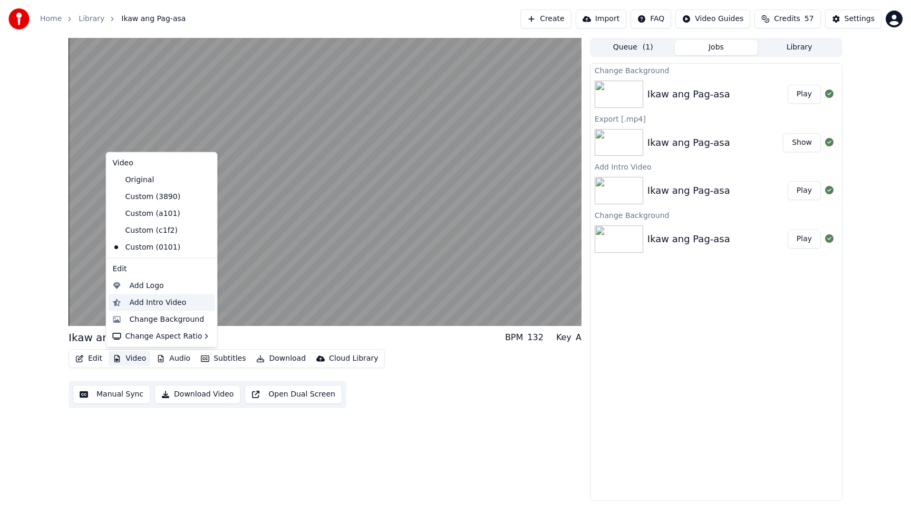
click at [154, 303] on div "Add Intro Video" at bounding box center [158, 302] width 57 height 11
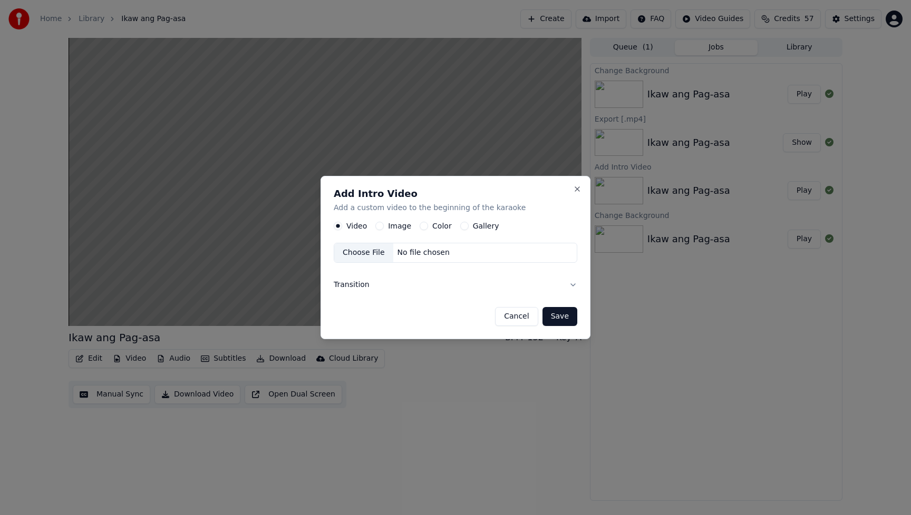
click at [381, 224] on button "Image" at bounding box center [379, 226] width 8 height 8
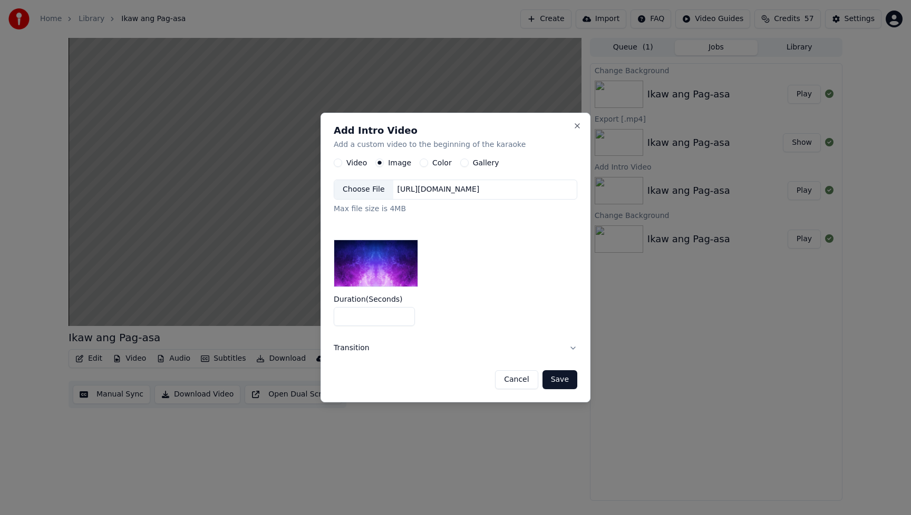
click at [374, 187] on div "Choose File" at bounding box center [363, 189] width 59 height 19
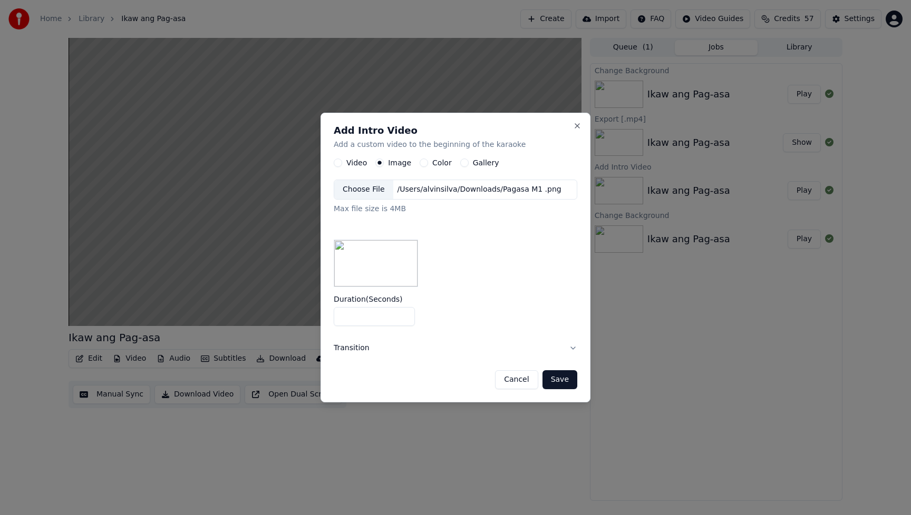
click at [566, 384] on button "Save" at bounding box center [559, 379] width 35 height 19
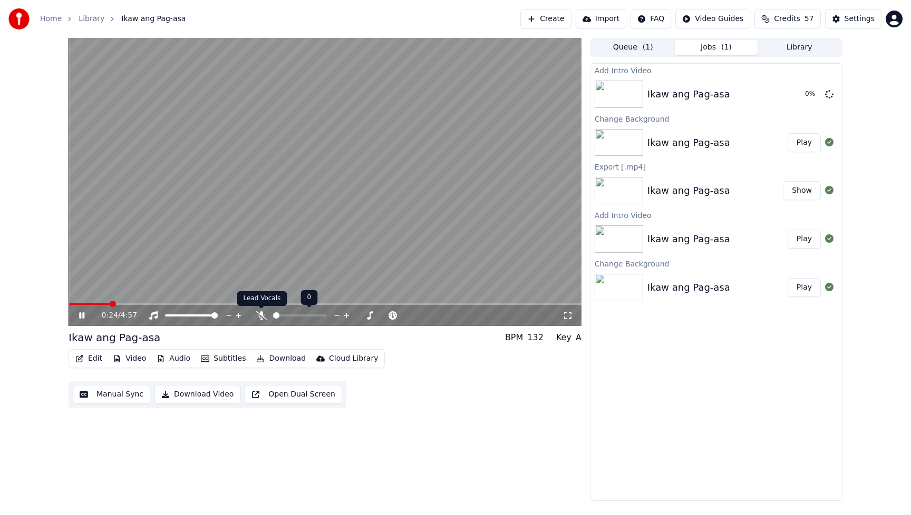
click at [258, 317] on icon at bounding box center [261, 315] width 11 height 8
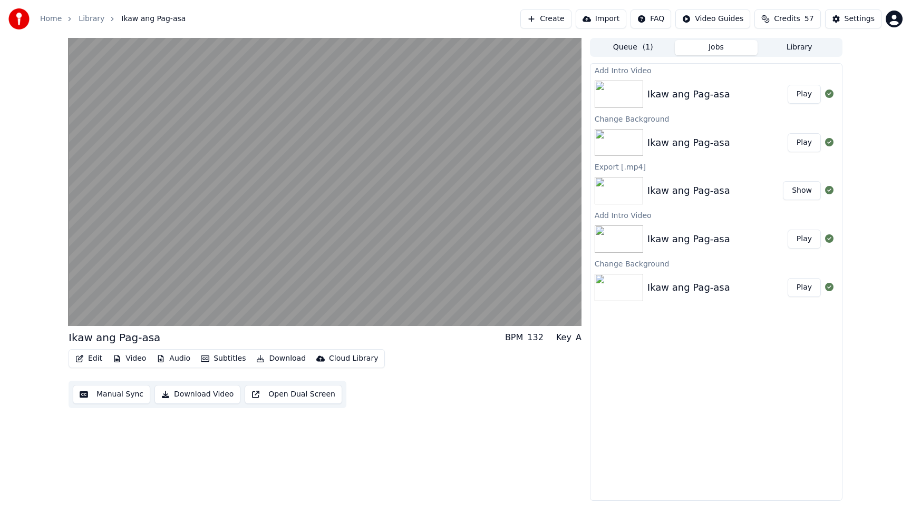
click at [802, 145] on button "Play" at bounding box center [803, 142] width 33 height 19
click at [803, 96] on button "Play" at bounding box center [803, 94] width 33 height 19
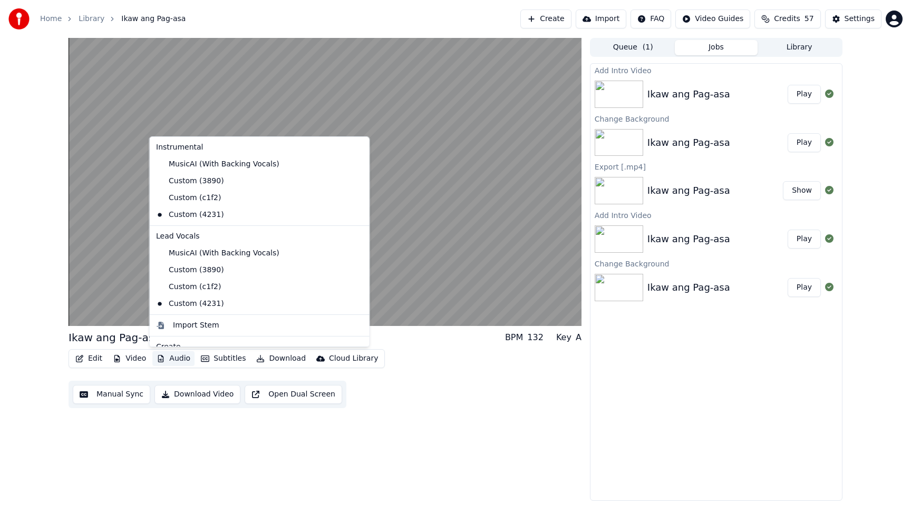
click at [183, 359] on button "Audio" at bounding box center [173, 358] width 42 height 15
click at [192, 288] on div "Custom (c1f2)" at bounding box center [252, 287] width 200 height 17
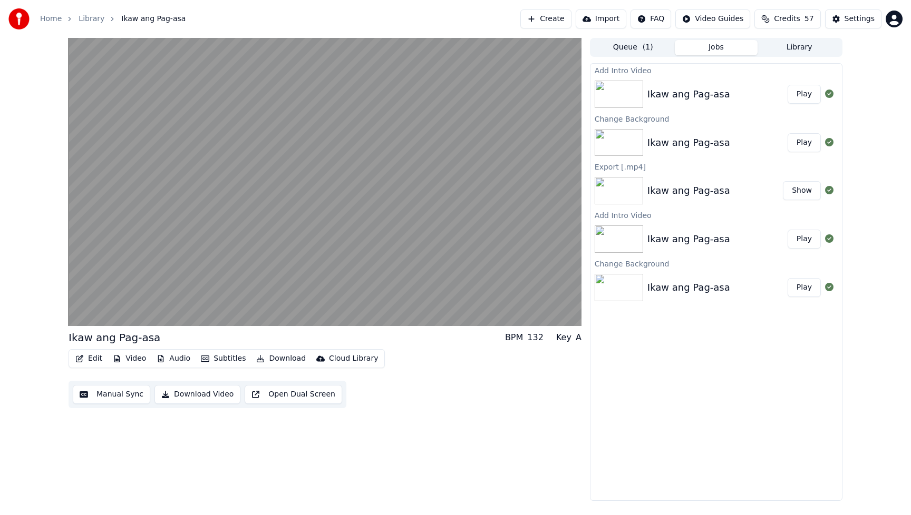
click at [806, 98] on button "Play" at bounding box center [803, 94] width 33 height 19
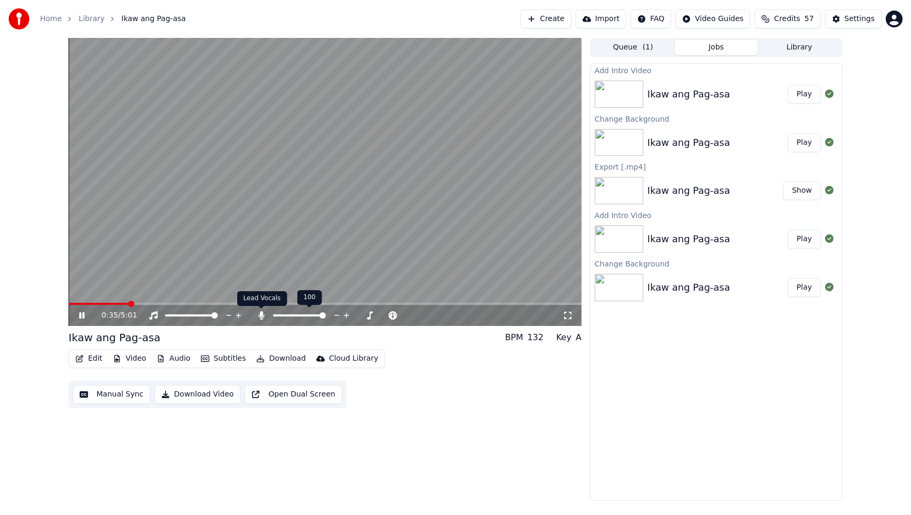
click at [259, 317] on icon at bounding box center [261, 315] width 6 height 8
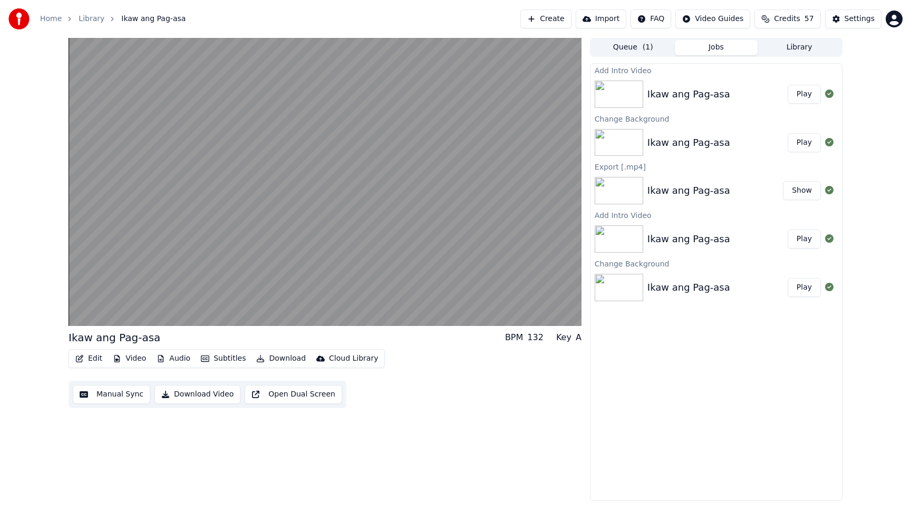
click at [213, 395] on button "Download Video" at bounding box center [197, 394] width 86 height 19
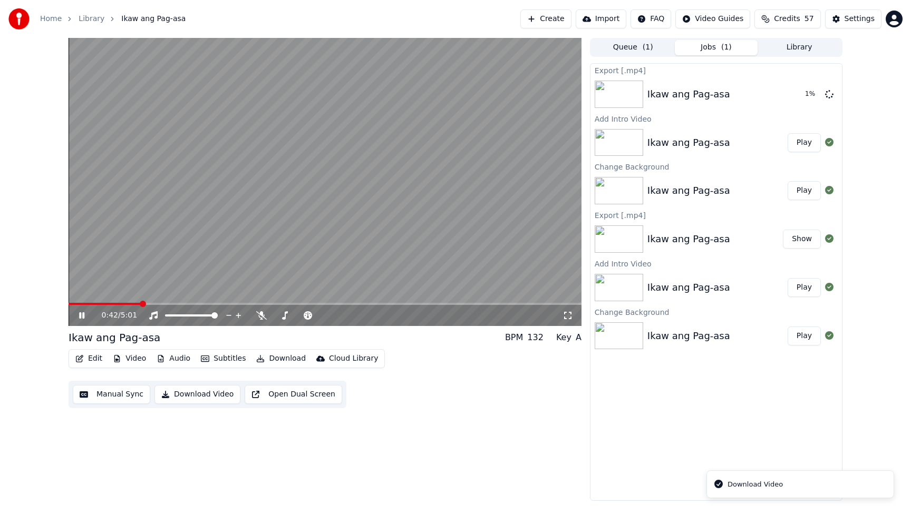
click at [81, 315] on icon at bounding box center [89, 315] width 25 height 8
